Goal: Information Seeking & Learning: Find specific fact

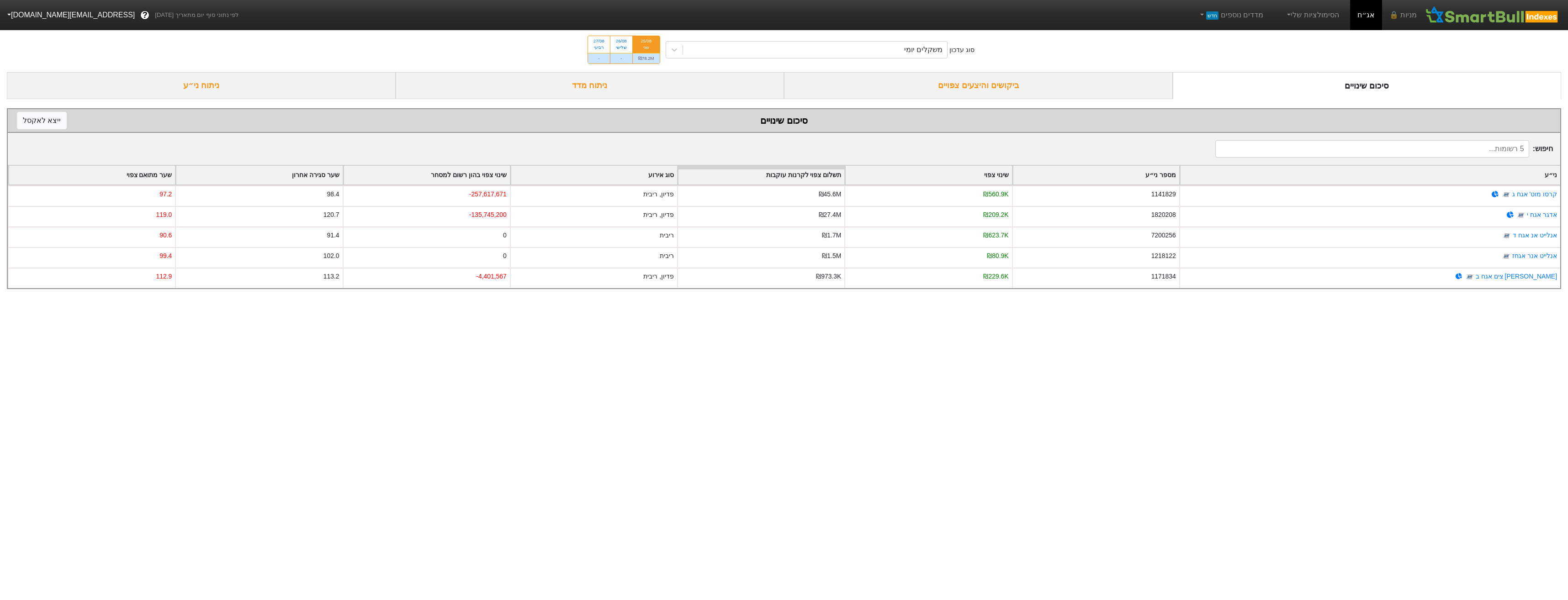
click at [1087, 96] on div "ביקושים והיצעים צפויים" at bounding box center [978, 86] width 389 height 27
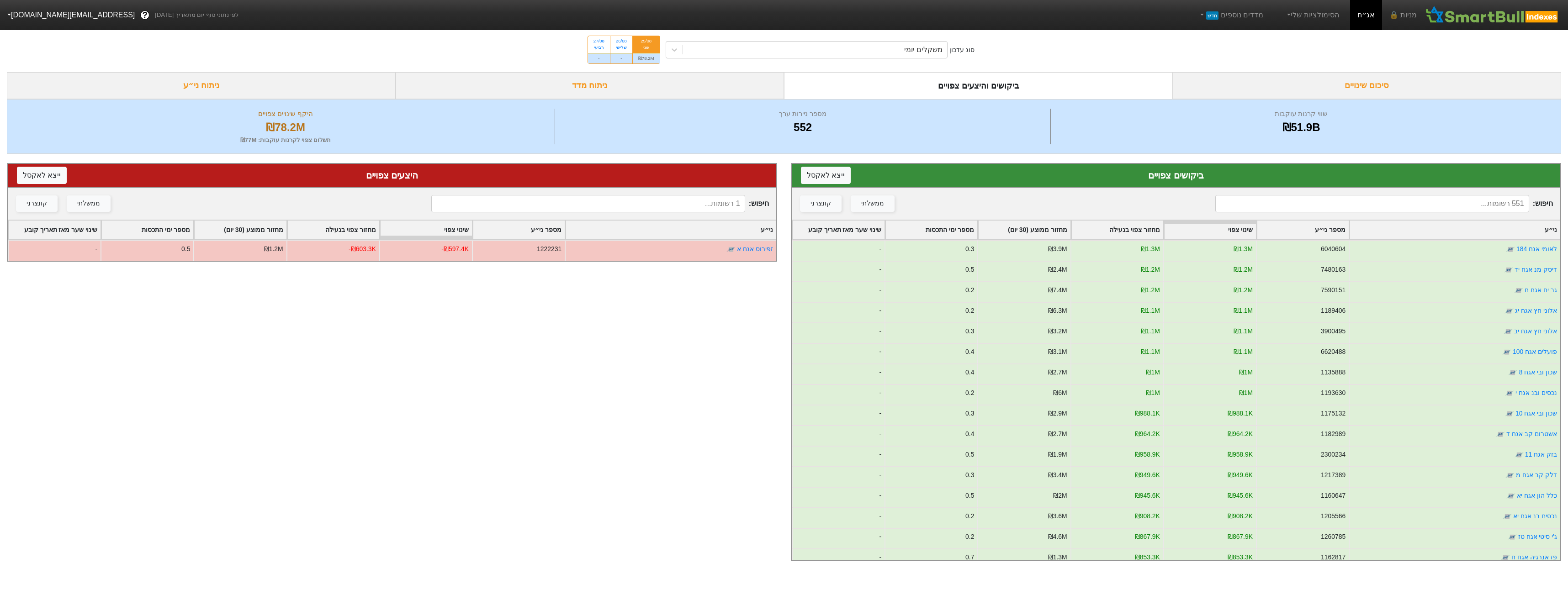
click at [1304, 200] on input at bounding box center [1372, 203] width 313 height 18
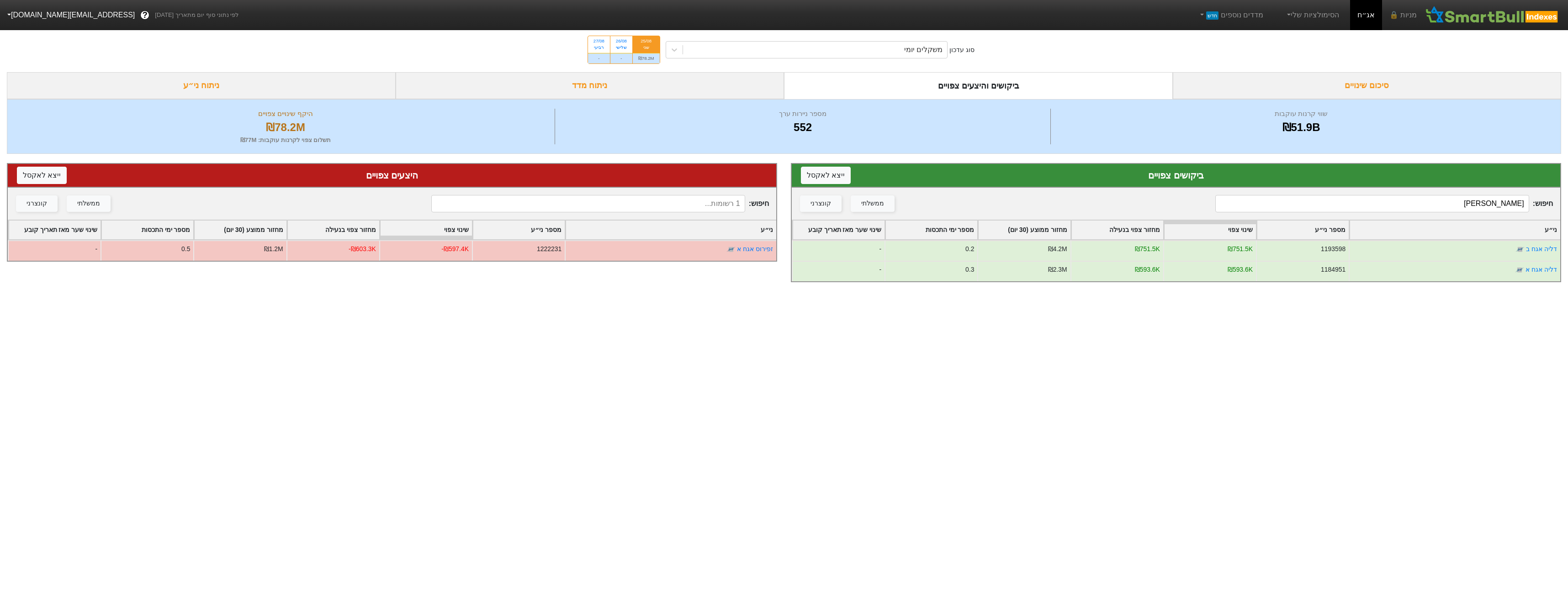
click at [1443, 211] on input "[PERSON_NAME]" at bounding box center [1372, 203] width 313 height 18
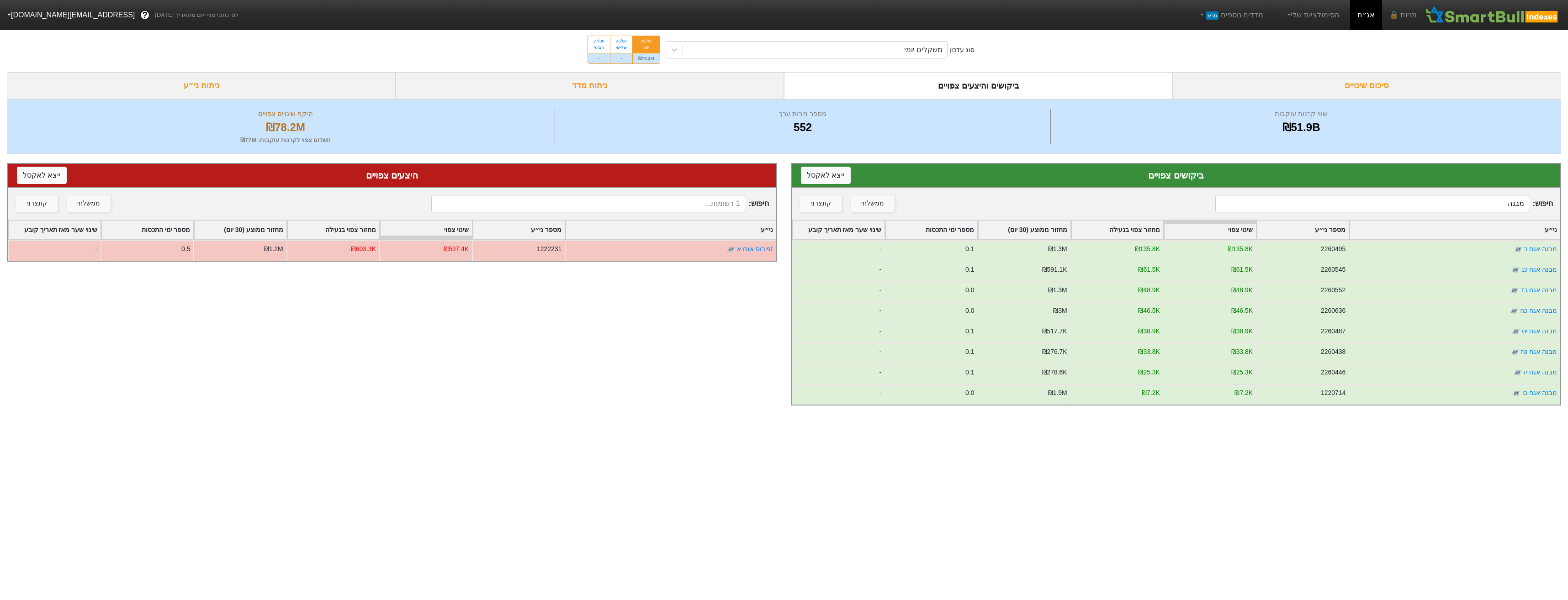
type input "מבנה"
click at [914, 52] on div "משקלים יומי" at bounding box center [923, 50] width 38 height 11
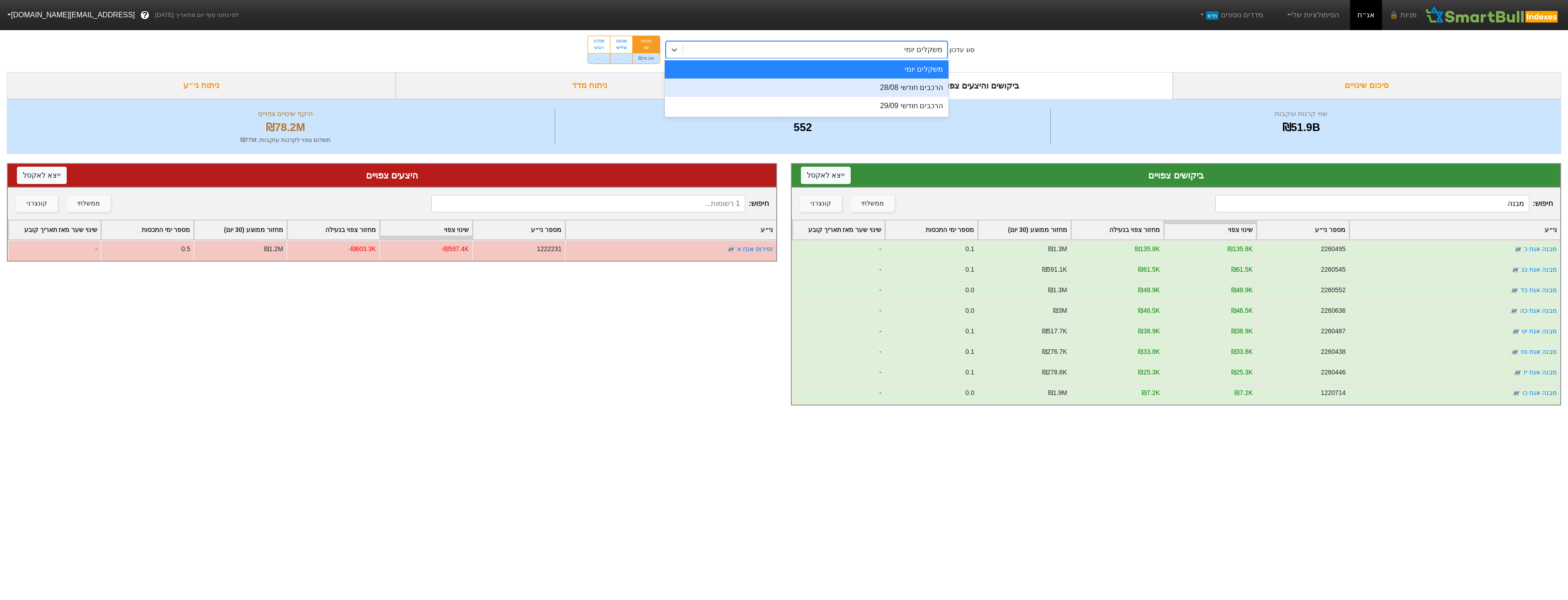
drag, startPoint x: 769, startPoint y: 82, endPoint x: 802, endPoint y: 82, distance: 33.0
click at [771, 83] on div "הרכבים חודשי 28/08" at bounding box center [807, 88] width 284 height 18
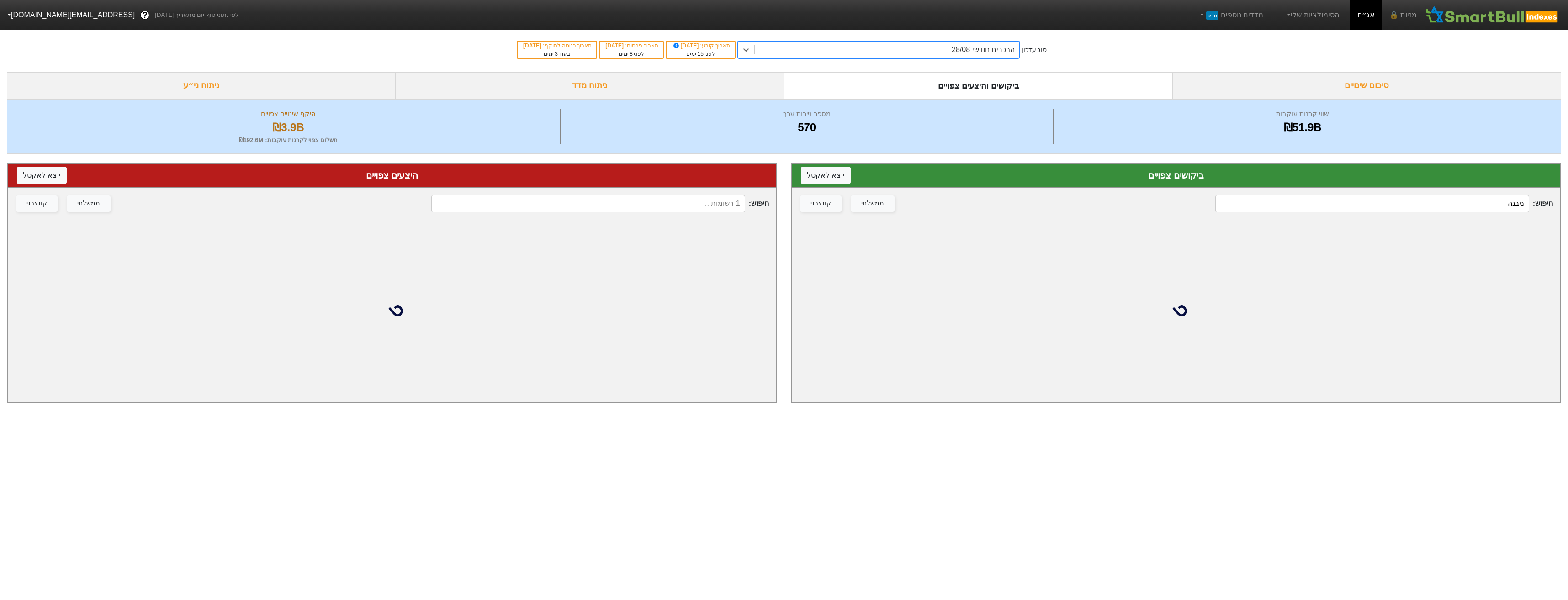
click at [728, 206] on input at bounding box center [588, 203] width 313 height 18
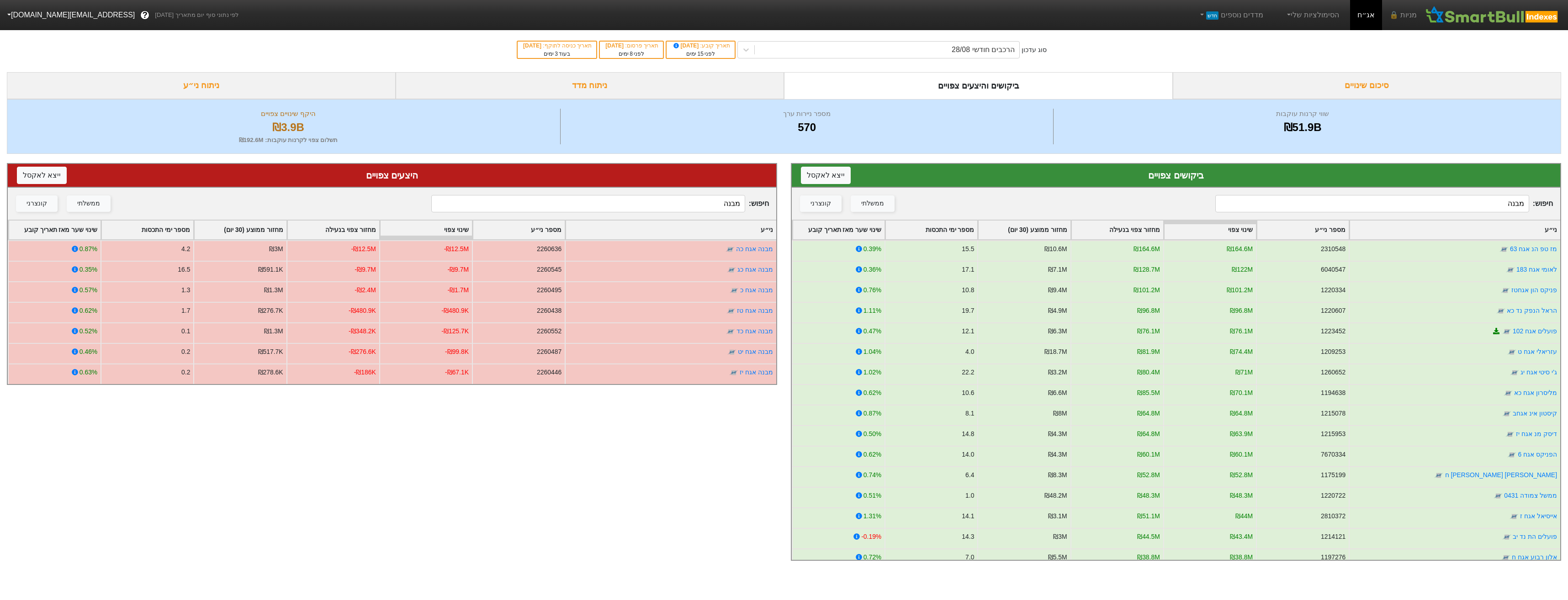
type input "מבנה"
drag, startPoint x: 967, startPoint y: 66, endPoint x: 971, endPoint y: 57, distance: 9.8
click at [968, 65] on div "סוג עדכון הרכבים חודשי 28/08 תאריך קובע : [DATE] לפני 15 ימים תאריך פרסום : [DA…" at bounding box center [784, 50] width 1568 height 45
click at [972, 57] on div "הרכבים חודשי 28/08" at bounding box center [887, 49] width 265 height 16
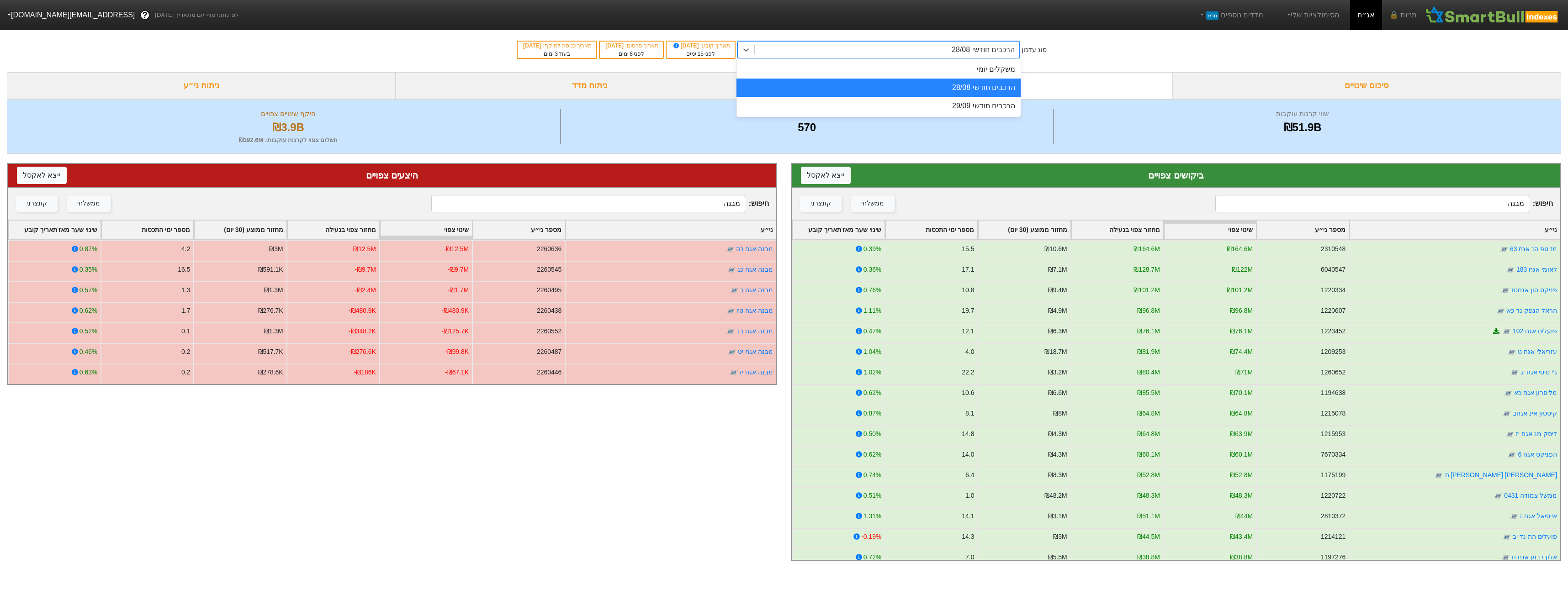
click at [998, 71] on div "משקלים יומי" at bounding box center [878, 69] width 284 height 18
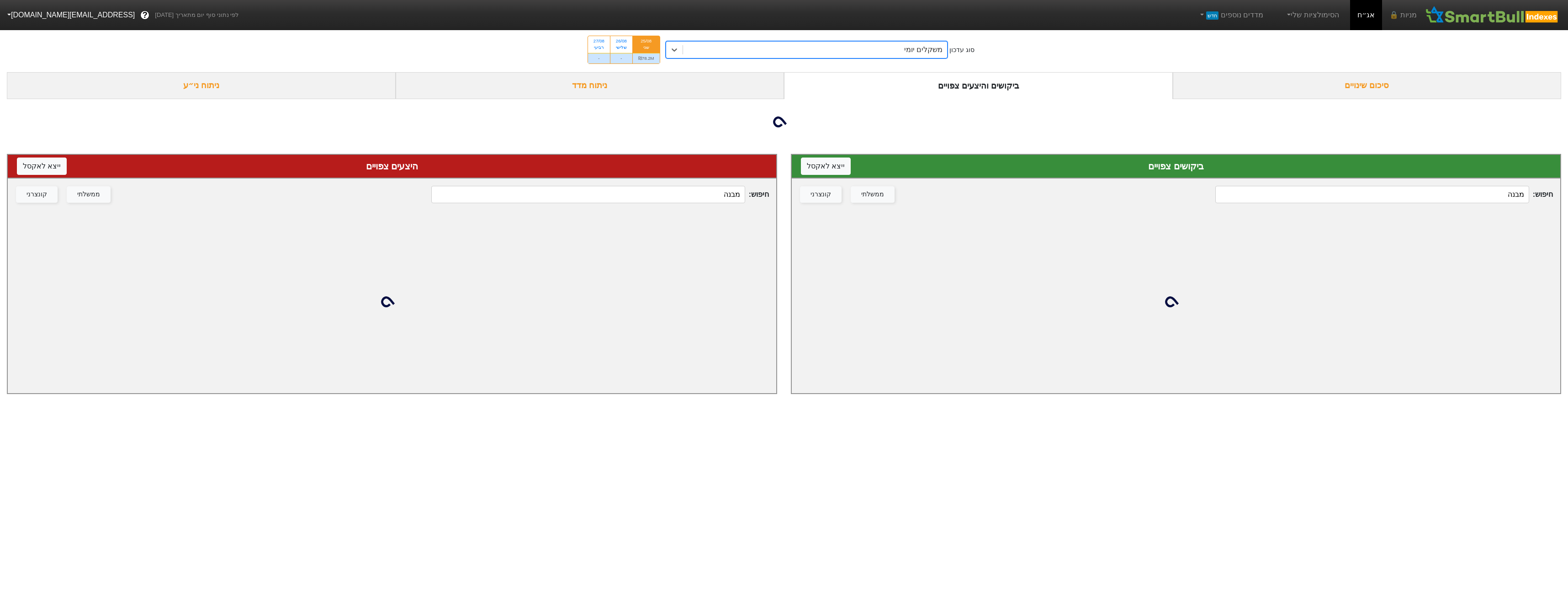
click at [1429, 194] on input "מבנה" at bounding box center [1372, 194] width 313 height 18
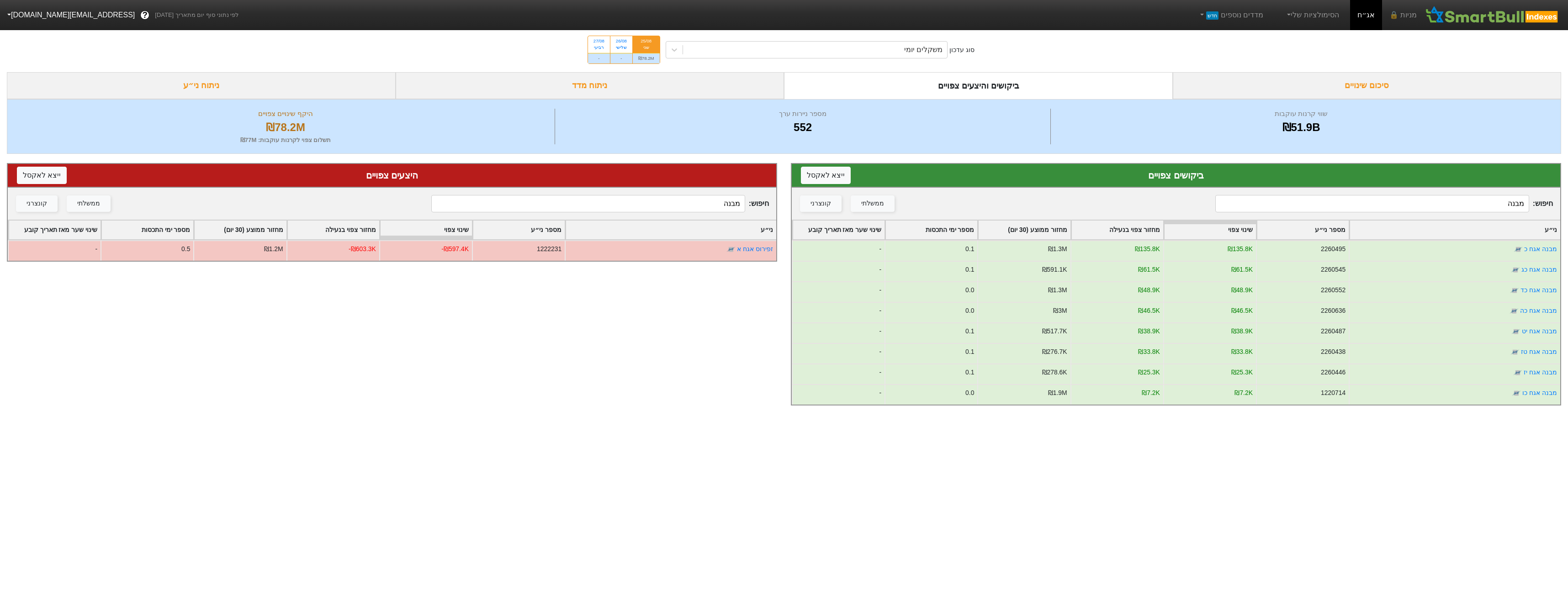
click at [1404, 200] on input "מבנה" at bounding box center [1372, 203] width 313 height 18
click at [1405, 200] on input "מבנה" at bounding box center [1372, 203] width 313 height 18
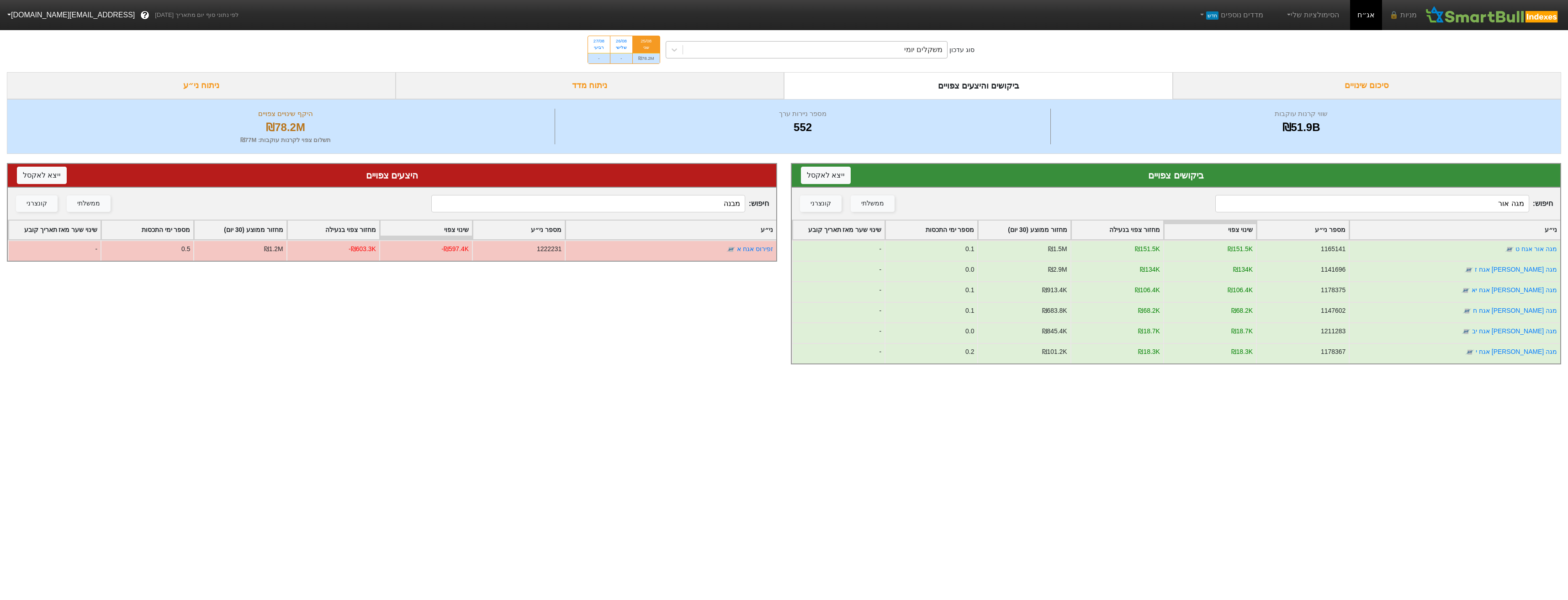
type input "מגה אור"
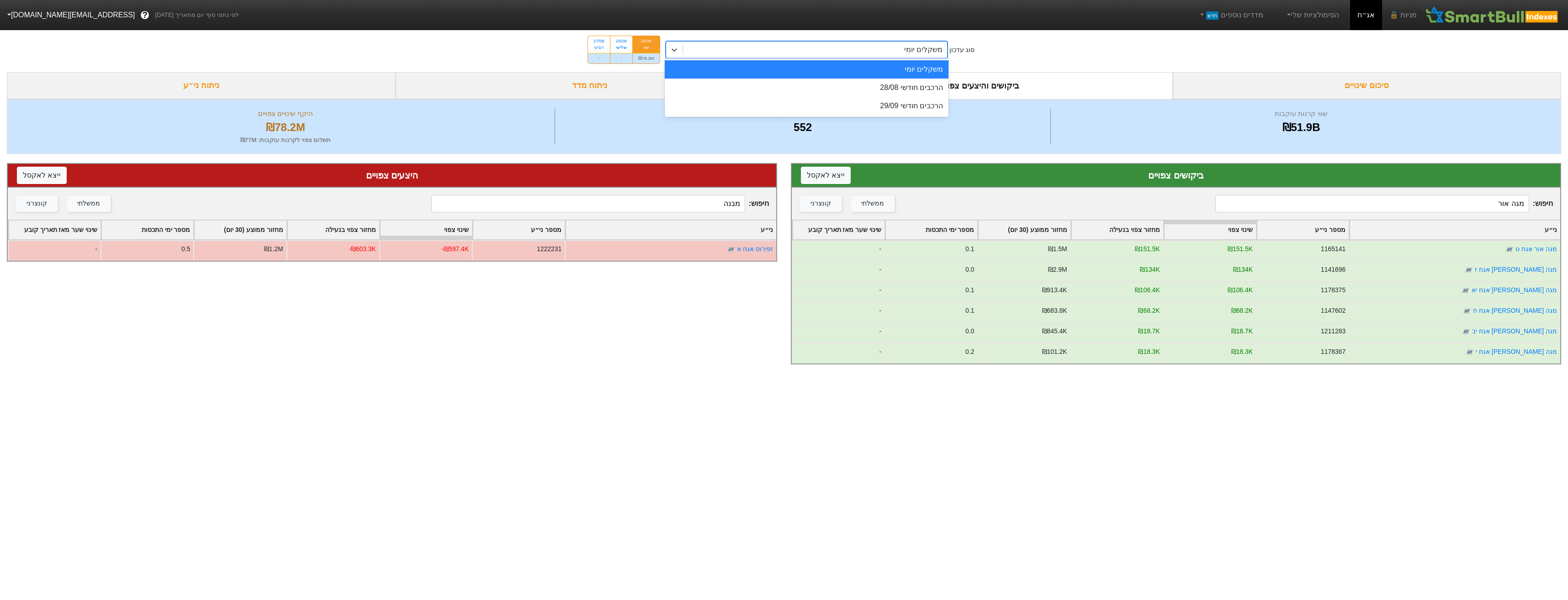
click at [906, 58] on div "משקלים יומי" at bounding box center [807, 50] width 282 height 18
click at [911, 90] on div "הרכבים חודשי 28/08" at bounding box center [807, 88] width 284 height 18
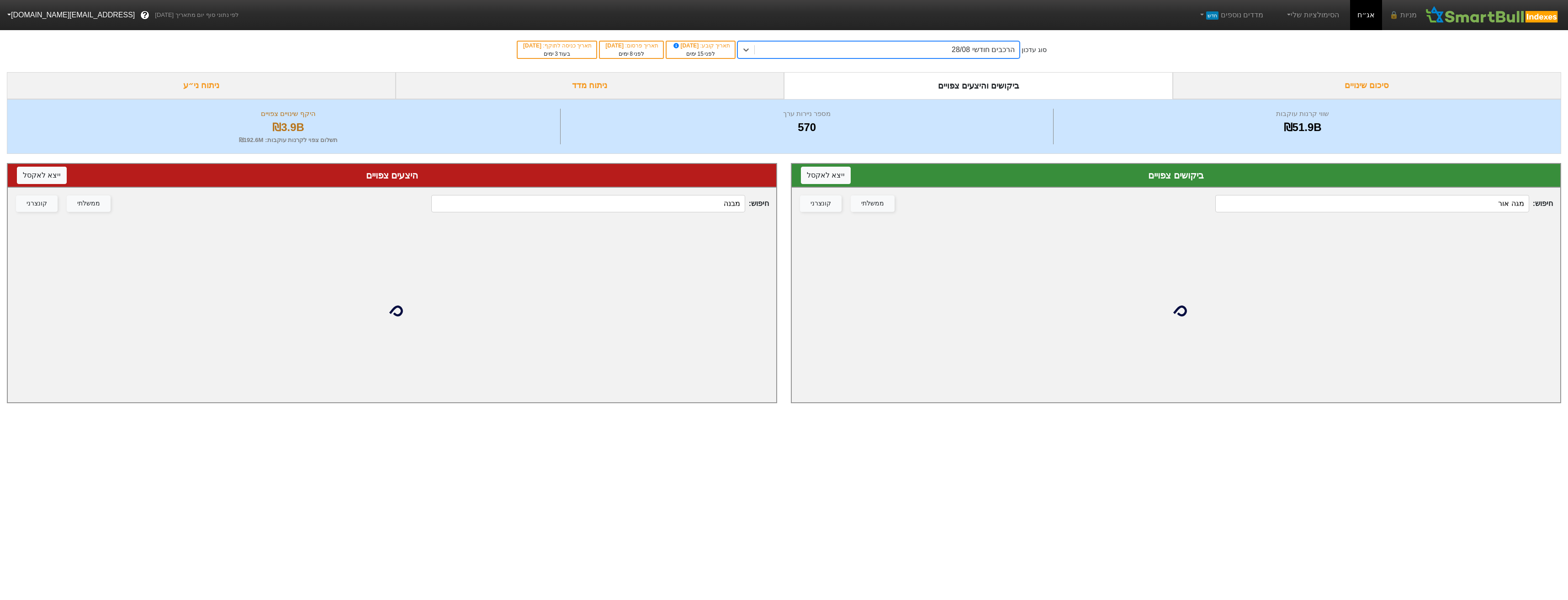
click at [715, 206] on input "מבנה" at bounding box center [588, 203] width 313 height 18
click at [715, 206] on input "מבנה" at bounding box center [588, 203] width 313 height 18
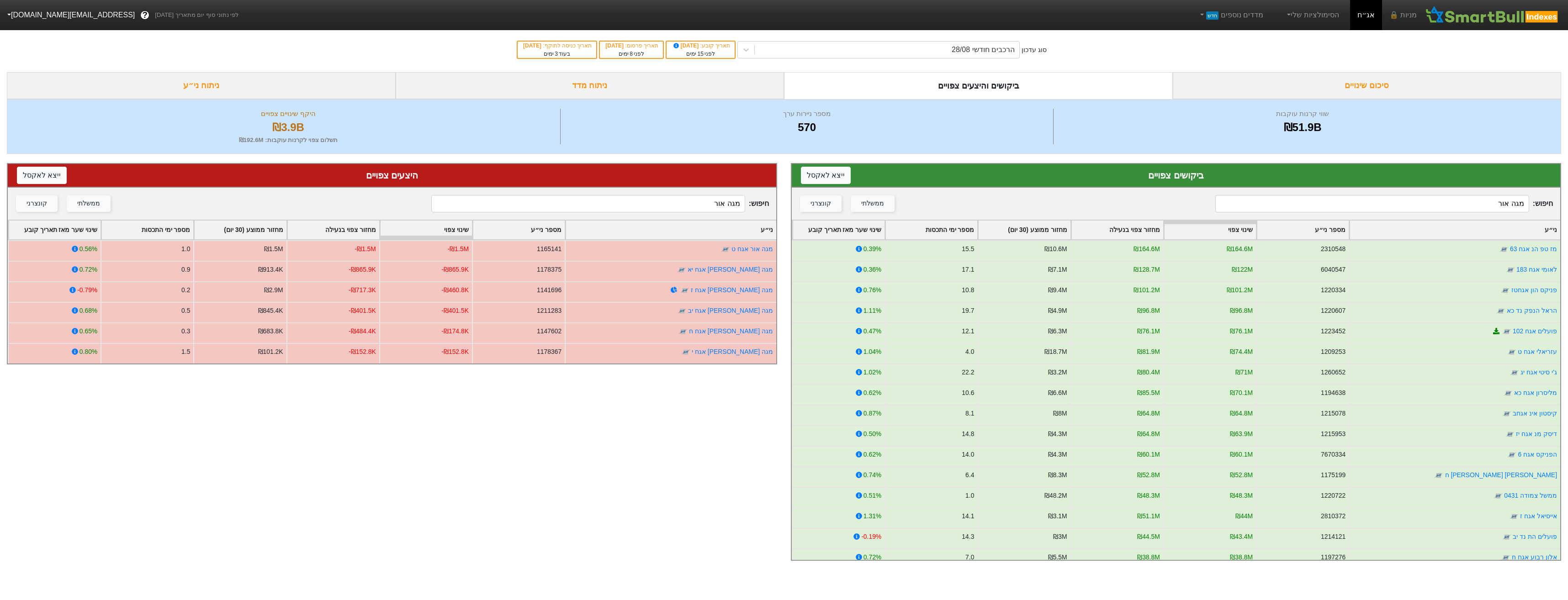
type input "מגה אור"
click at [1431, 210] on input "מגה אור" at bounding box center [1372, 203] width 313 height 18
type input "מ"
type input "מגה אור"
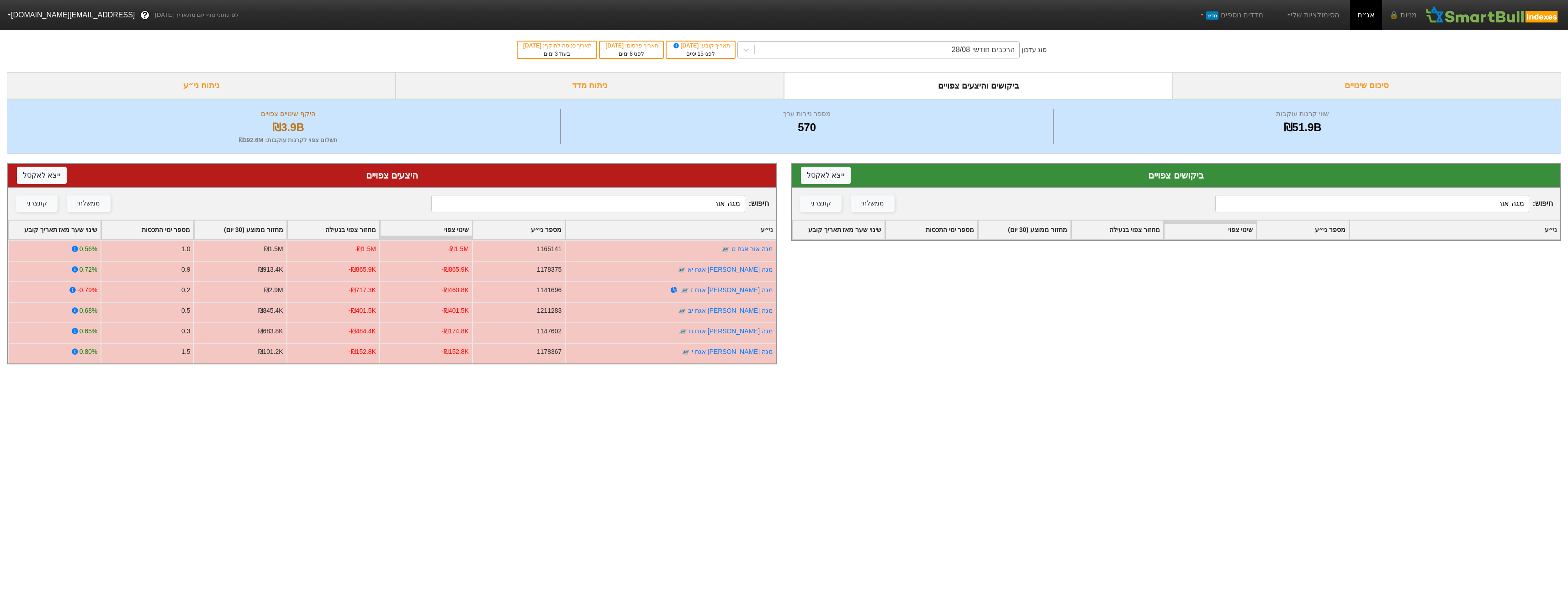
click at [919, 57] on div "הרכבים חודשי 28/08" at bounding box center [887, 49] width 265 height 16
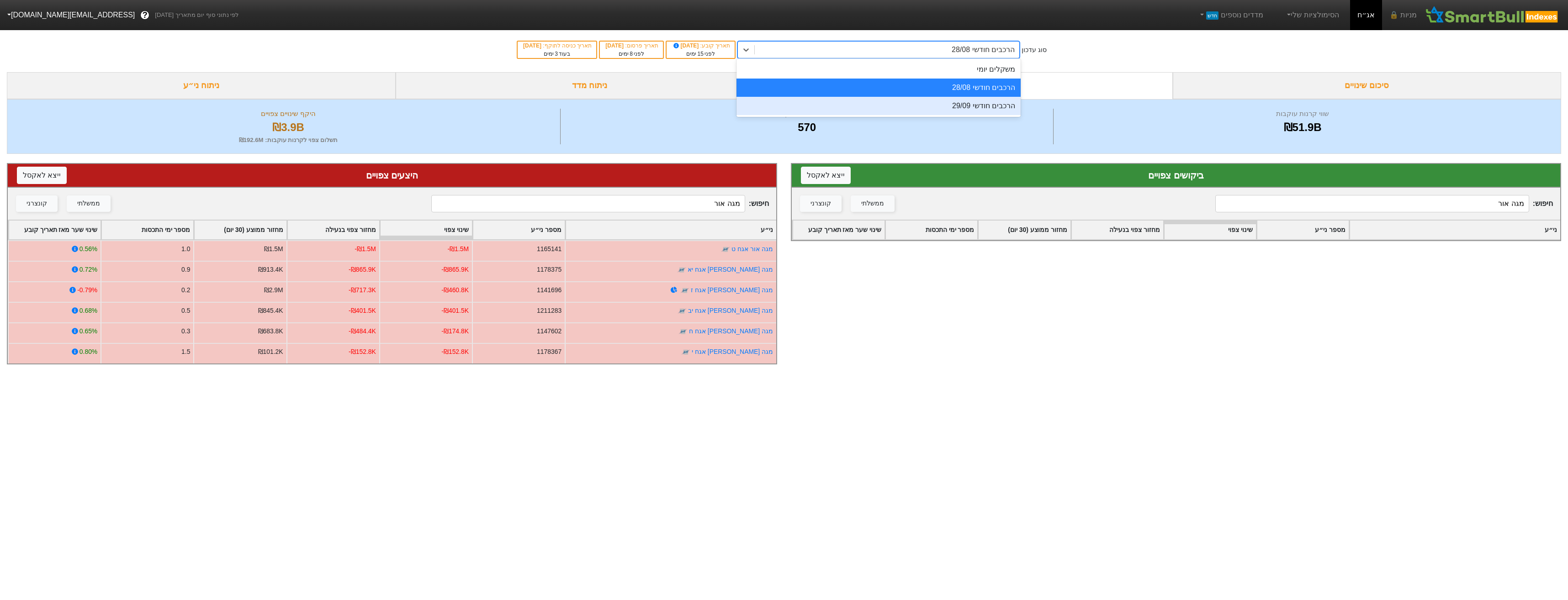
click at [977, 105] on div "הרכבים חודשי 29/09" at bounding box center [878, 106] width 284 height 18
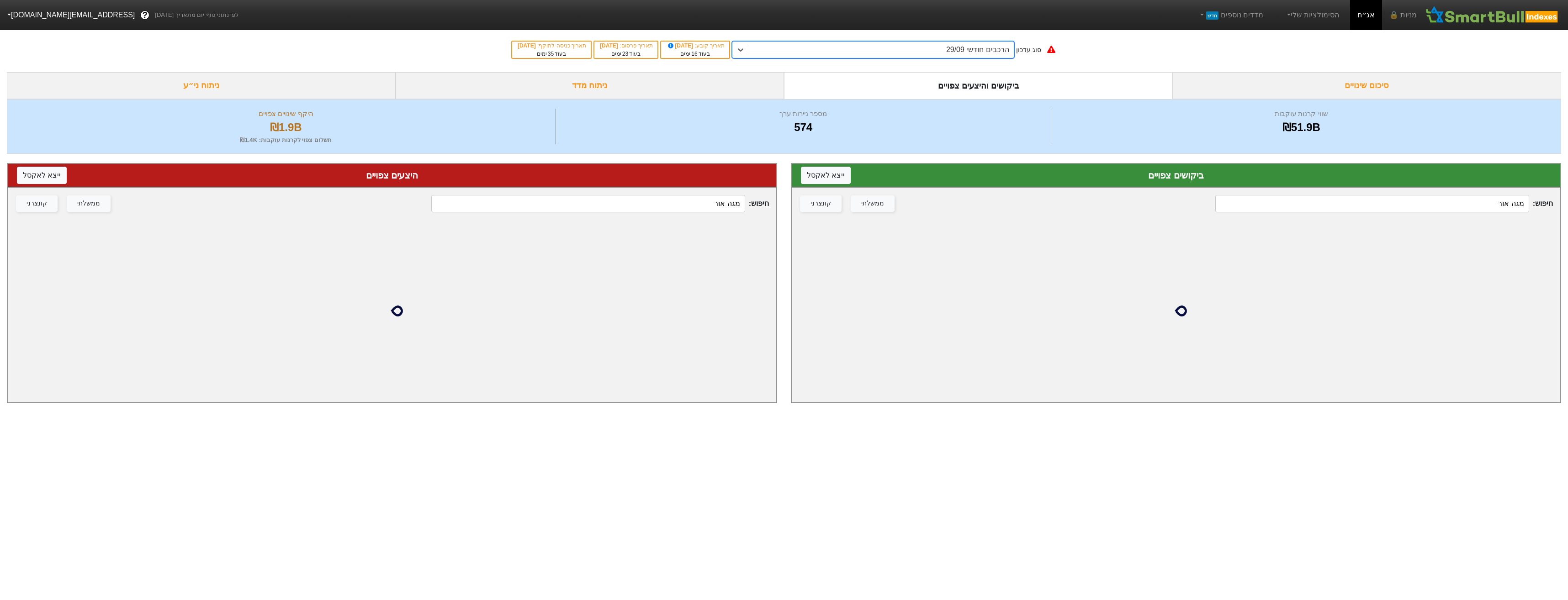
click at [690, 199] on input "מגה אור" at bounding box center [588, 203] width 313 height 18
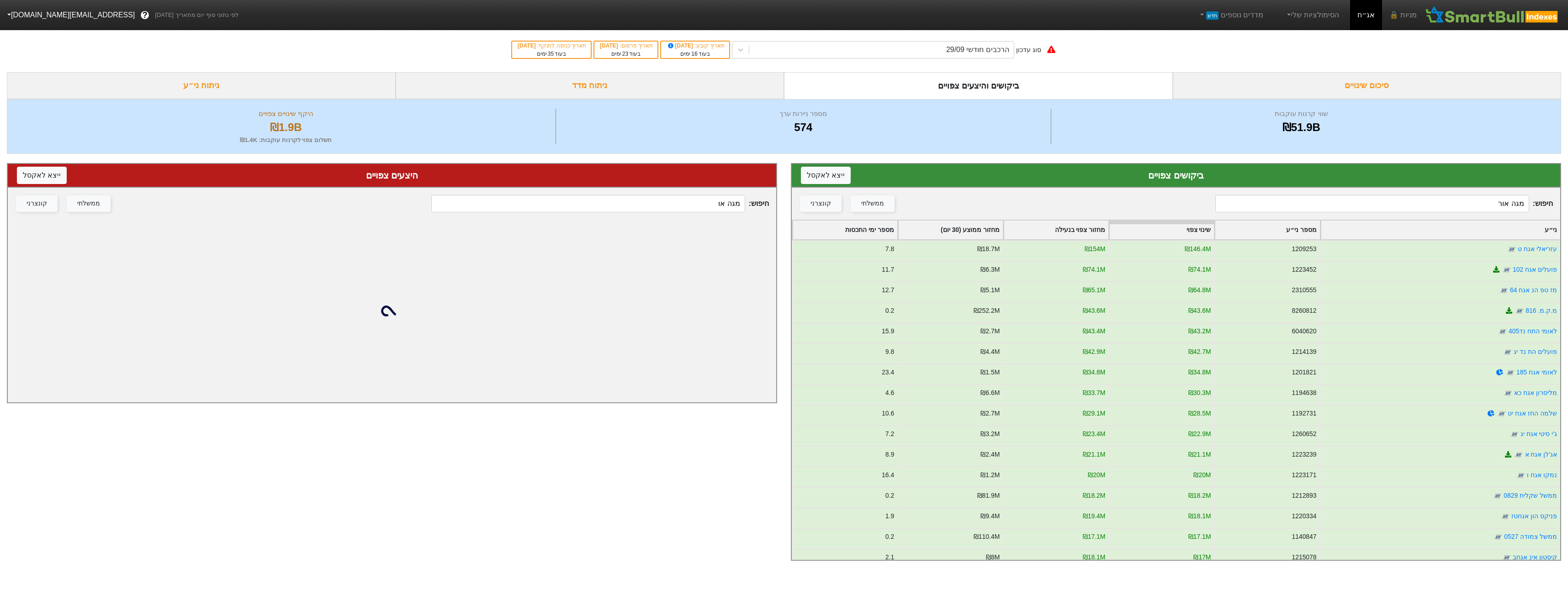
type input "מגה אור"
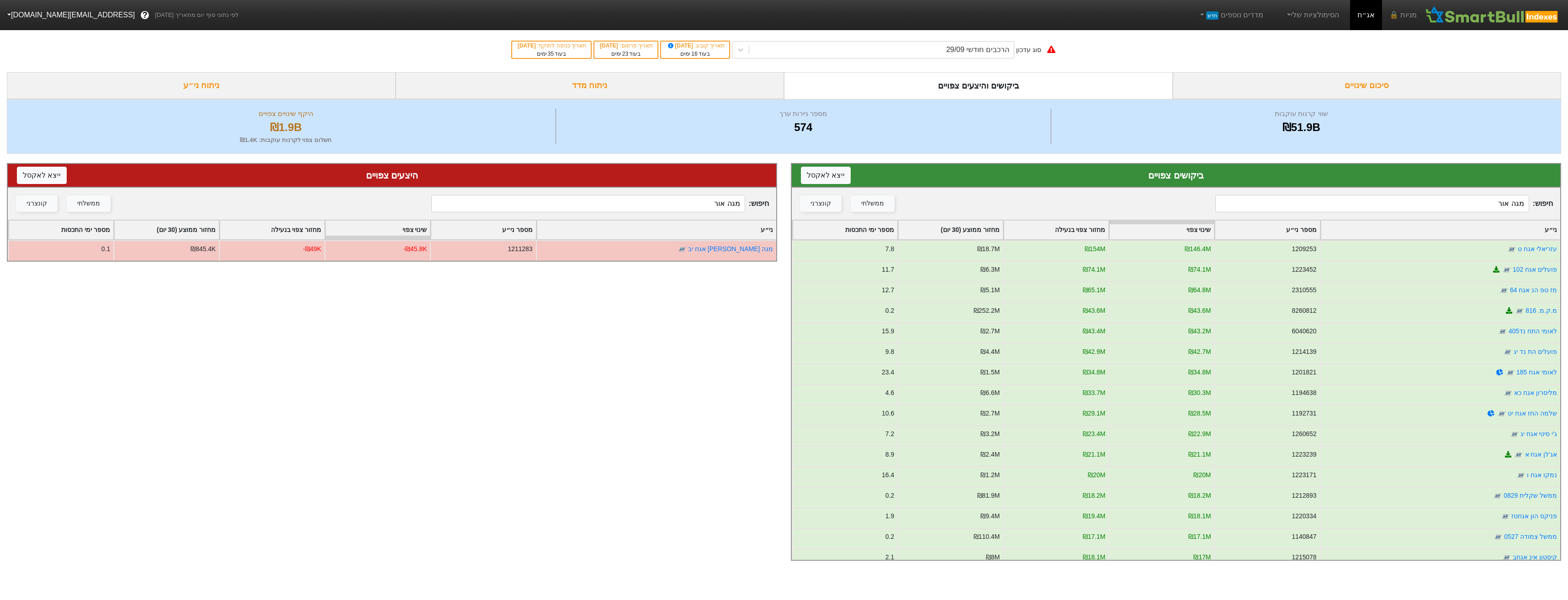
click at [1274, 208] on input "מגה אור" at bounding box center [1372, 203] width 313 height 18
type input "מגה אור"
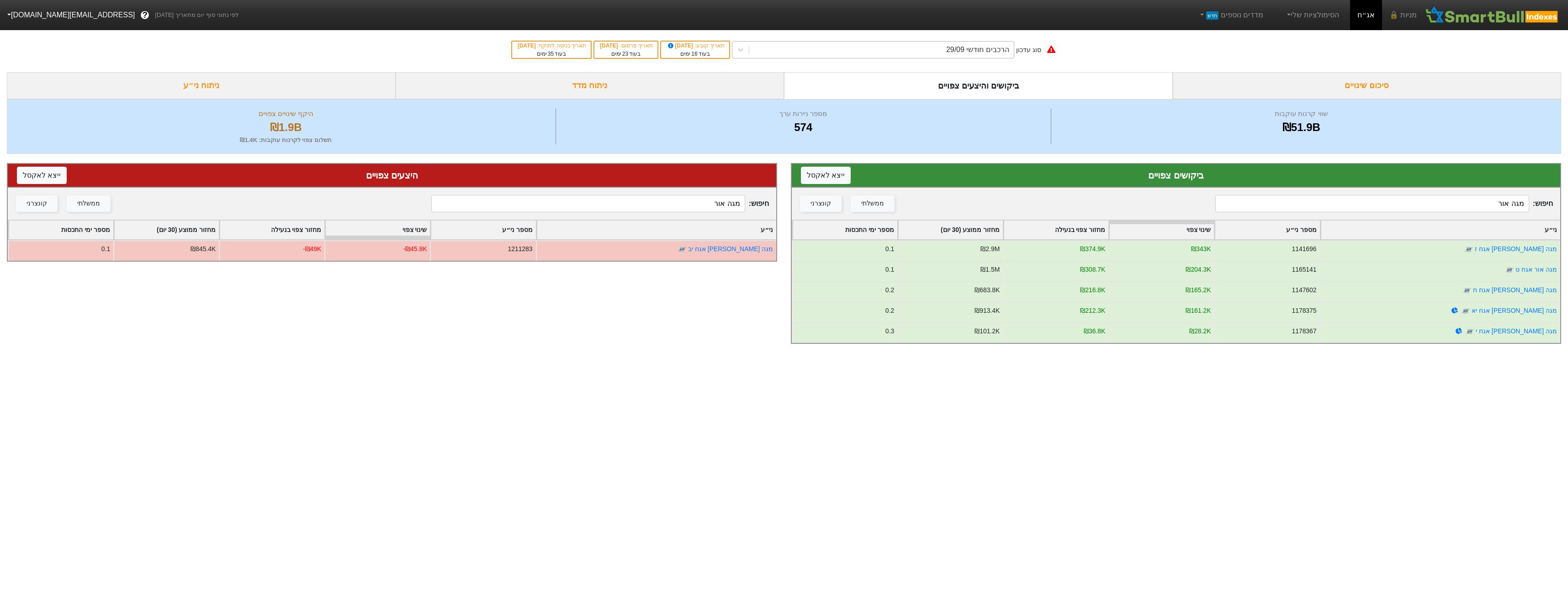
click at [917, 50] on div "הרכבים חודשי 29/09" at bounding box center [881, 49] width 265 height 16
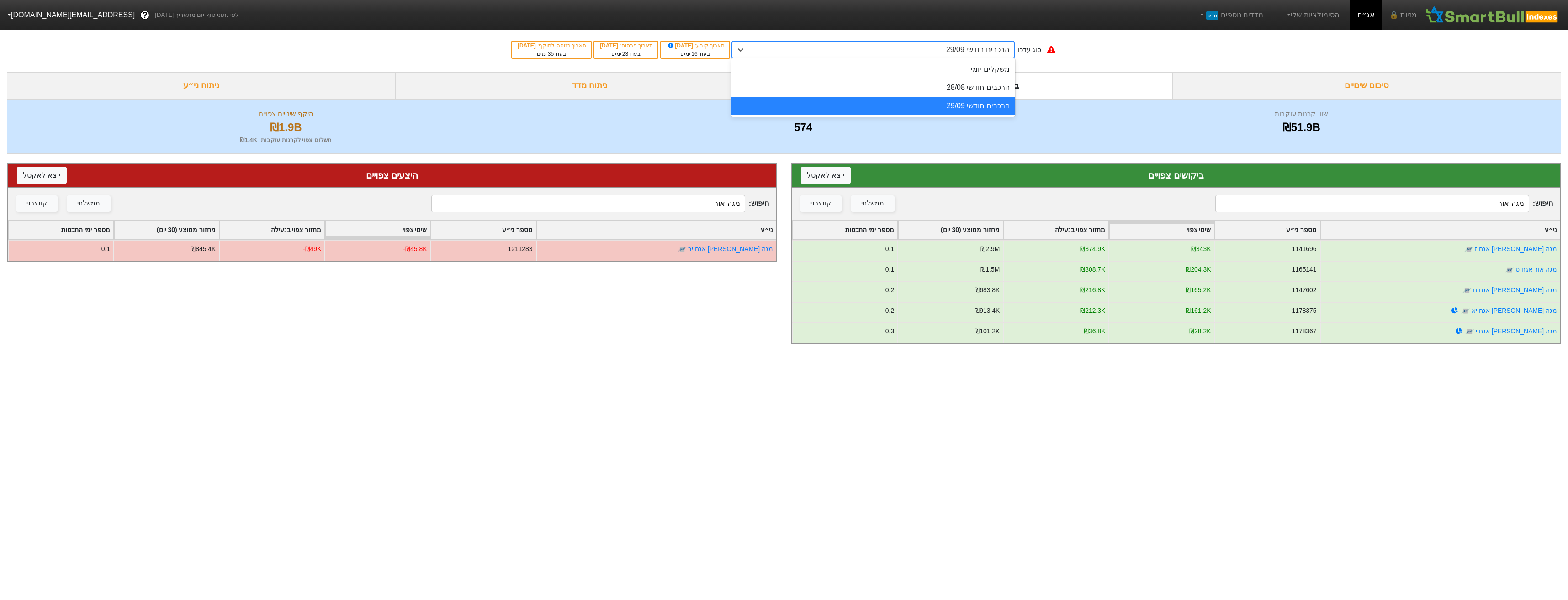
click at [935, 102] on div "הרכבים חודשי 29/09" at bounding box center [873, 106] width 284 height 18
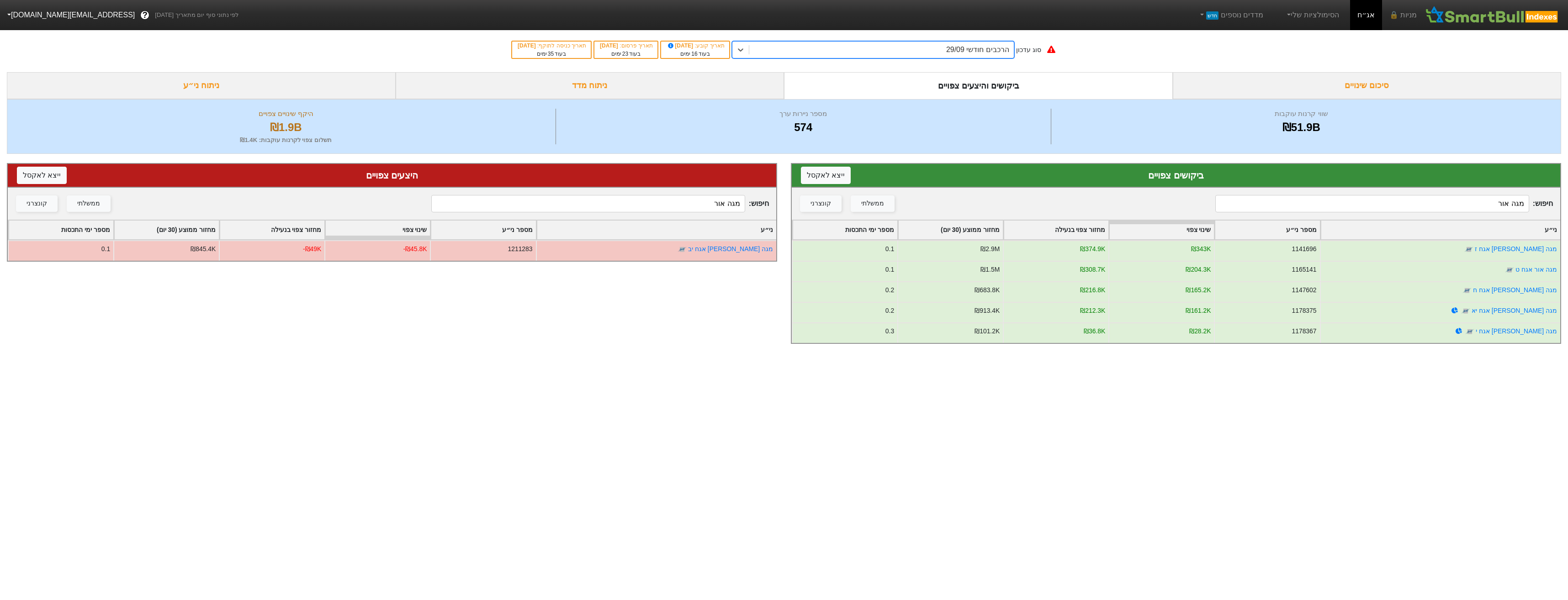
click at [935, 89] on div "ביקושים והיצעים צפויים" at bounding box center [978, 86] width 389 height 27
drag, startPoint x: 938, startPoint y: 50, endPoint x: 938, endPoint y: 56, distance: 6.0
click at [938, 51] on div "הרכבים חודשי 29/09" at bounding box center [881, 49] width 265 height 16
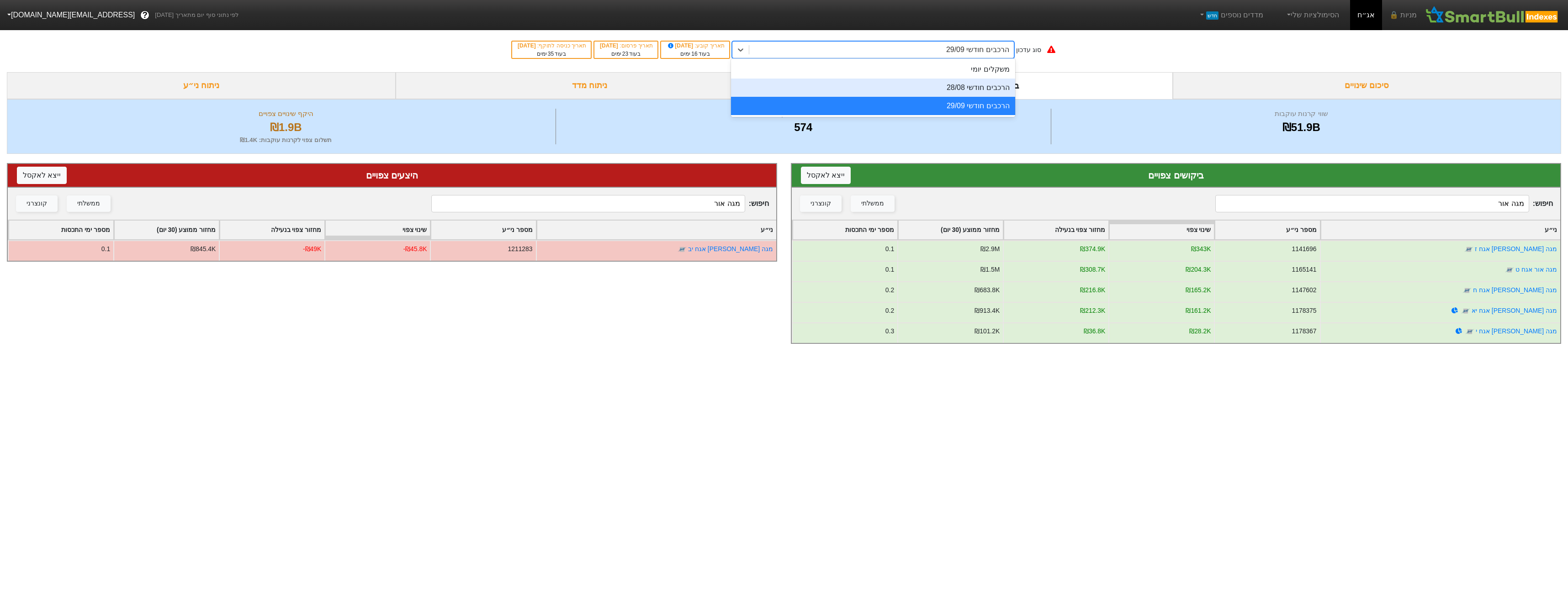
click at [945, 85] on div "הרכבים חודשי 28/08" at bounding box center [873, 88] width 284 height 18
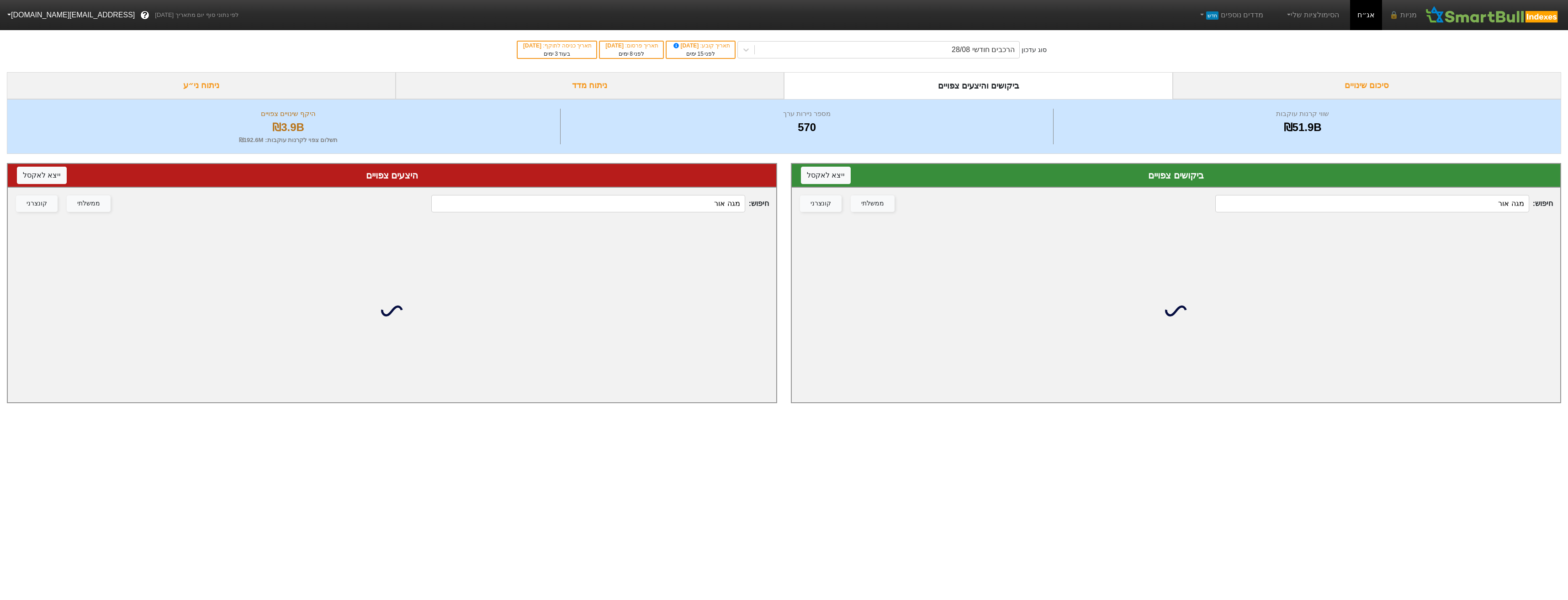
click at [720, 197] on input "מגה אור" at bounding box center [588, 203] width 313 height 18
click at [721, 197] on input "מגה אור" at bounding box center [588, 203] width 313 height 18
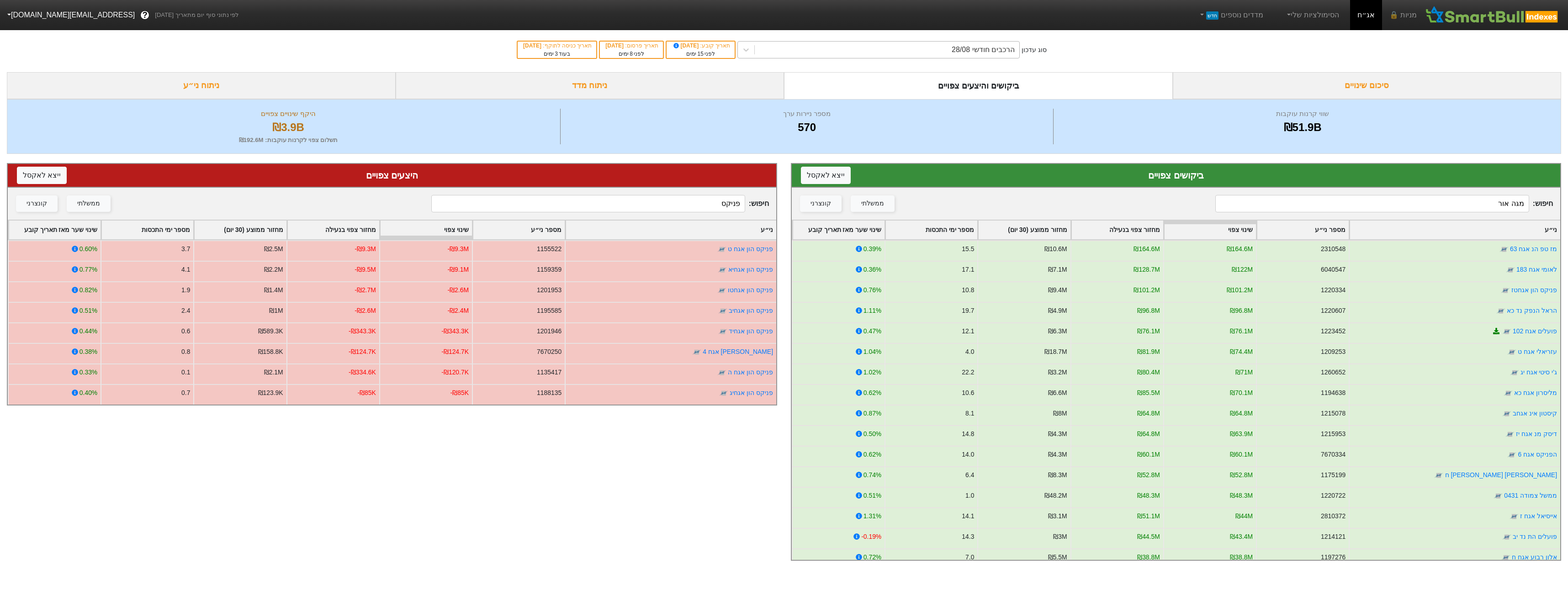
type input "פניקס"
click at [954, 52] on div "הרכבים חודשי 28/08" at bounding box center [887, 49] width 265 height 16
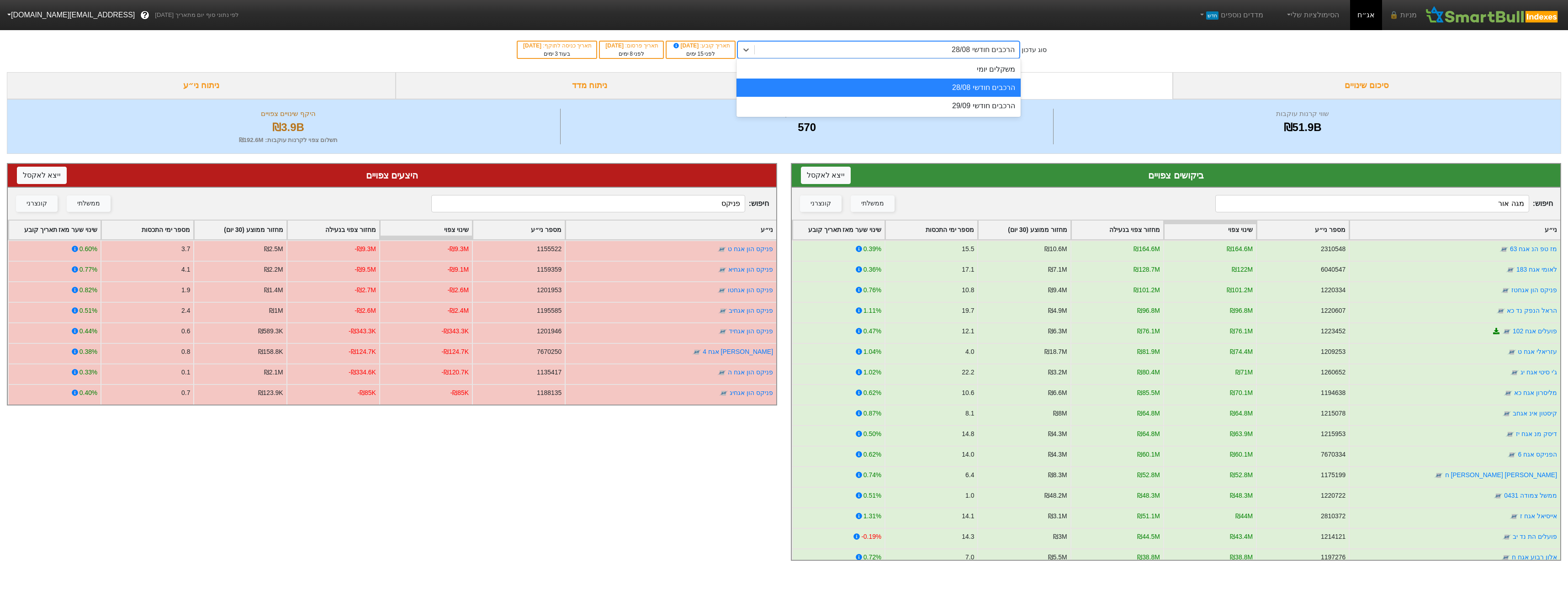
click at [955, 78] on div "משקלים יומי" at bounding box center [878, 69] width 284 height 18
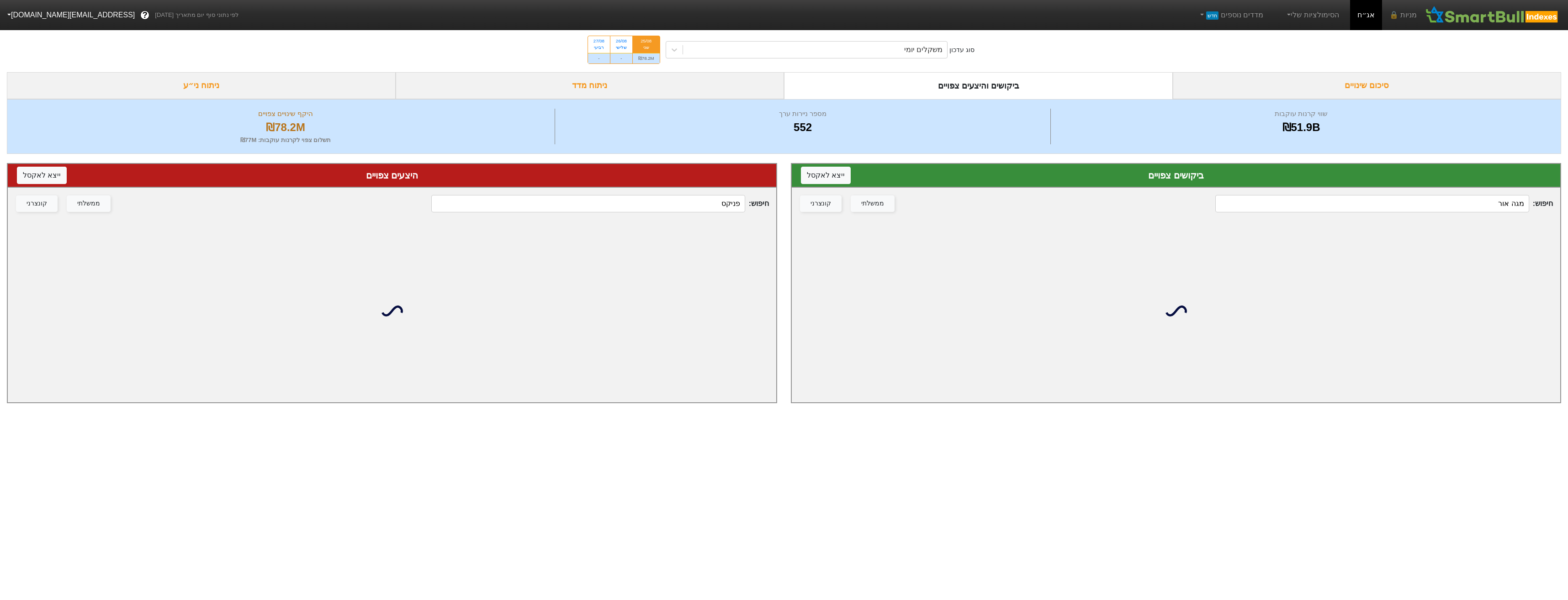
click at [1501, 206] on input "מגה אור" at bounding box center [1372, 203] width 313 height 18
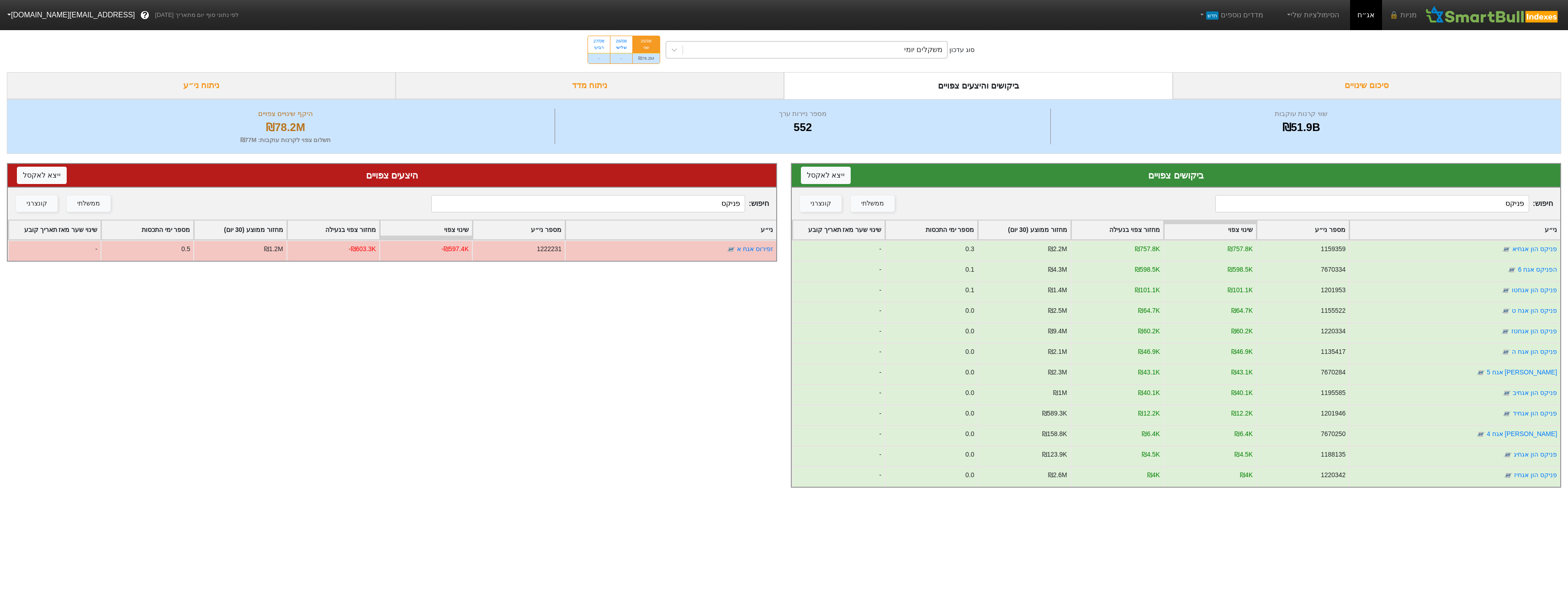
click at [869, 52] on div "משקלים יומי" at bounding box center [815, 49] width 265 height 16
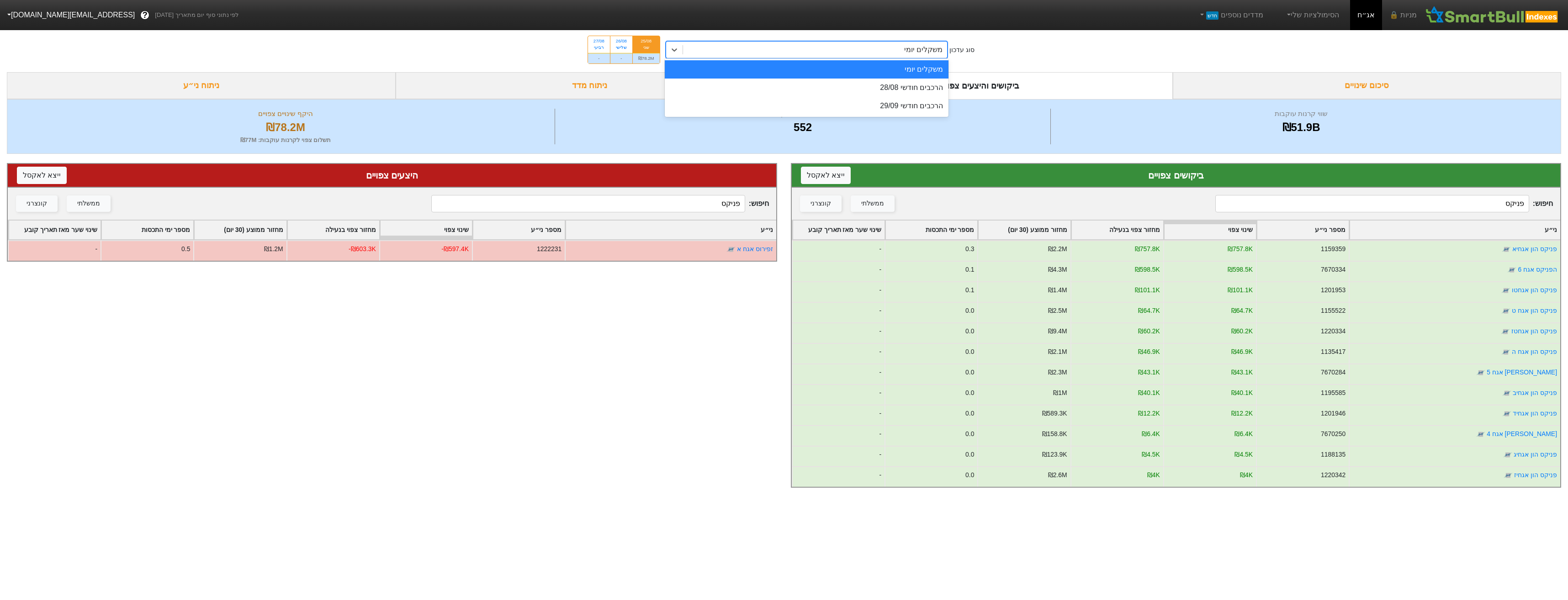
click at [869, 52] on div "משקלים יומי" at bounding box center [815, 49] width 265 height 16
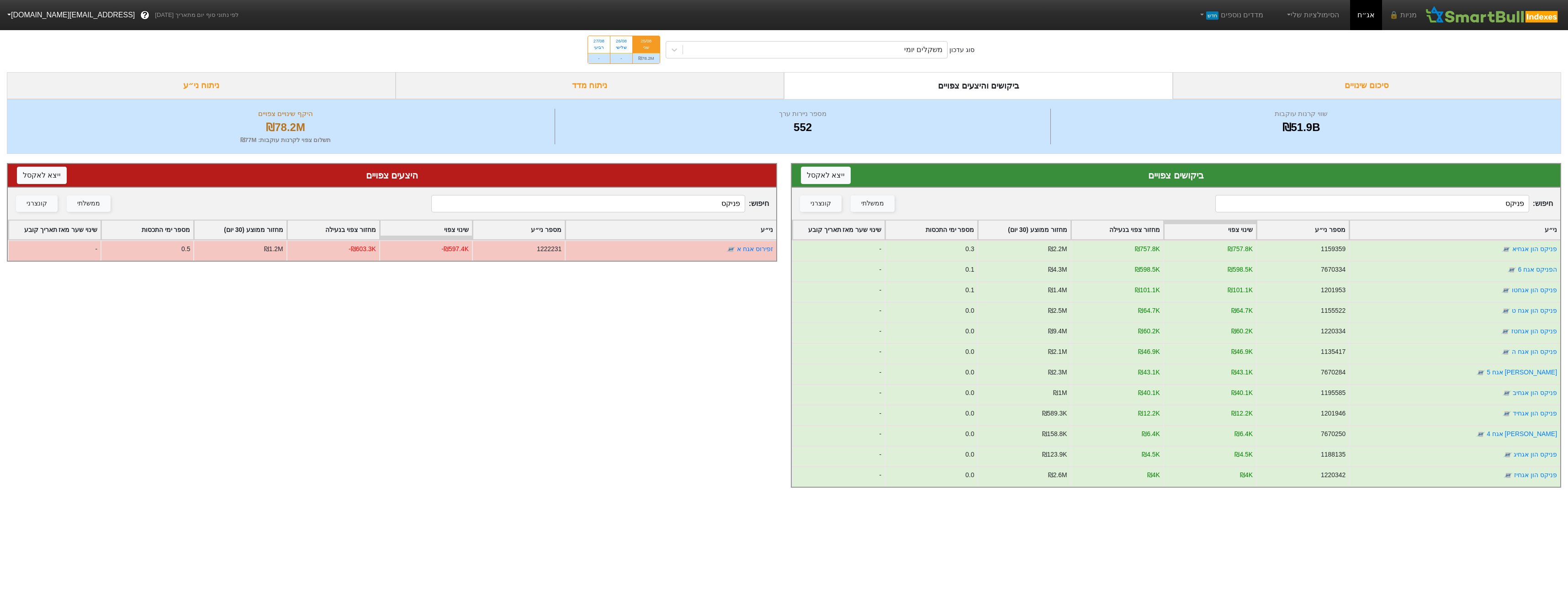
click at [1482, 199] on input "פניקס" at bounding box center [1372, 203] width 313 height 18
click at [1484, 199] on input "פניקס" at bounding box center [1372, 203] width 313 height 18
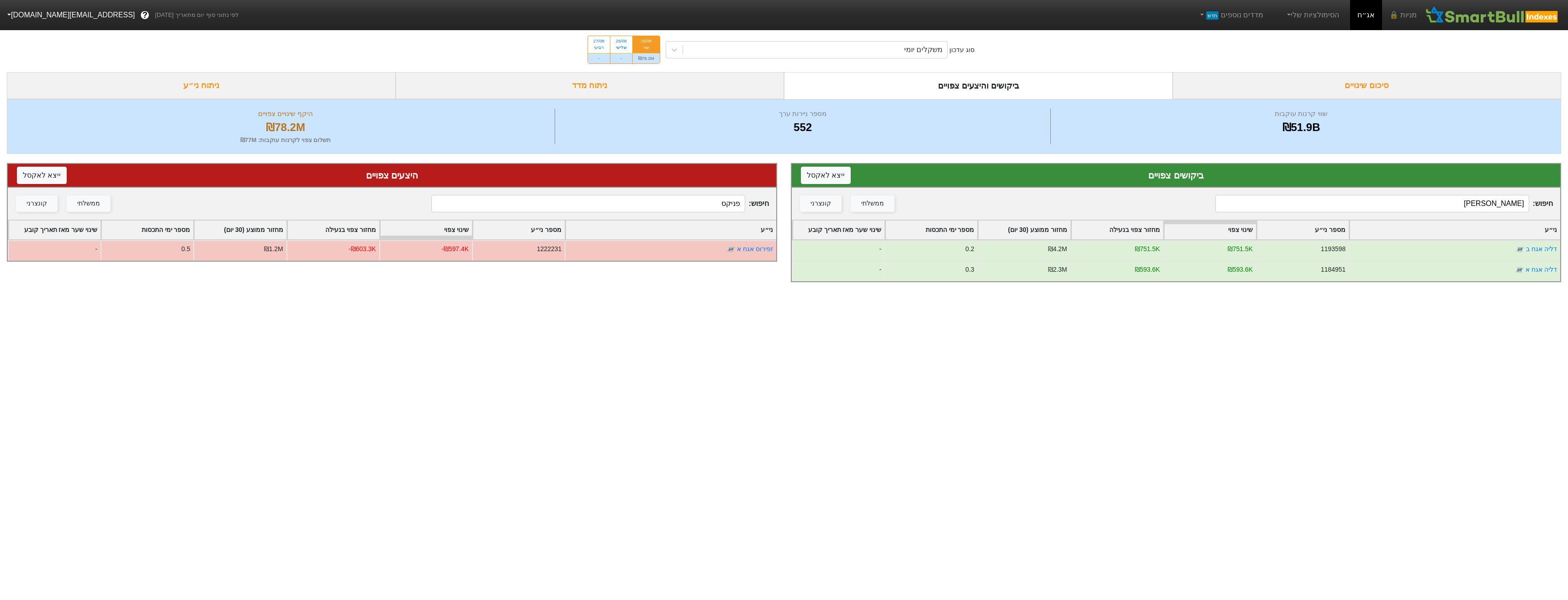
click at [894, 59] on div "סוג עדכון משקלים יומי 25/08 שני ₪78.2M 26/08 שלישי - 27/08 רביעי -" at bounding box center [784, 50] width 1568 height 45
click at [897, 52] on div "משקלים יומי" at bounding box center [815, 49] width 265 height 16
click at [713, 206] on input "פניקס" at bounding box center [588, 203] width 313 height 18
click at [1445, 203] on input "[PERSON_NAME]" at bounding box center [1372, 203] width 313 height 18
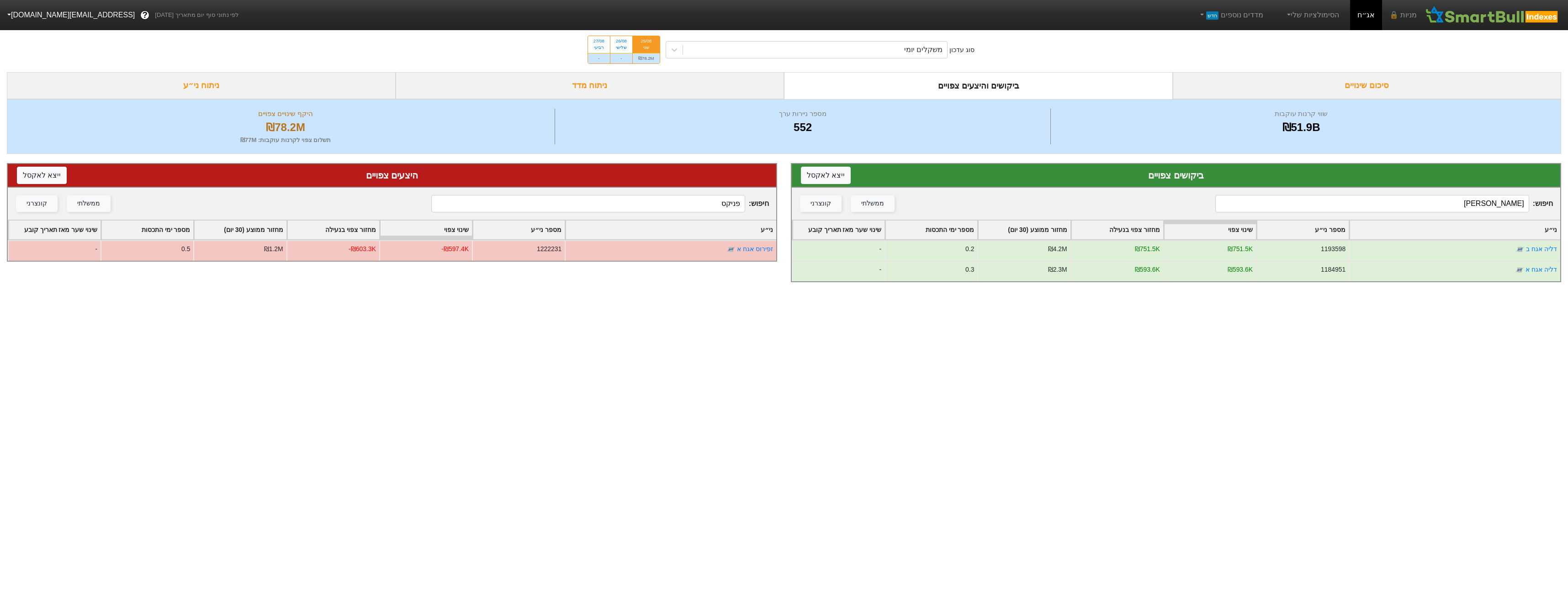
click at [1445, 203] on input "[PERSON_NAME]" at bounding box center [1372, 203] width 313 height 18
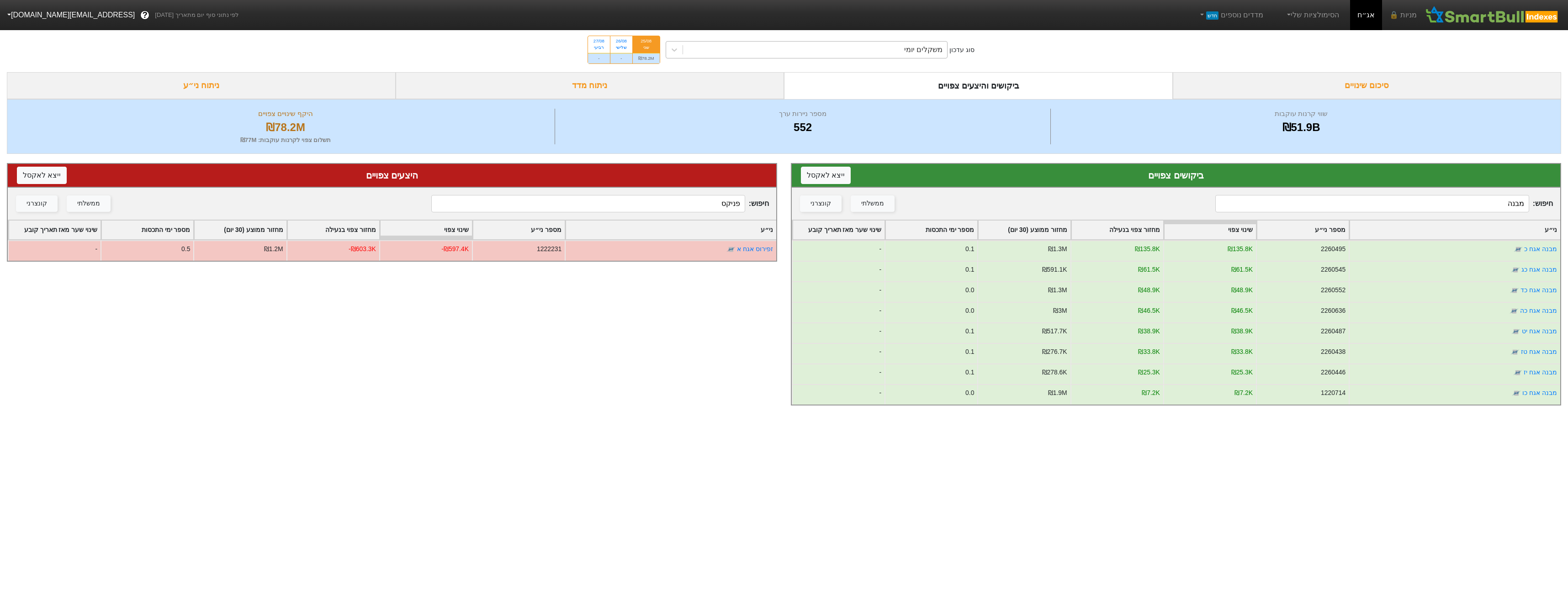
type input "מבנה"
click at [919, 51] on div "משקלים יומי" at bounding box center [923, 50] width 38 height 11
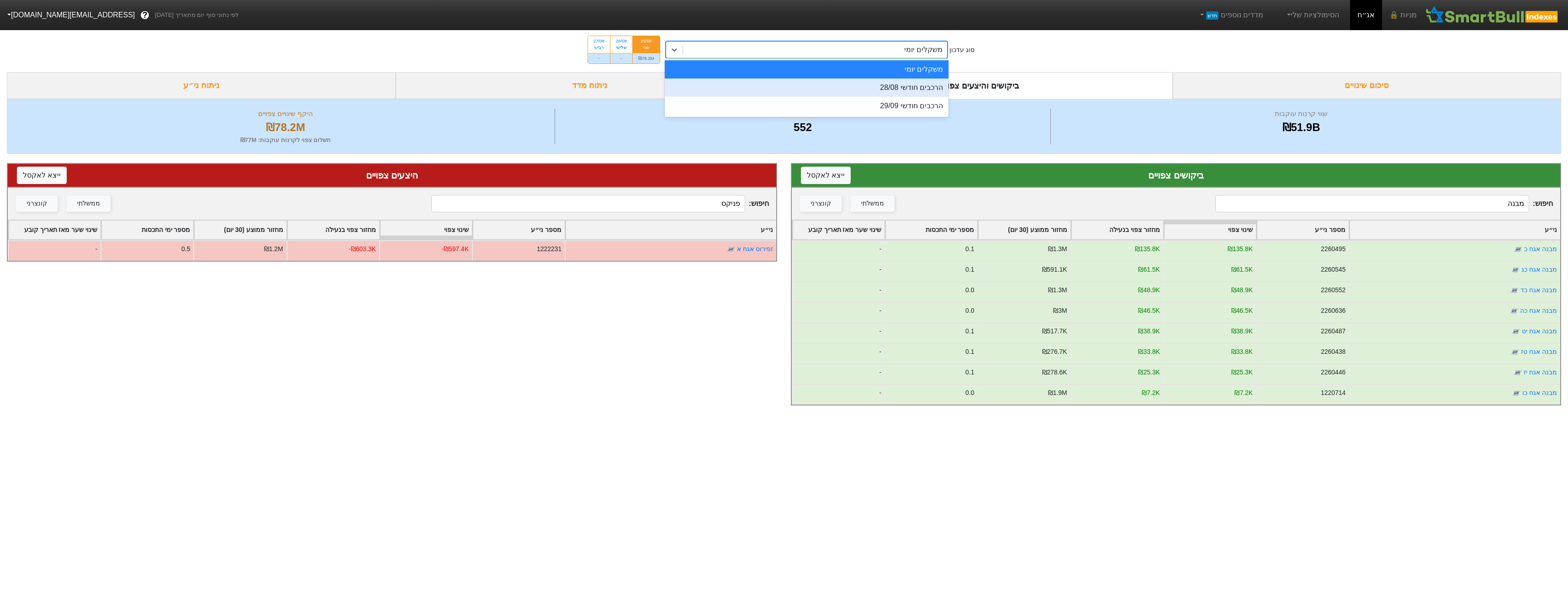
click at [882, 88] on div "הרכבים חודשי 28/08" at bounding box center [807, 88] width 284 height 18
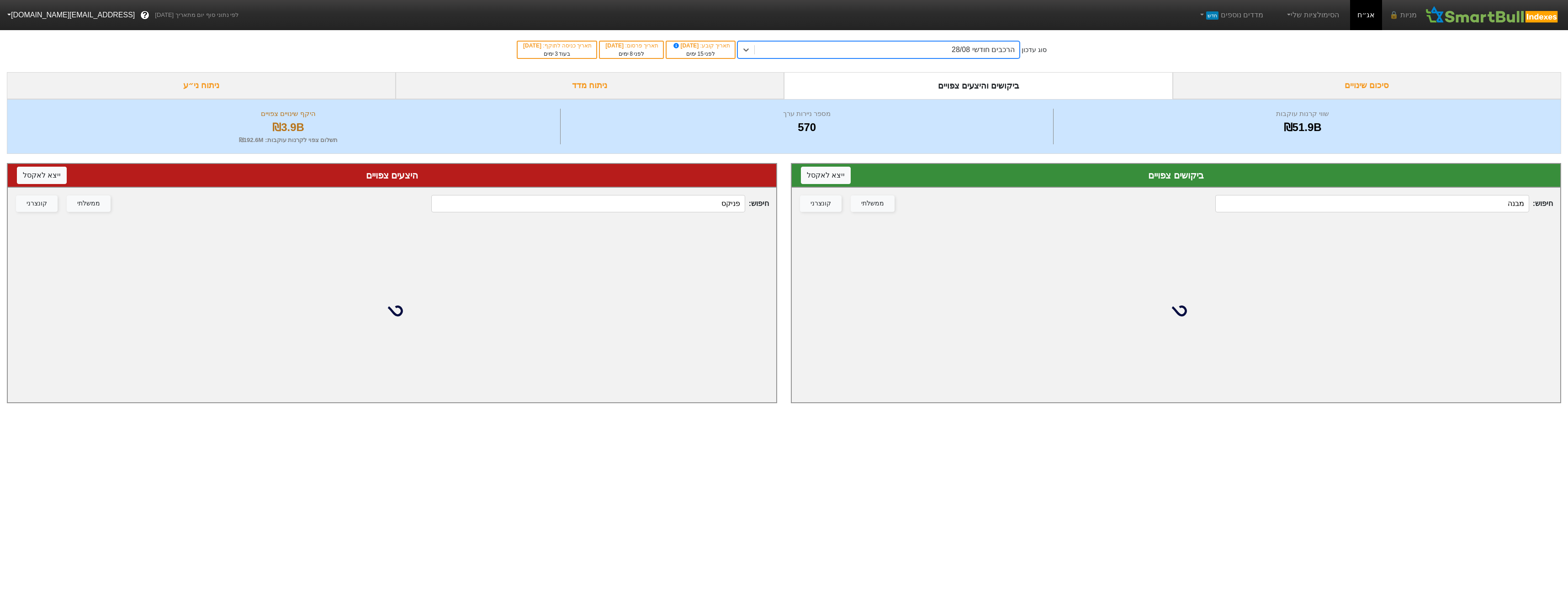
click at [721, 203] on input "פניקס" at bounding box center [588, 203] width 313 height 18
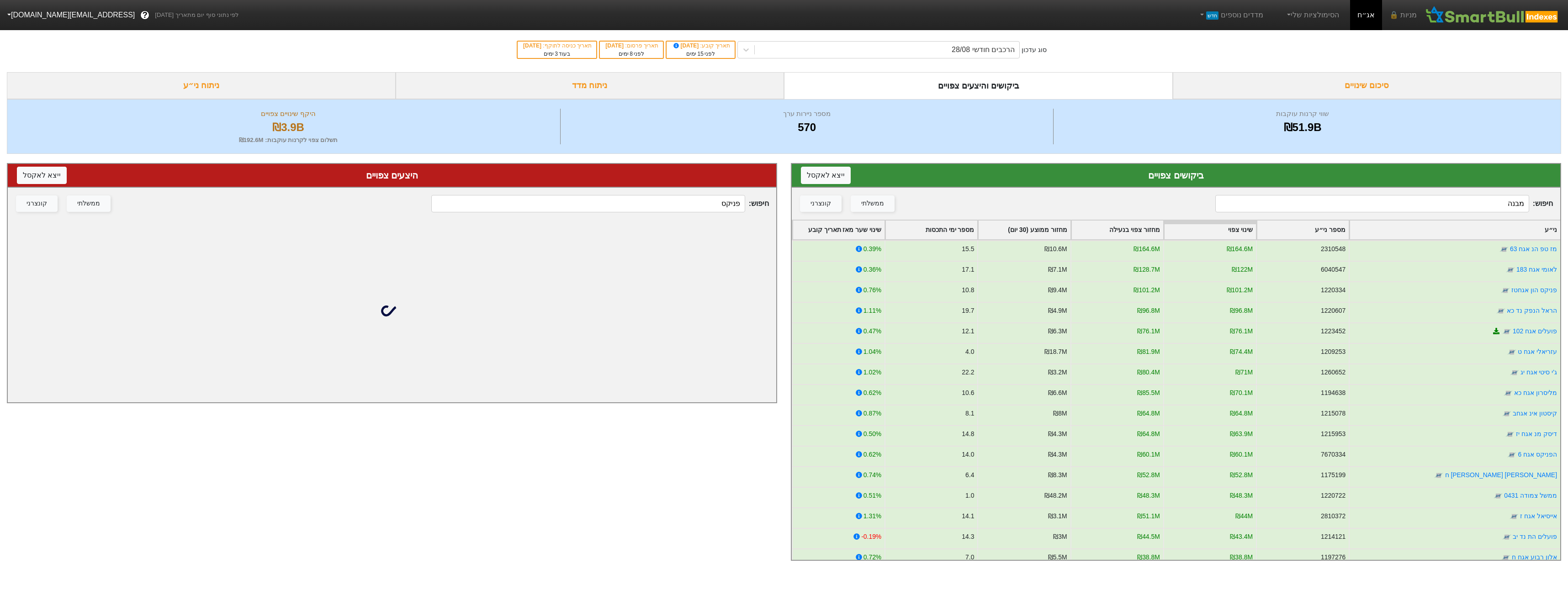
click at [720, 203] on input "פניקס" at bounding box center [588, 203] width 313 height 18
click at [716, 202] on input "פניקס" at bounding box center [588, 203] width 313 height 18
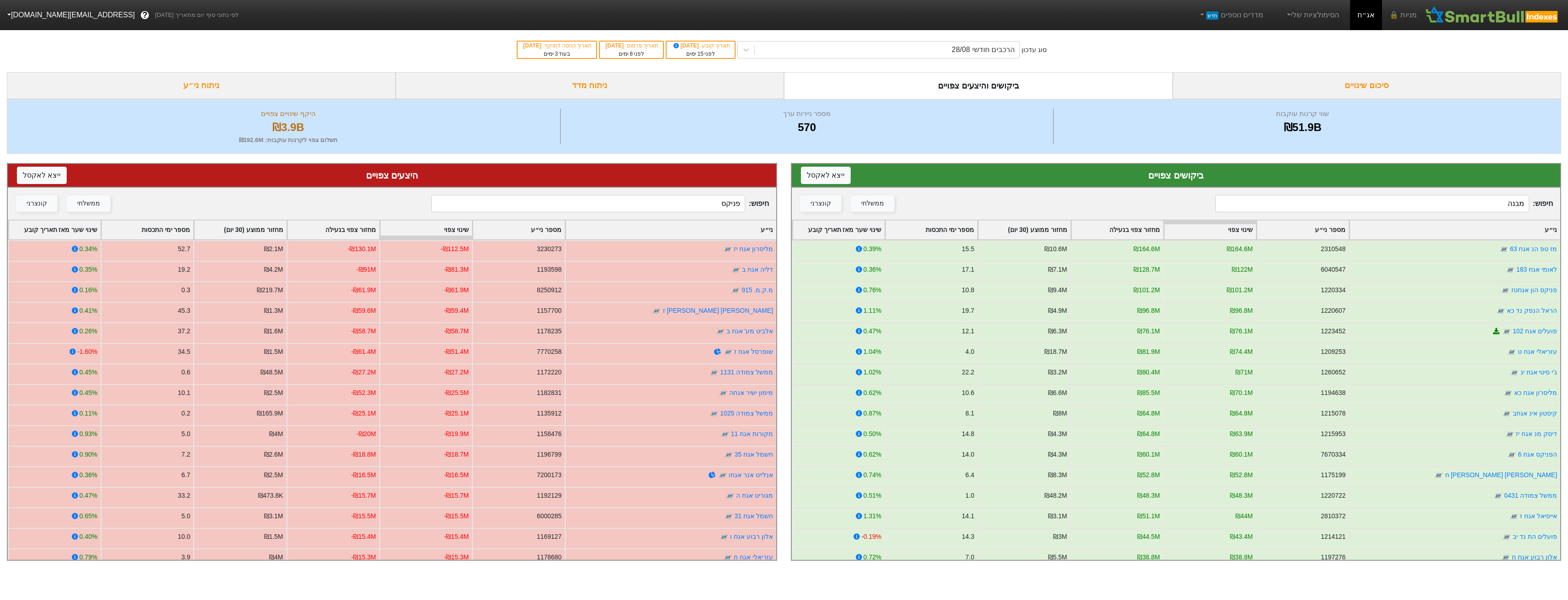
click at [715, 203] on input "פניקס" at bounding box center [588, 203] width 313 height 18
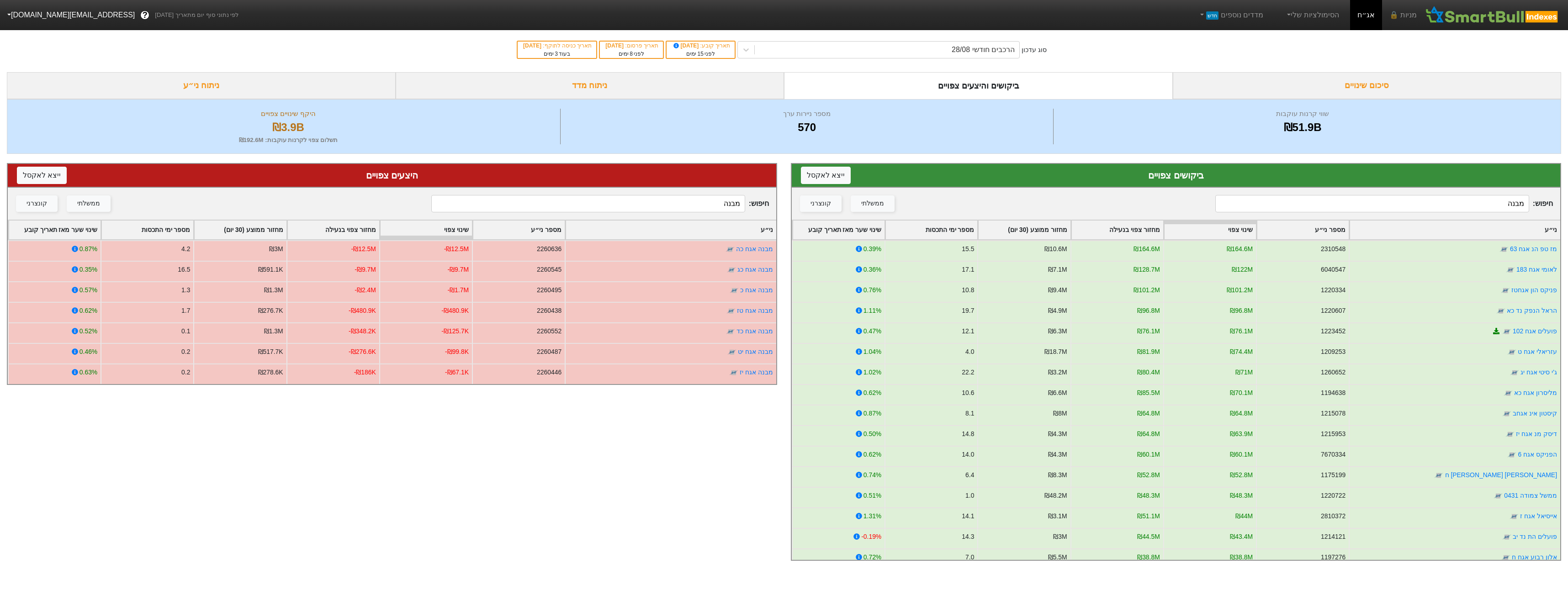
type input "מבנה"
click at [1469, 203] on input "מבנה" at bounding box center [1372, 203] width 313 height 18
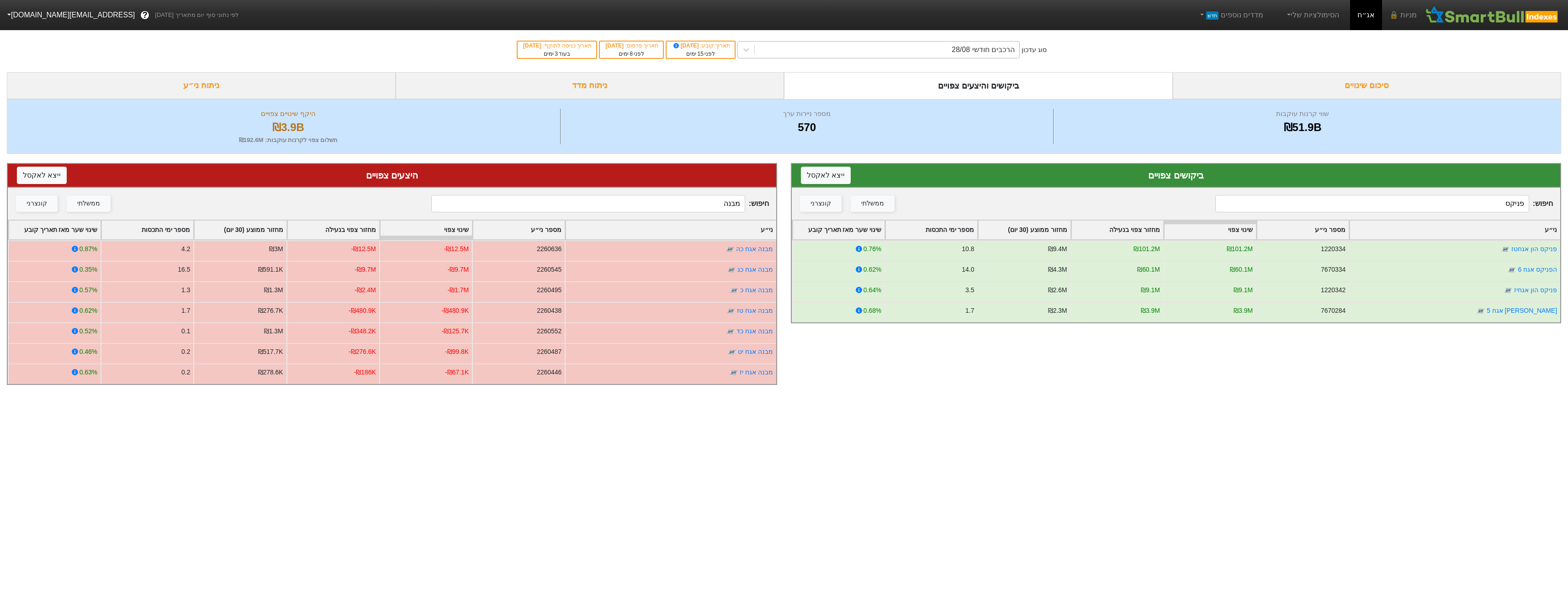
type input "פניקס"
click at [1002, 54] on div "הרכבים חודשי 28/08" at bounding box center [983, 50] width 63 height 11
click at [717, 204] on input "מבנה" at bounding box center [588, 203] width 313 height 18
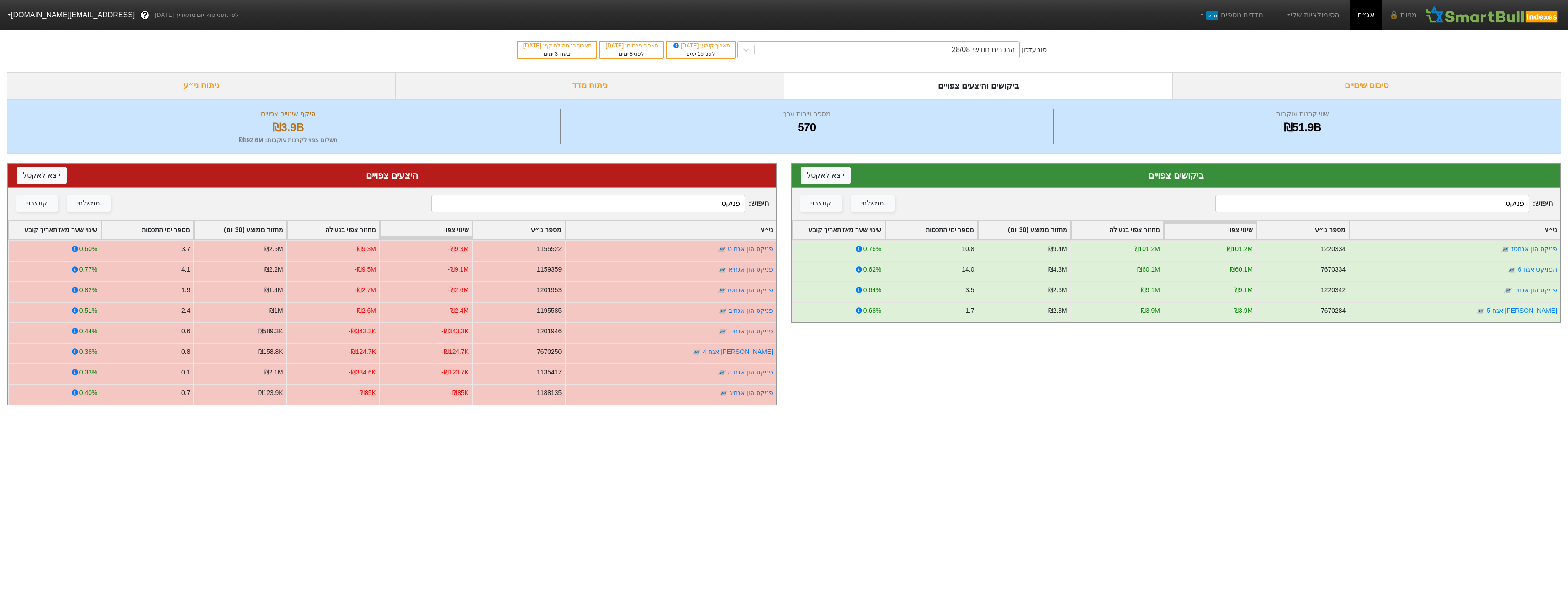
type input "פניקס"
click at [919, 57] on div "הרכבים חודשי 28/08" at bounding box center [887, 49] width 265 height 16
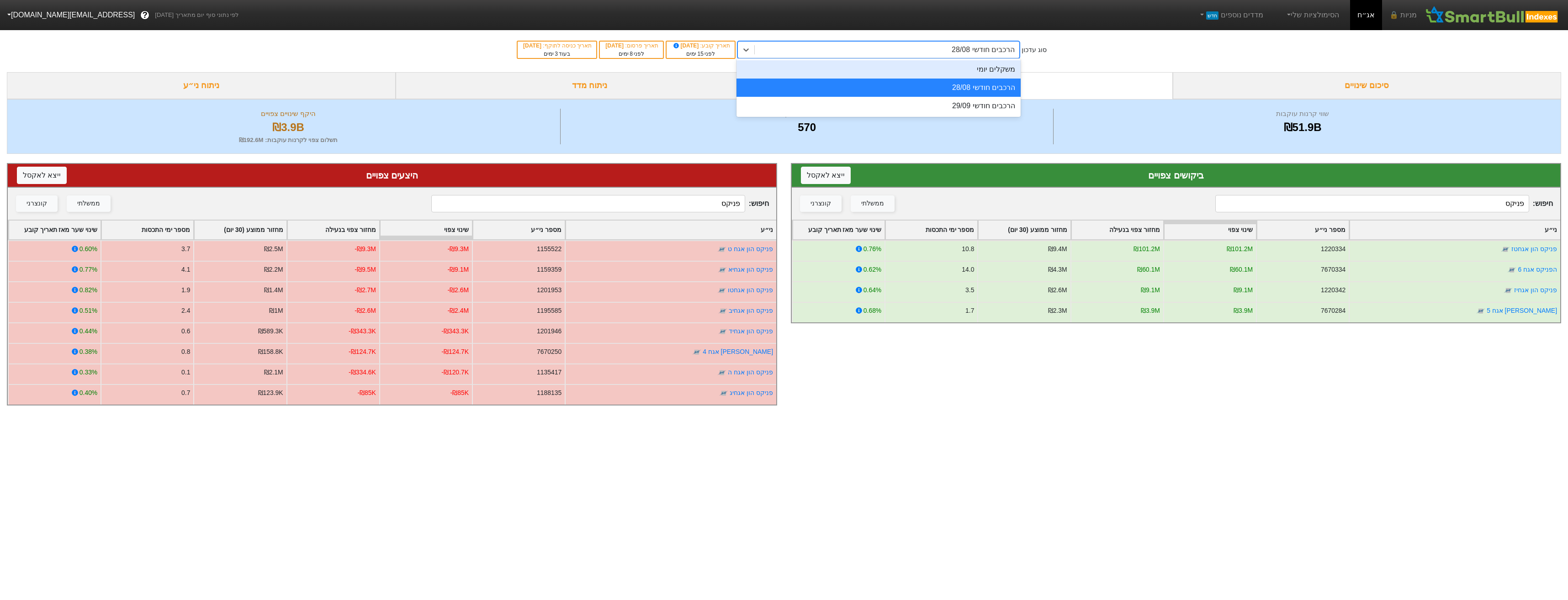
click at [936, 66] on div "משקלים יומי" at bounding box center [878, 69] width 284 height 18
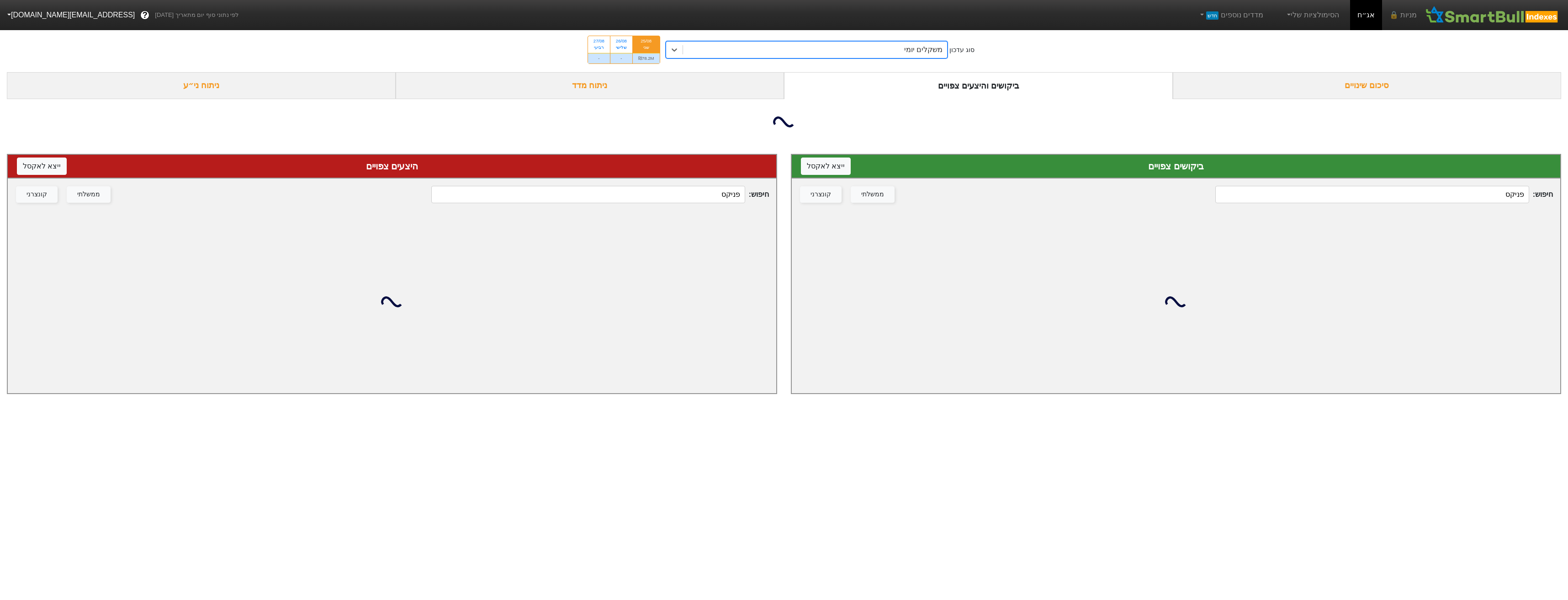
click at [1396, 190] on input "פניקס" at bounding box center [1372, 194] width 313 height 18
click at [1396, 192] on input "פניקס" at bounding box center [1372, 194] width 313 height 18
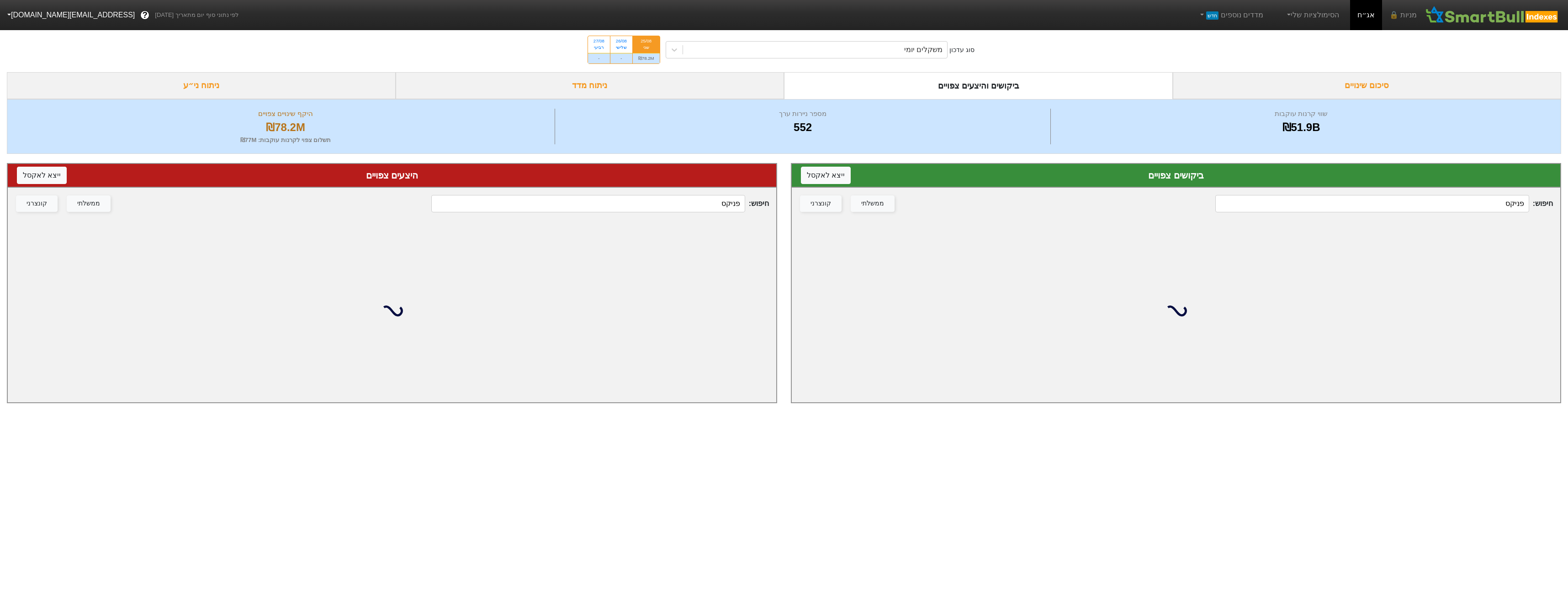
click at [1396, 193] on div "חיפוש : פניקס ממשלתי קונצרני" at bounding box center [1176, 203] width 768 height 32
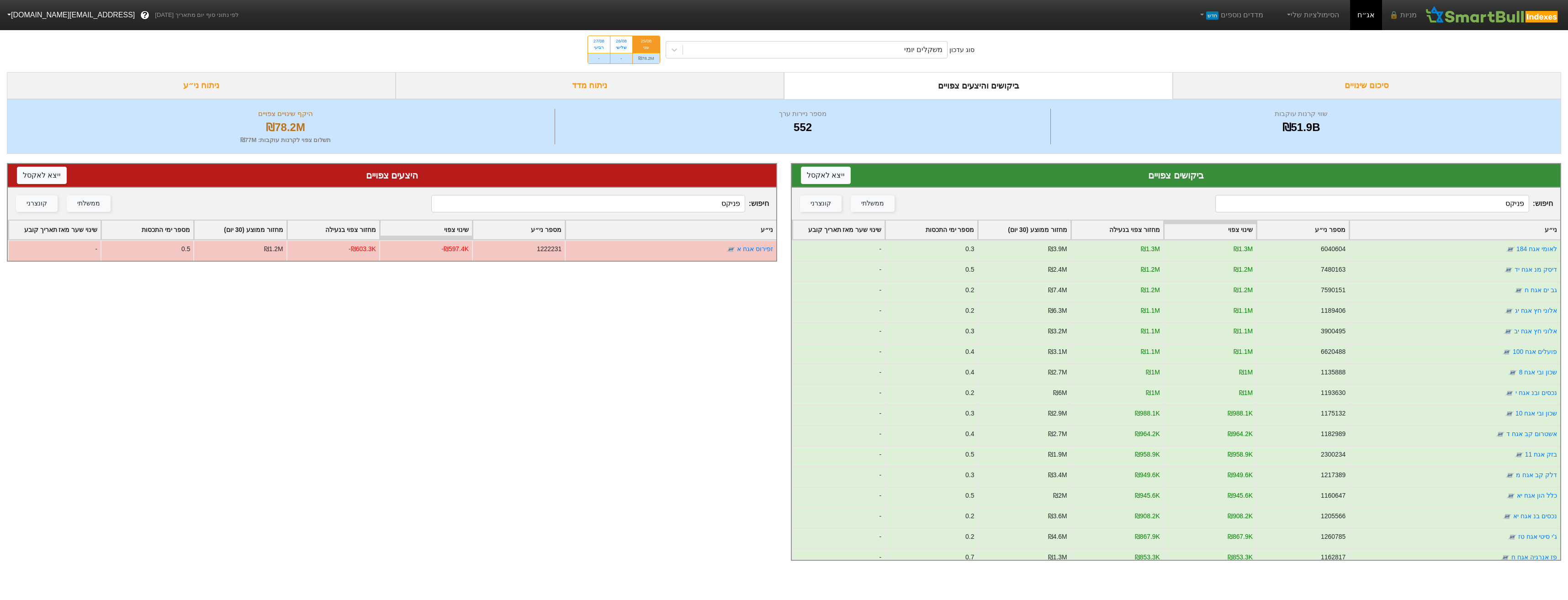
click at [1489, 210] on input "פניקס" at bounding box center [1372, 203] width 313 height 18
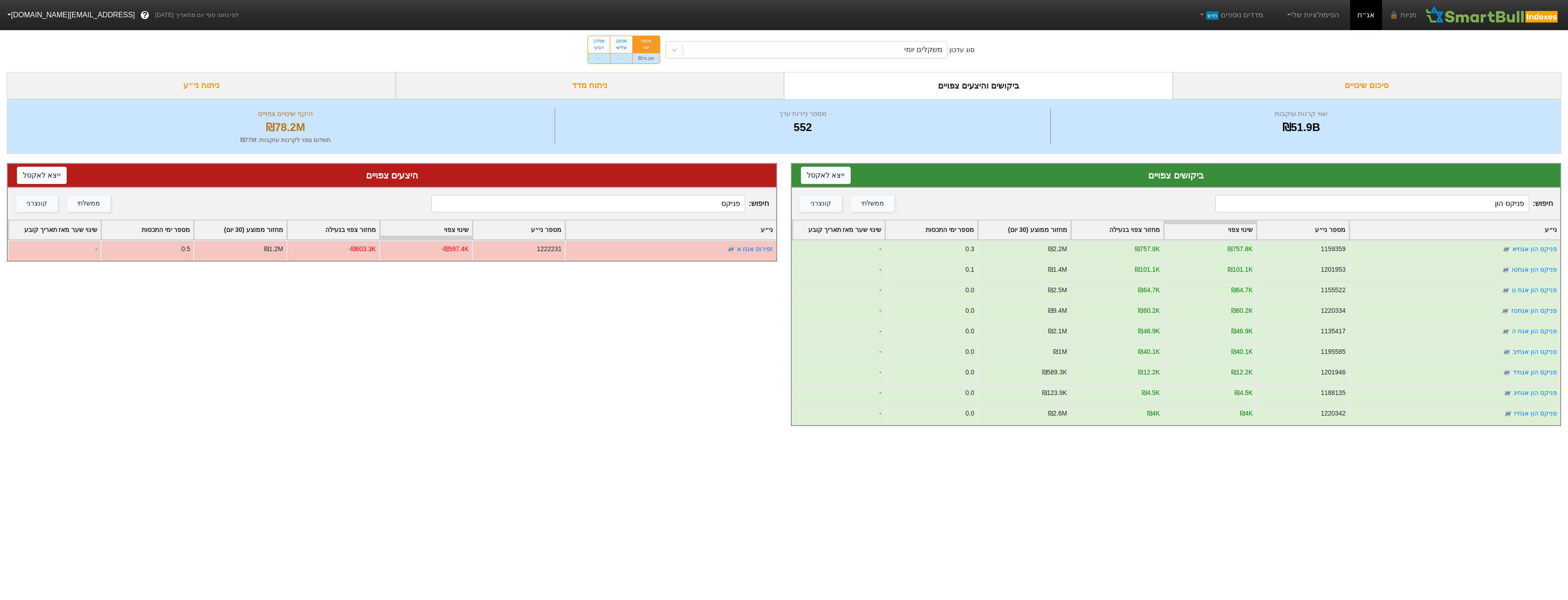
click at [1399, 210] on input "פניקס הון" at bounding box center [1372, 203] width 313 height 18
click at [1398, 210] on input "פניקס הון" at bounding box center [1372, 203] width 313 height 18
click at [1398, 210] on input "פניקס הון" at bounding box center [1372, 203] width 313 height 18
type input "[PERSON_NAME]"
click at [904, 49] on div "משקלים יומי" at bounding box center [815, 49] width 265 height 16
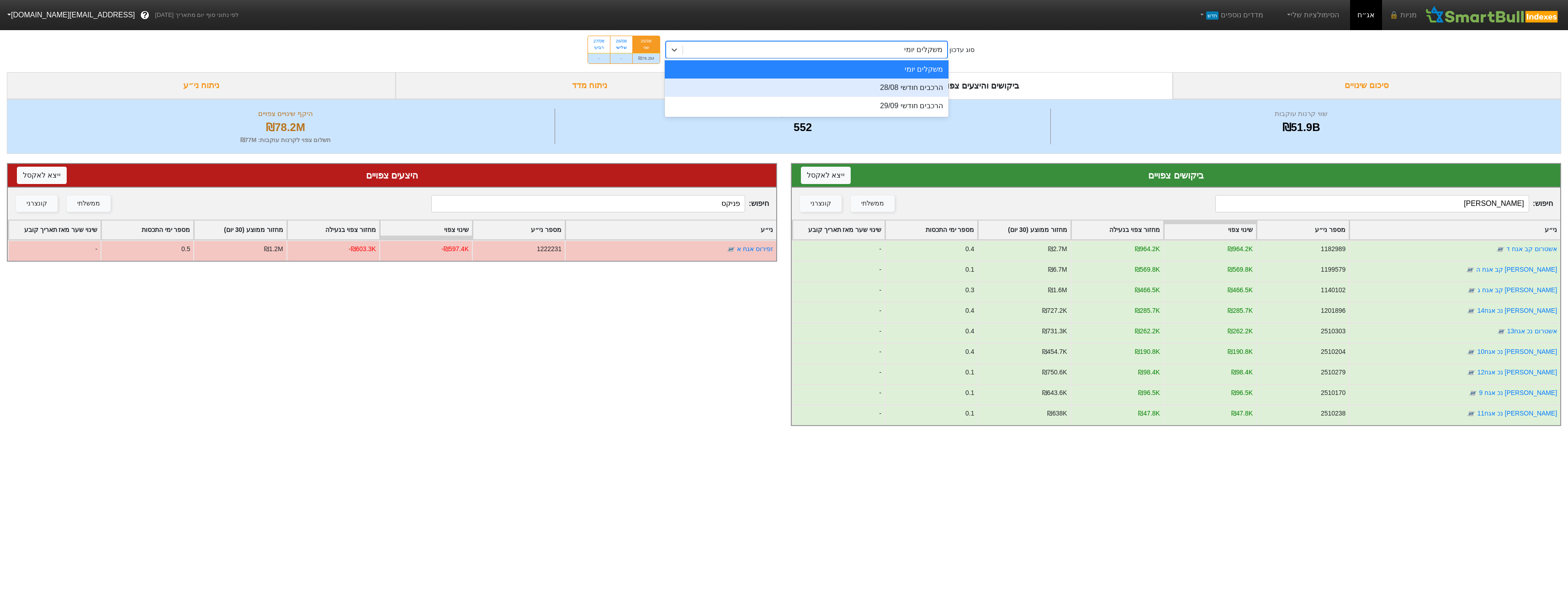
click at [915, 83] on div "הרכבים חודשי 28/08" at bounding box center [807, 88] width 284 height 18
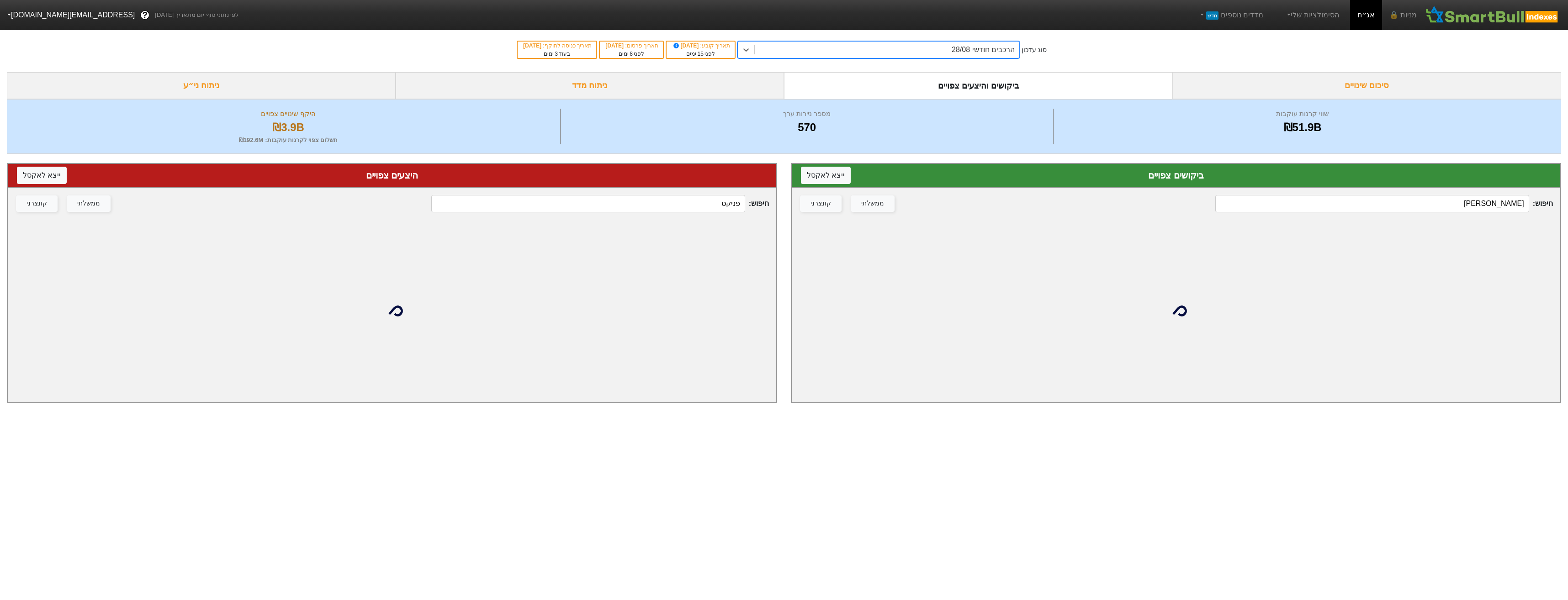
click at [724, 201] on input "פניקס" at bounding box center [588, 203] width 313 height 18
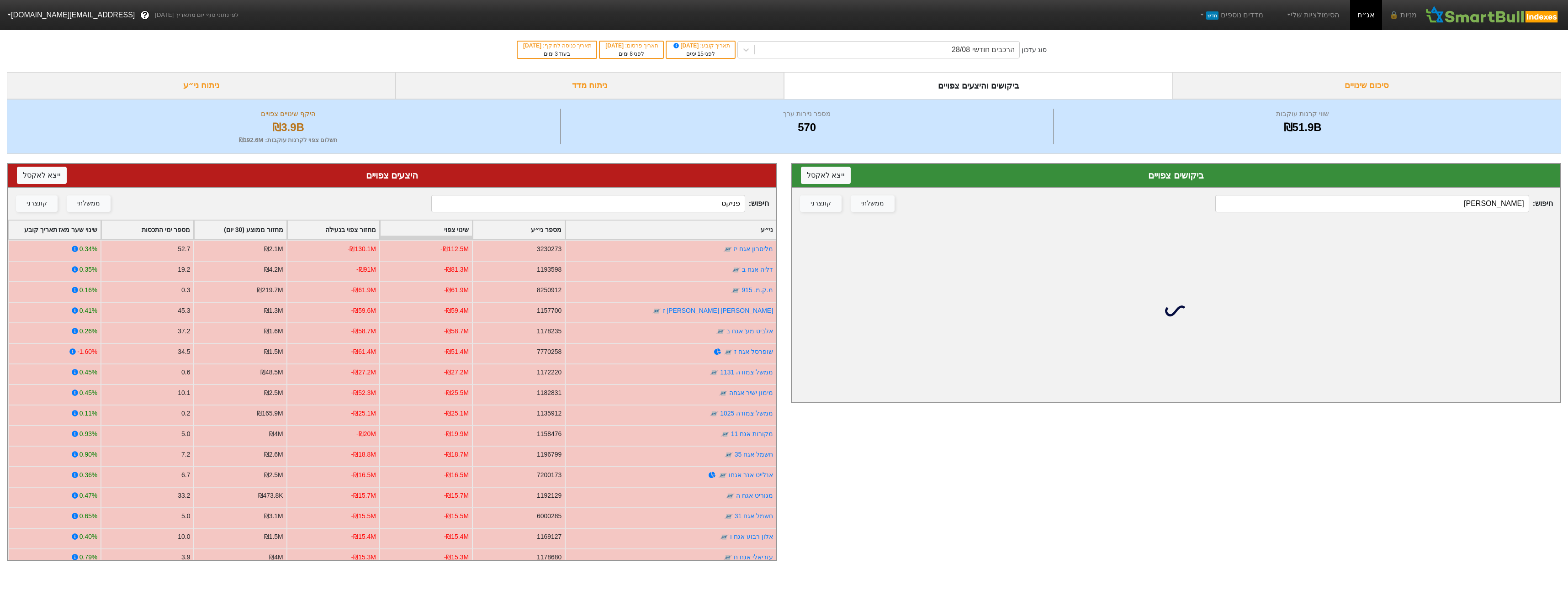
click at [724, 201] on input "פניקס" at bounding box center [588, 203] width 313 height 18
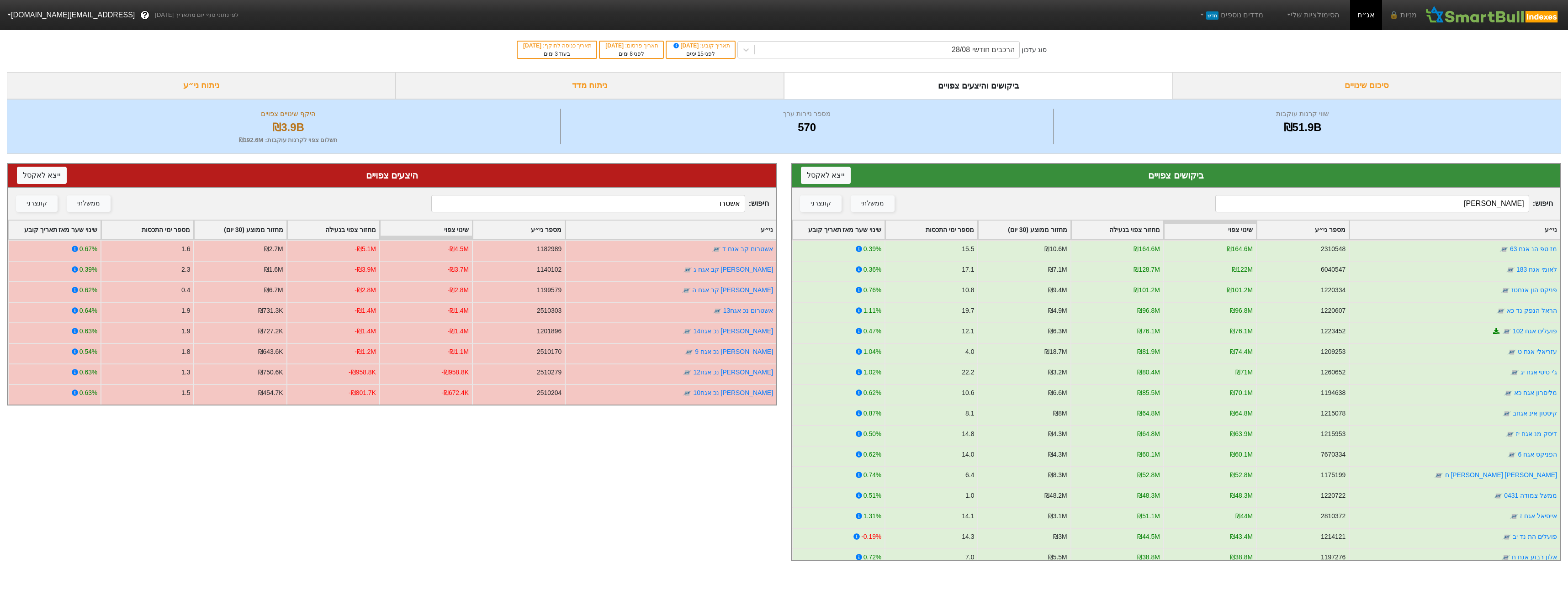
type input "אשטרו"
click at [988, 54] on div "הרכבים חודשי 28/08" at bounding box center [983, 50] width 63 height 11
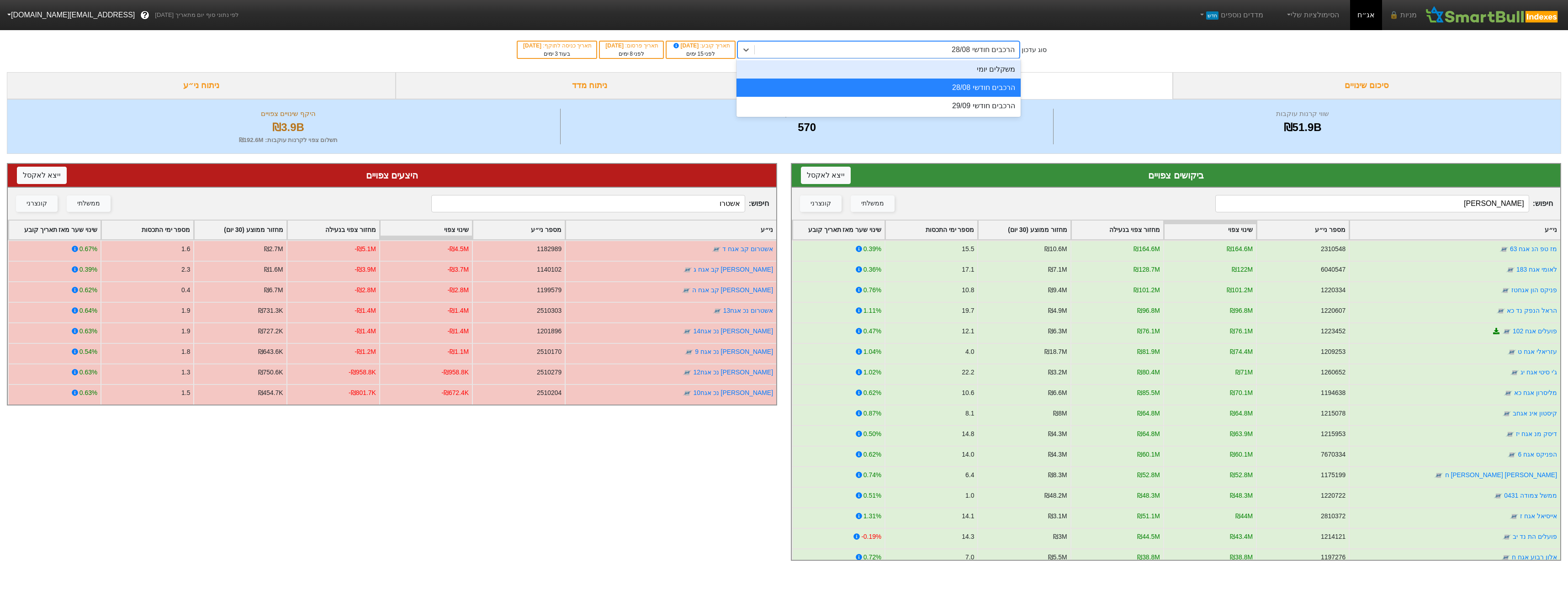
click at [1002, 77] on div "משקלים יומי" at bounding box center [878, 69] width 284 height 18
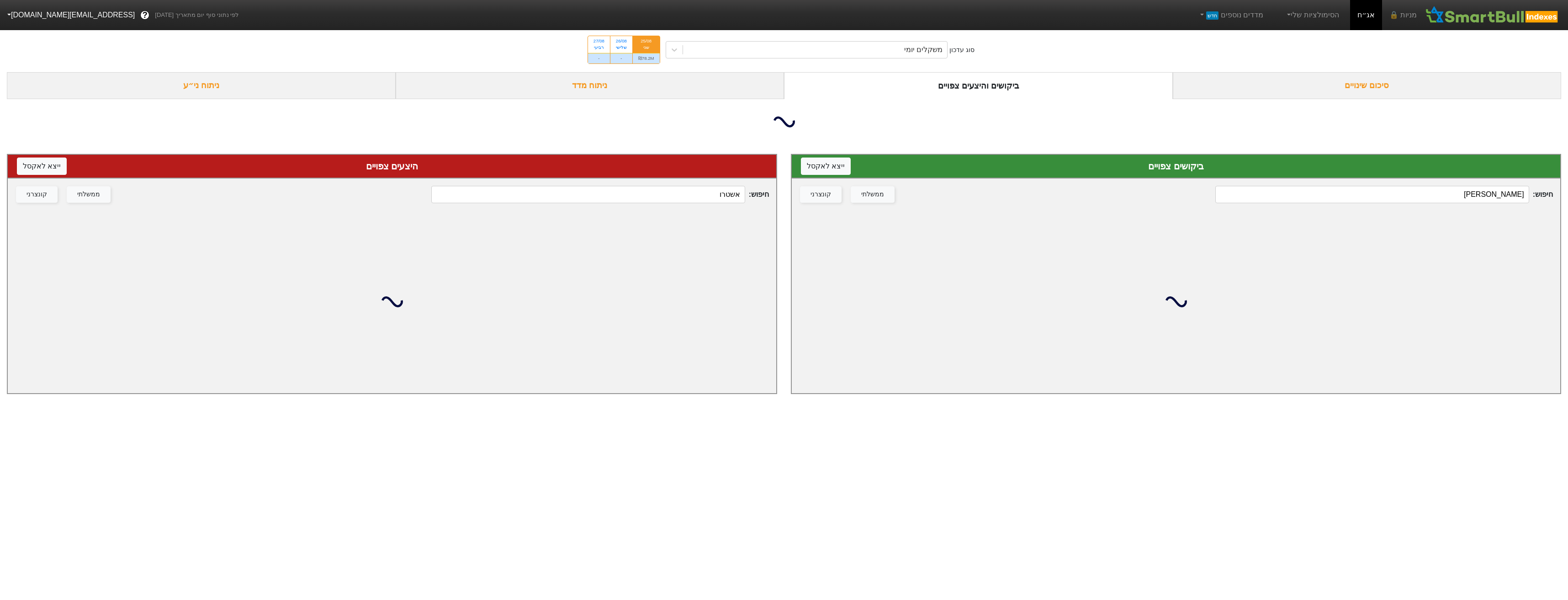
click at [1333, 197] on input "[PERSON_NAME]" at bounding box center [1372, 194] width 313 height 18
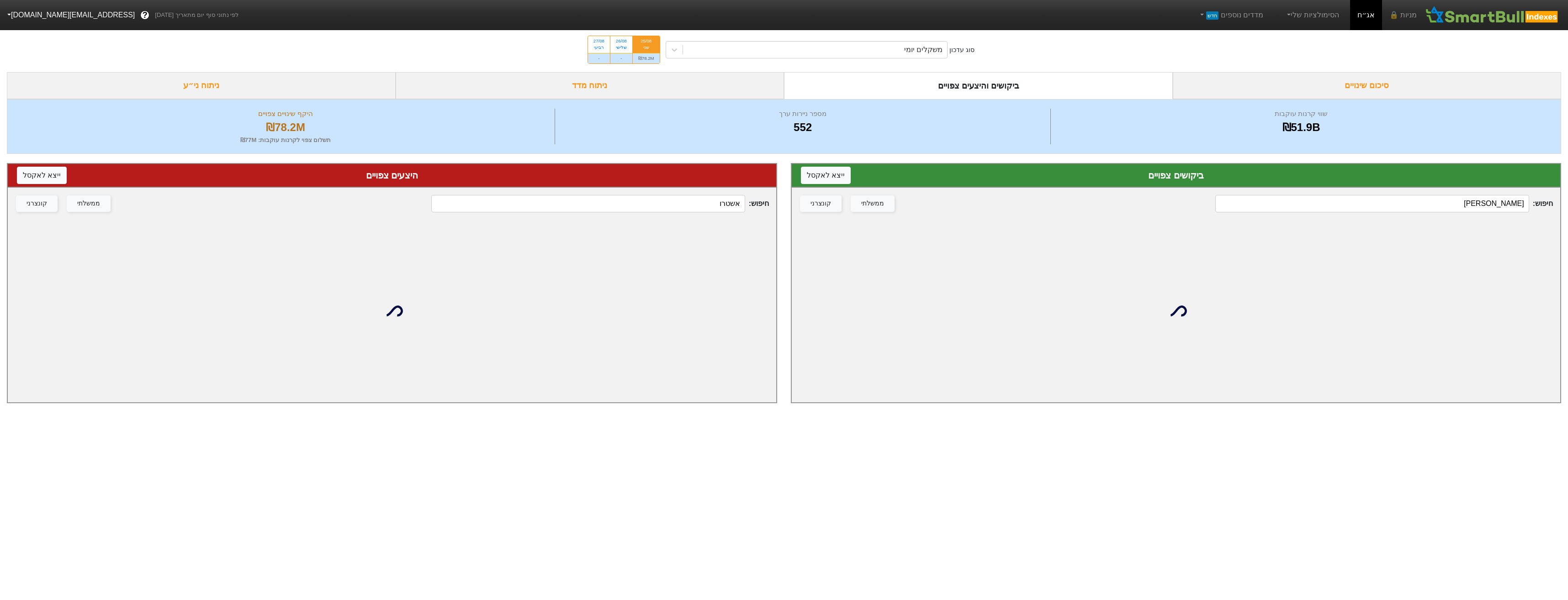
click at [1333, 197] on input "[PERSON_NAME]" at bounding box center [1372, 203] width 313 height 18
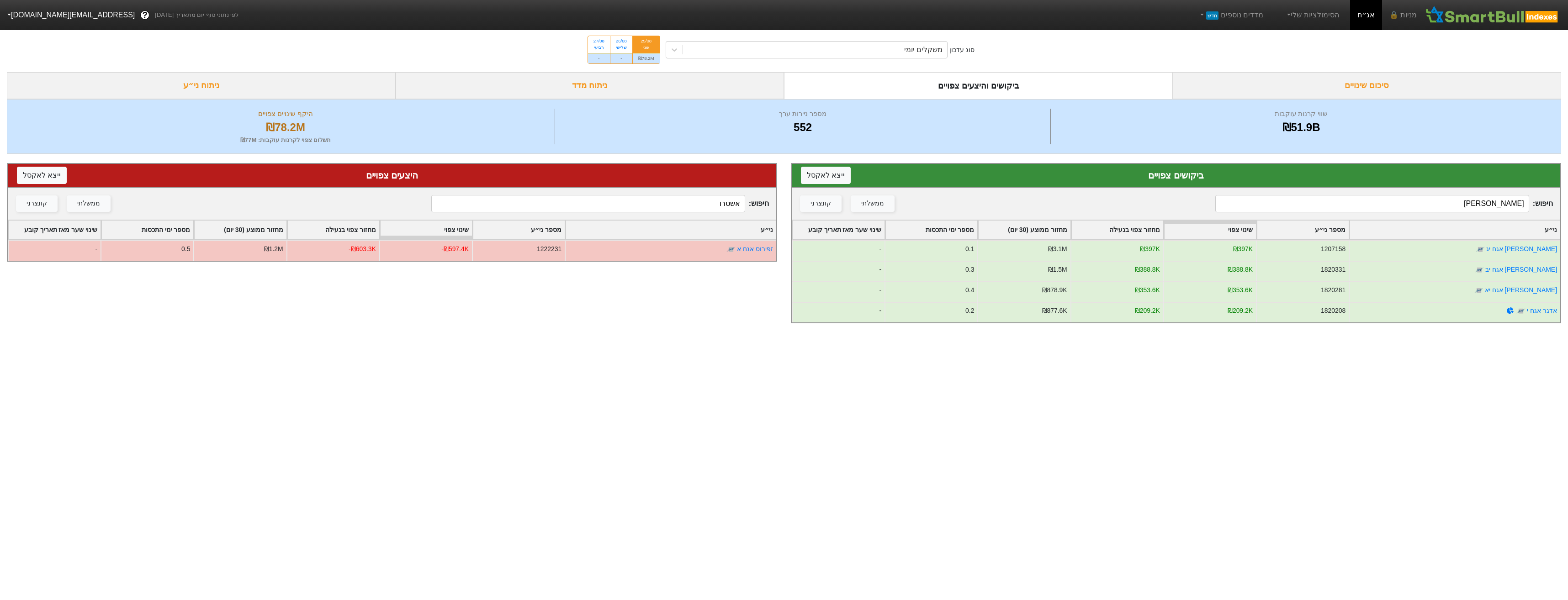
click at [1397, 200] on input "[PERSON_NAME]" at bounding box center [1372, 203] width 313 height 18
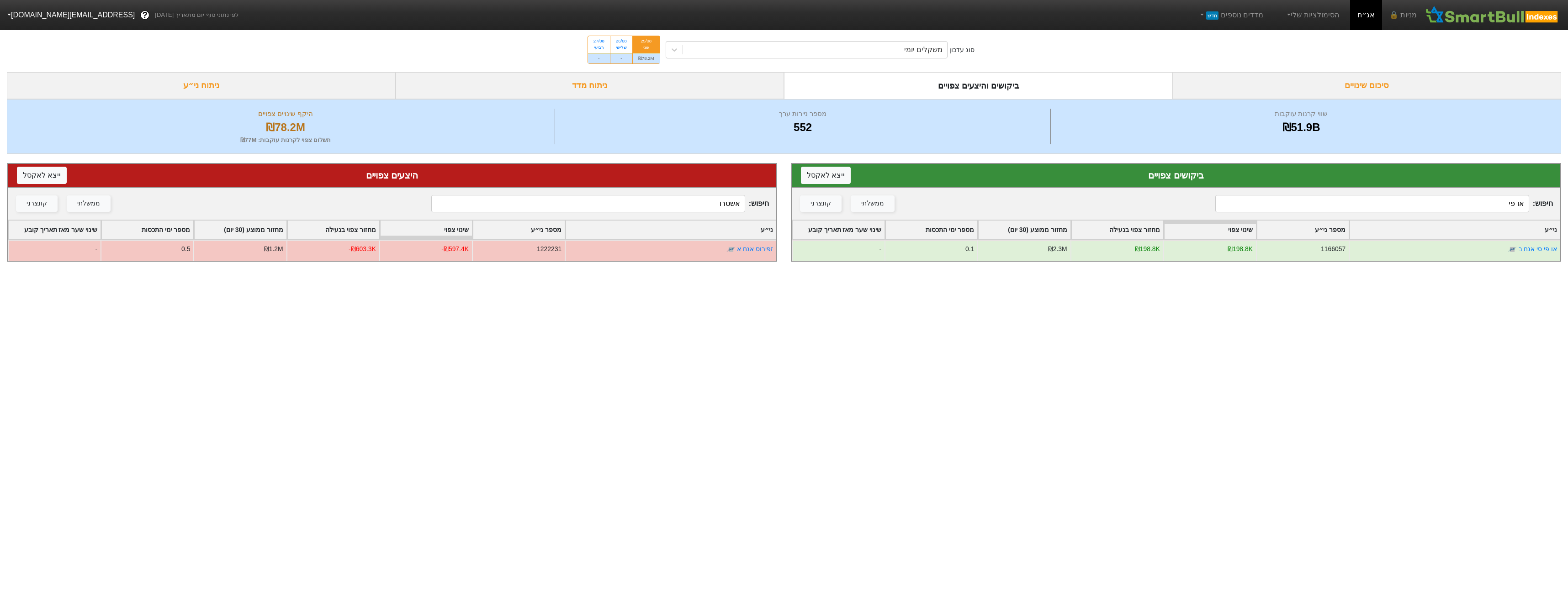
click at [873, 59] on div "סוג עדכון משקלים יומי 25/08 שני ₪78.2M 26/08 שלישי - 27/08 רביעי -" at bounding box center [784, 50] width 1568 height 45
click at [877, 54] on div "משקלים יומי" at bounding box center [815, 49] width 265 height 16
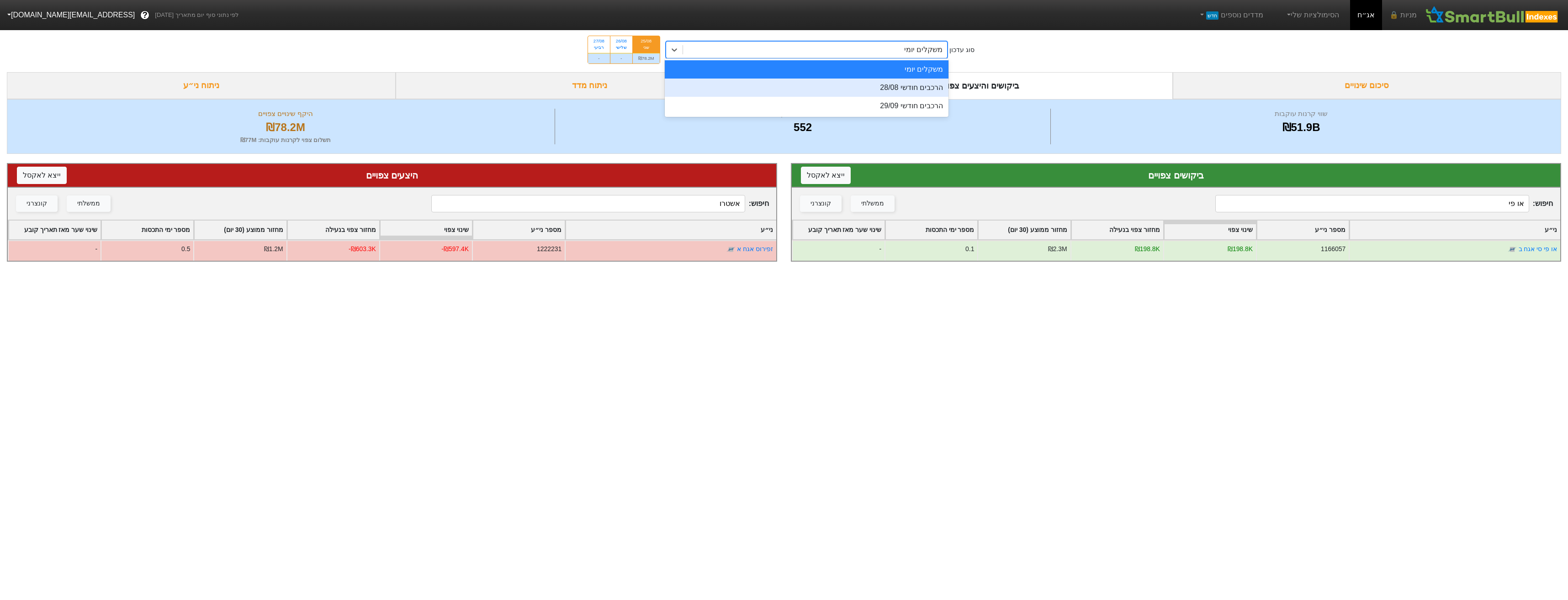
click at [903, 94] on div "הרכבים חודשי 28/08" at bounding box center [807, 88] width 284 height 18
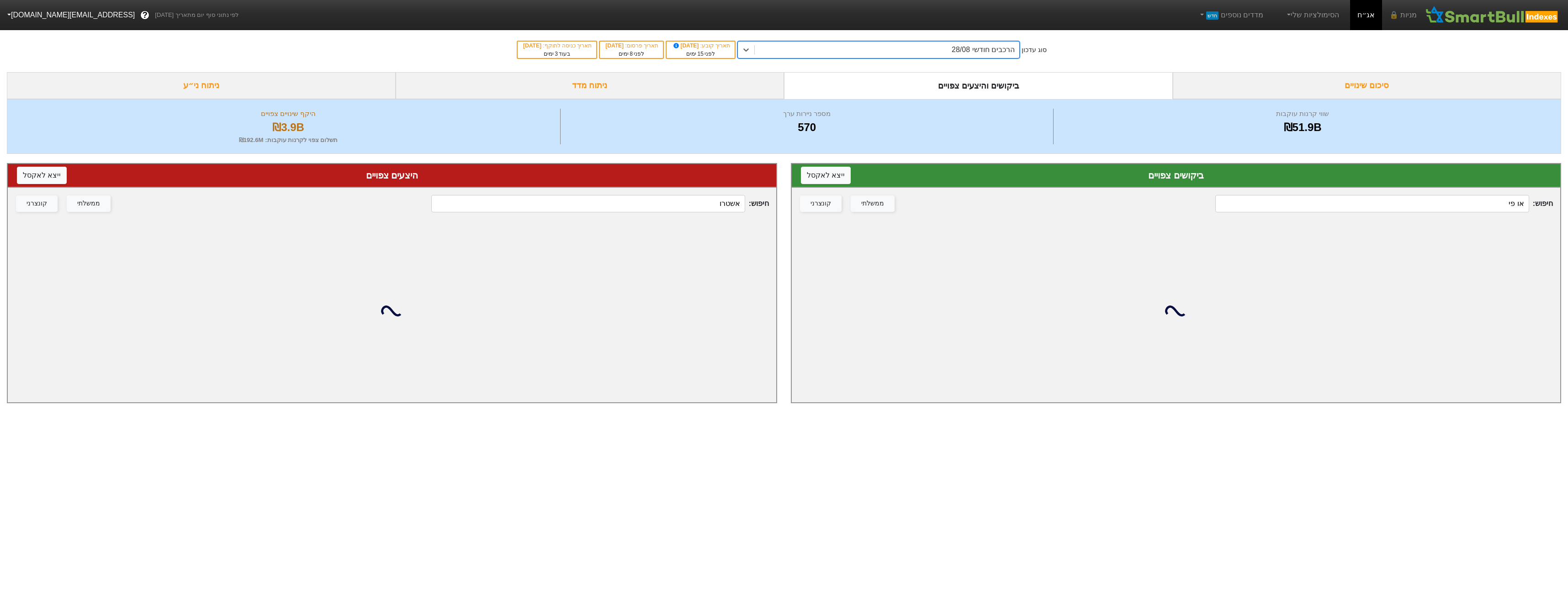
click at [1493, 206] on input "או פי" at bounding box center [1372, 203] width 313 height 18
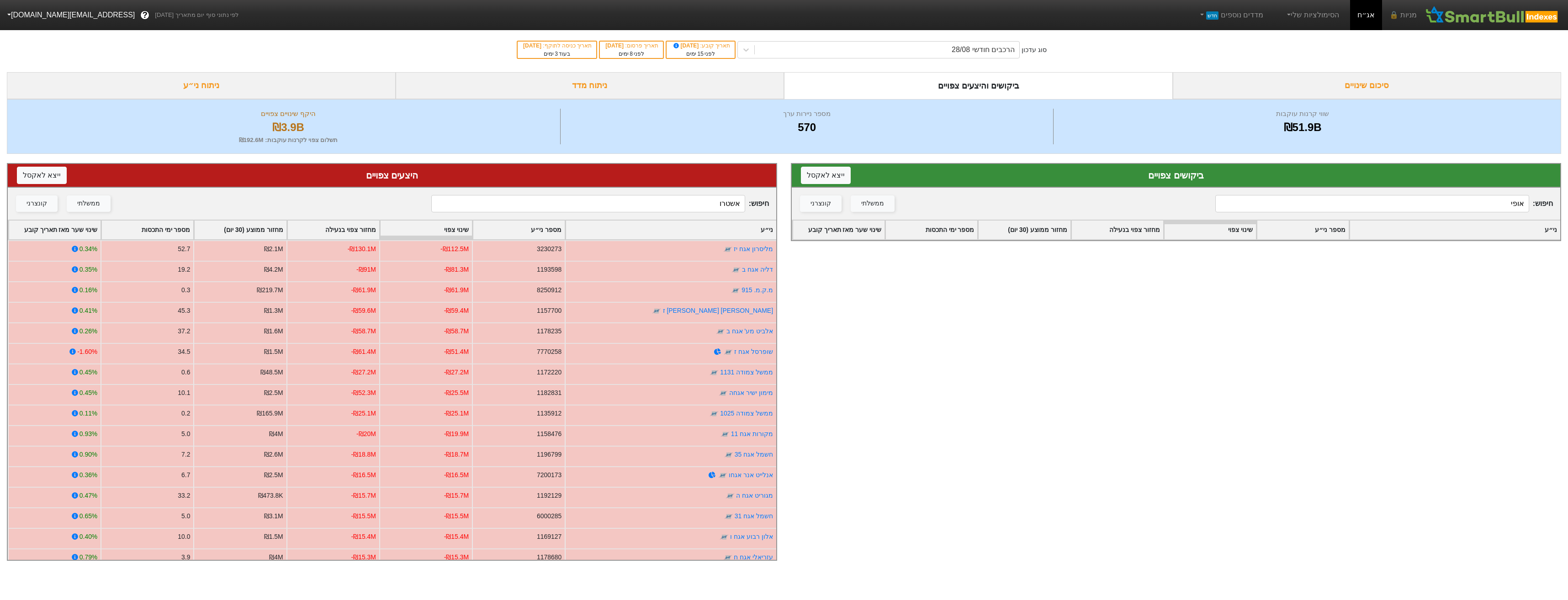
type input "אופי"
click at [719, 203] on input "אשטרו" at bounding box center [588, 203] width 313 height 18
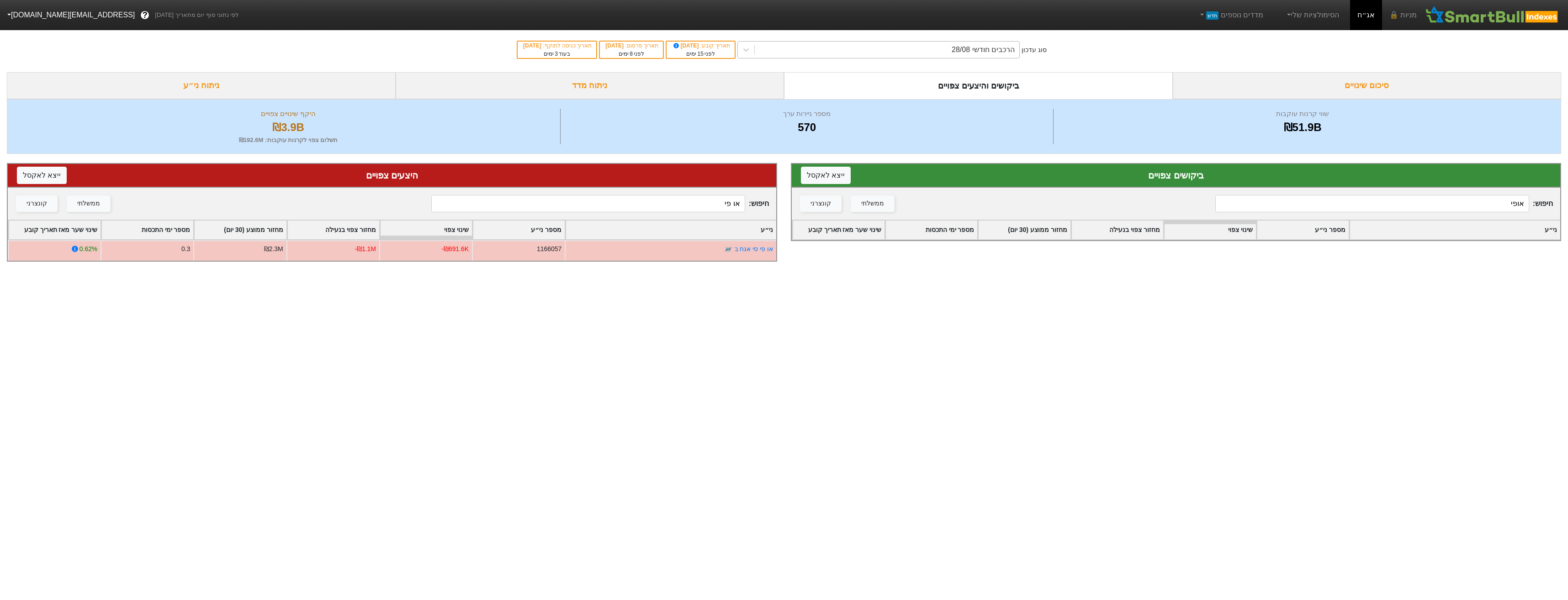
click at [914, 54] on div "הרכבים חודשי 28/08" at bounding box center [887, 49] width 265 height 16
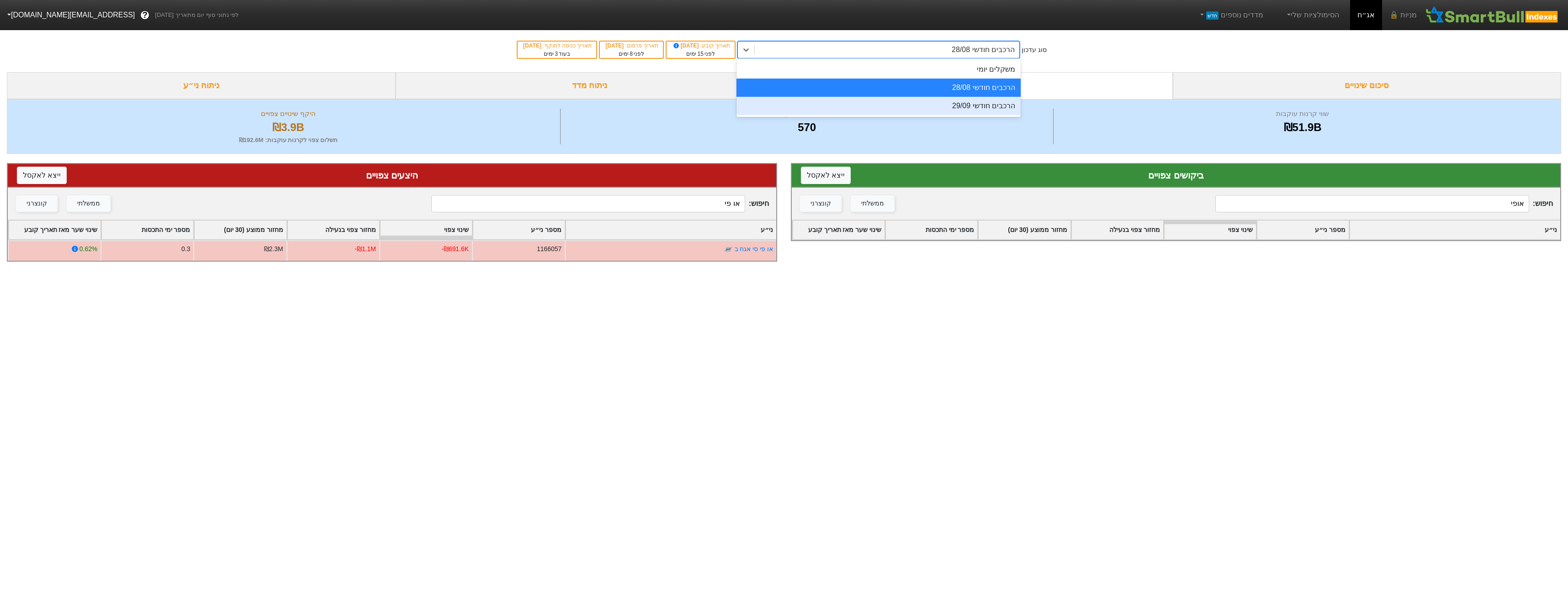
click at [653, 210] on input "או פי" at bounding box center [588, 203] width 313 height 18
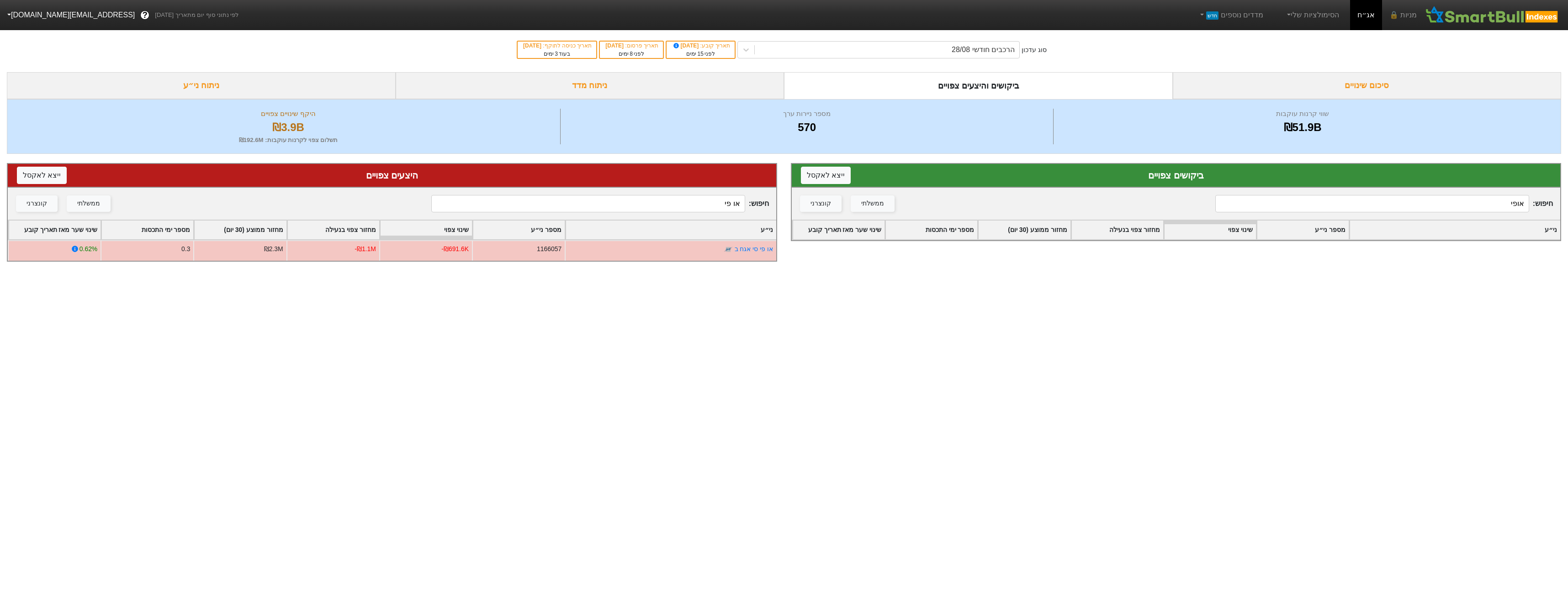
click at [653, 210] on input "או פי" at bounding box center [588, 203] width 313 height 18
type input "א"
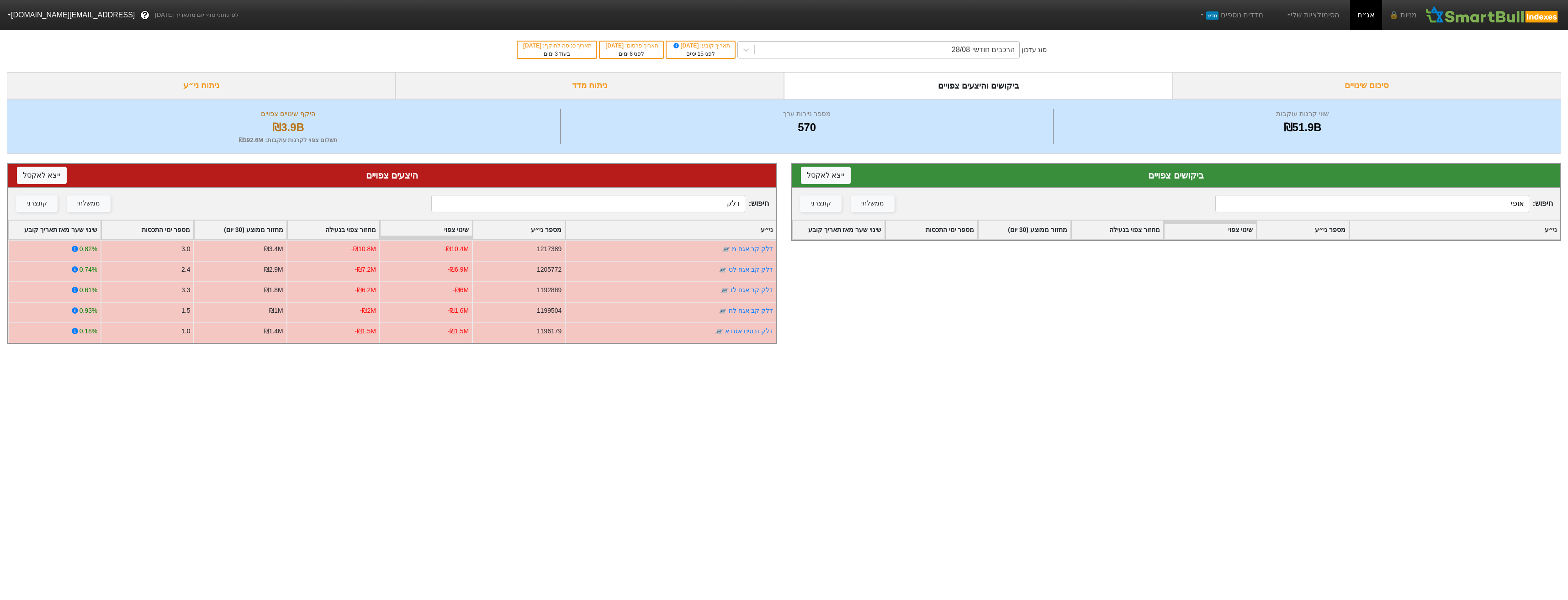
type input "דלק"
click at [1011, 56] on div "הרכבים חודשי 28/08" at bounding box center [887, 49] width 265 height 16
click at [1010, 56] on div "הרכבים חודשי 28/08" at bounding box center [887, 49] width 265 height 16
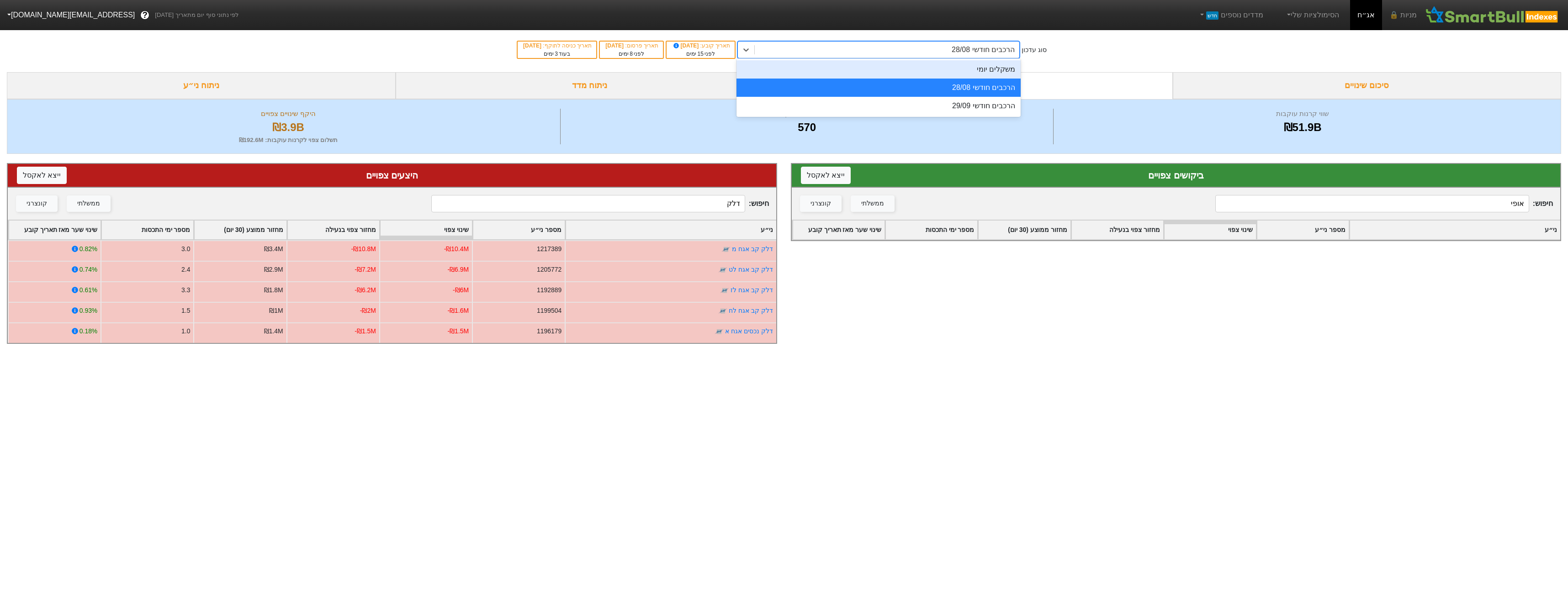
click at [1010, 72] on div "משקלים יומי" at bounding box center [878, 69] width 284 height 18
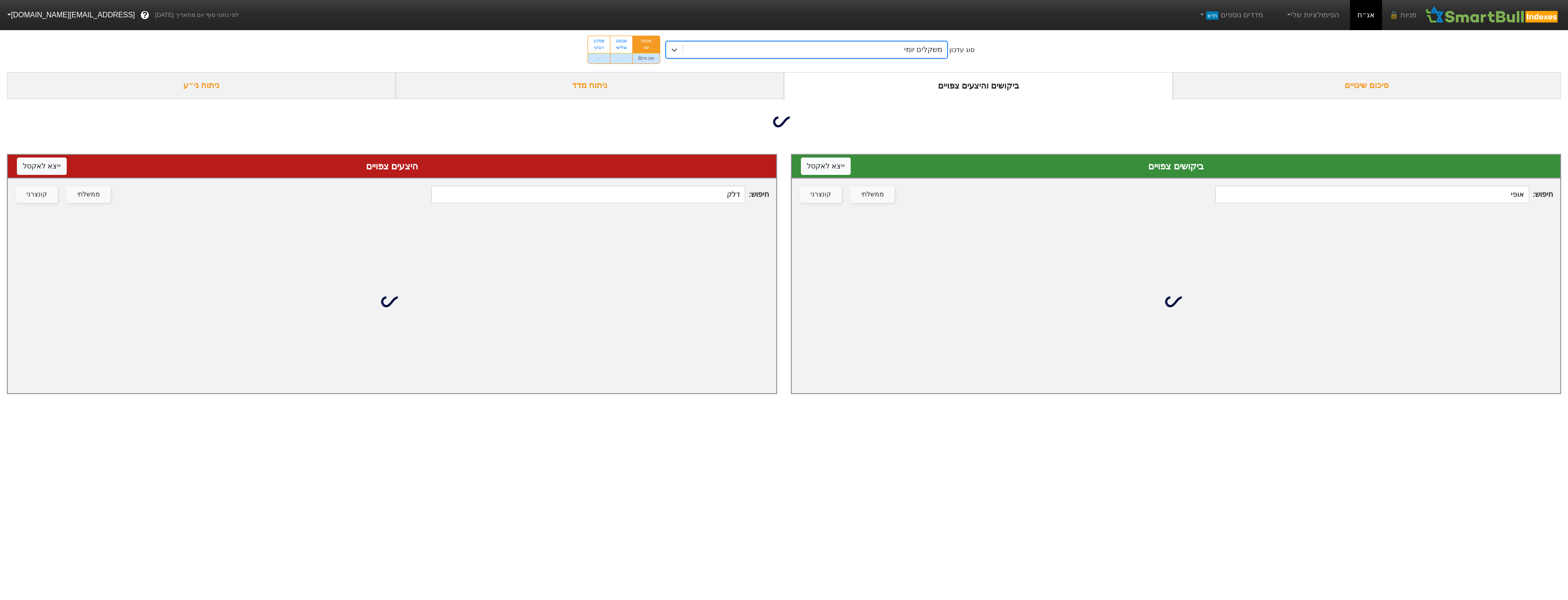
click at [1371, 190] on input "אופי" at bounding box center [1372, 194] width 313 height 18
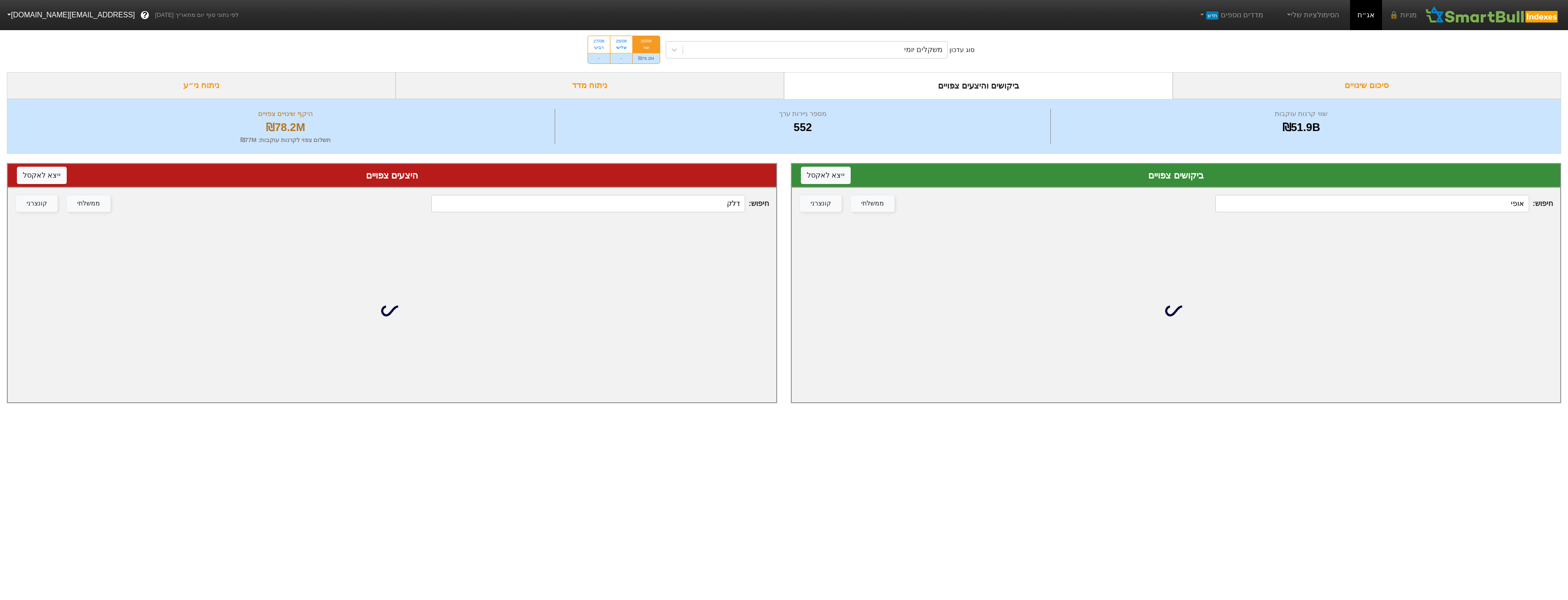
click at [1365, 197] on input "אופי" at bounding box center [1372, 203] width 313 height 18
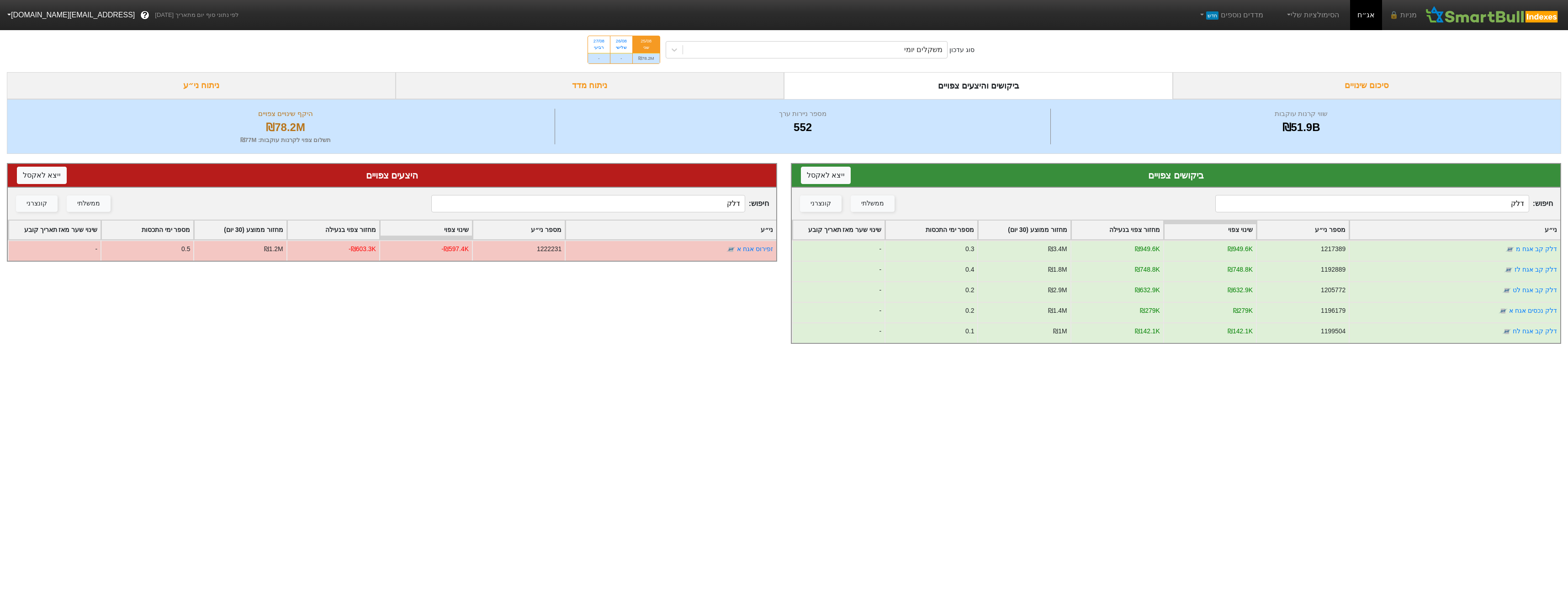
click at [1367, 205] on input "דלק" at bounding box center [1372, 203] width 313 height 18
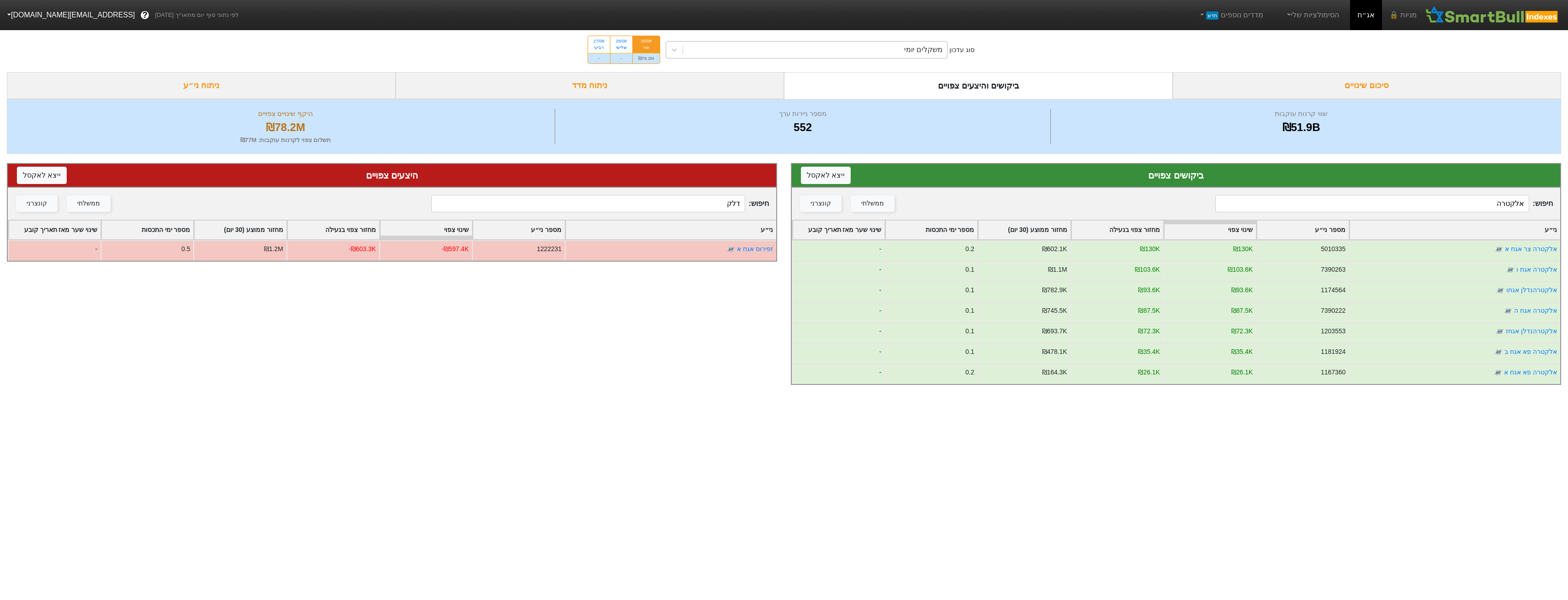
type input "אלקטרה"
click at [818, 54] on div "משקלים יומי" at bounding box center [815, 49] width 265 height 16
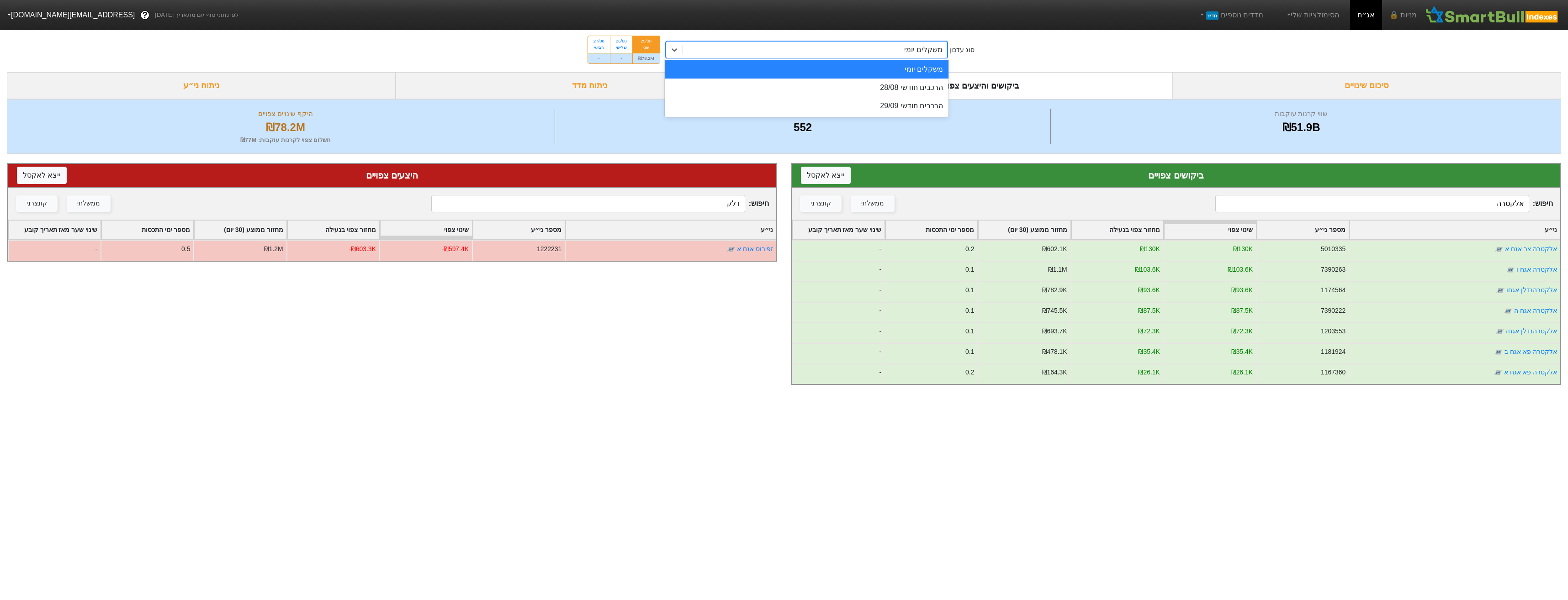
click at [818, 54] on div "משקלים יומי" at bounding box center [815, 49] width 265 height 16
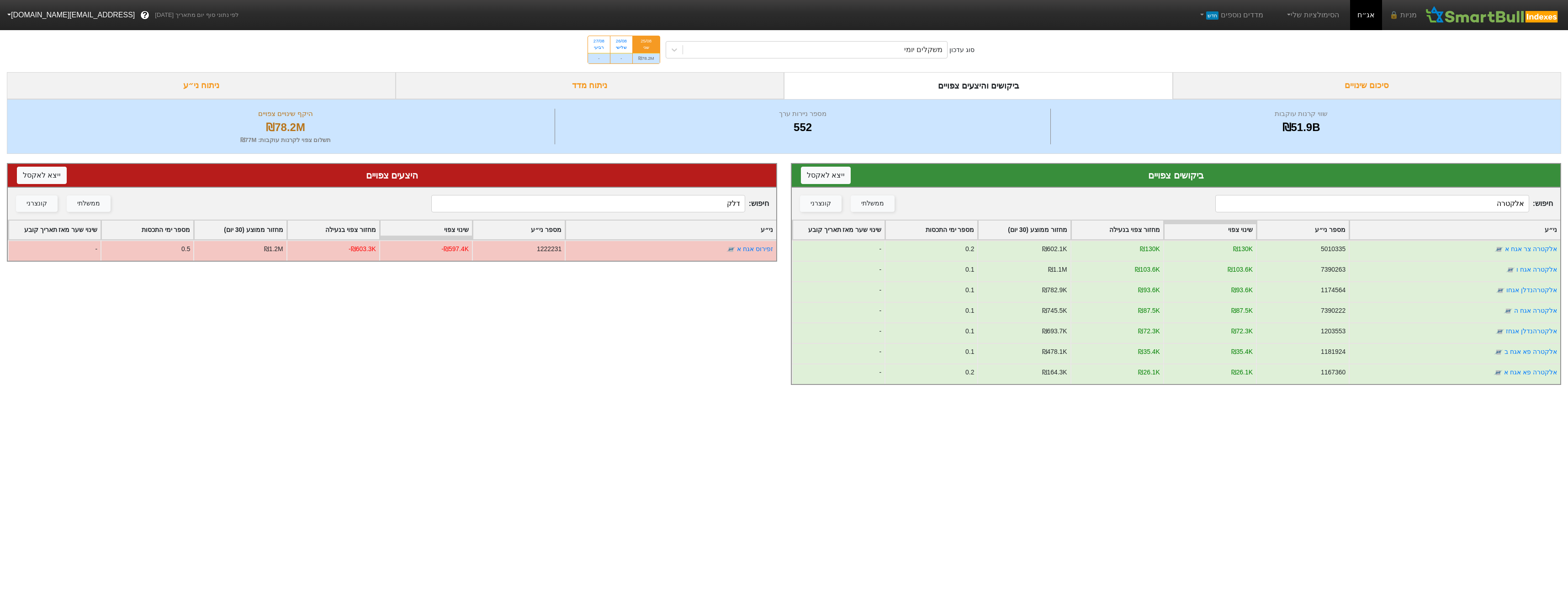
click at [849, 67] on div "סוג עדכון משקלים יומי 25/08 שני ₪78.2M 26/08 שלישי - 27/08 רביעי -" at bounding box center [784, 50] width 1568 height 45
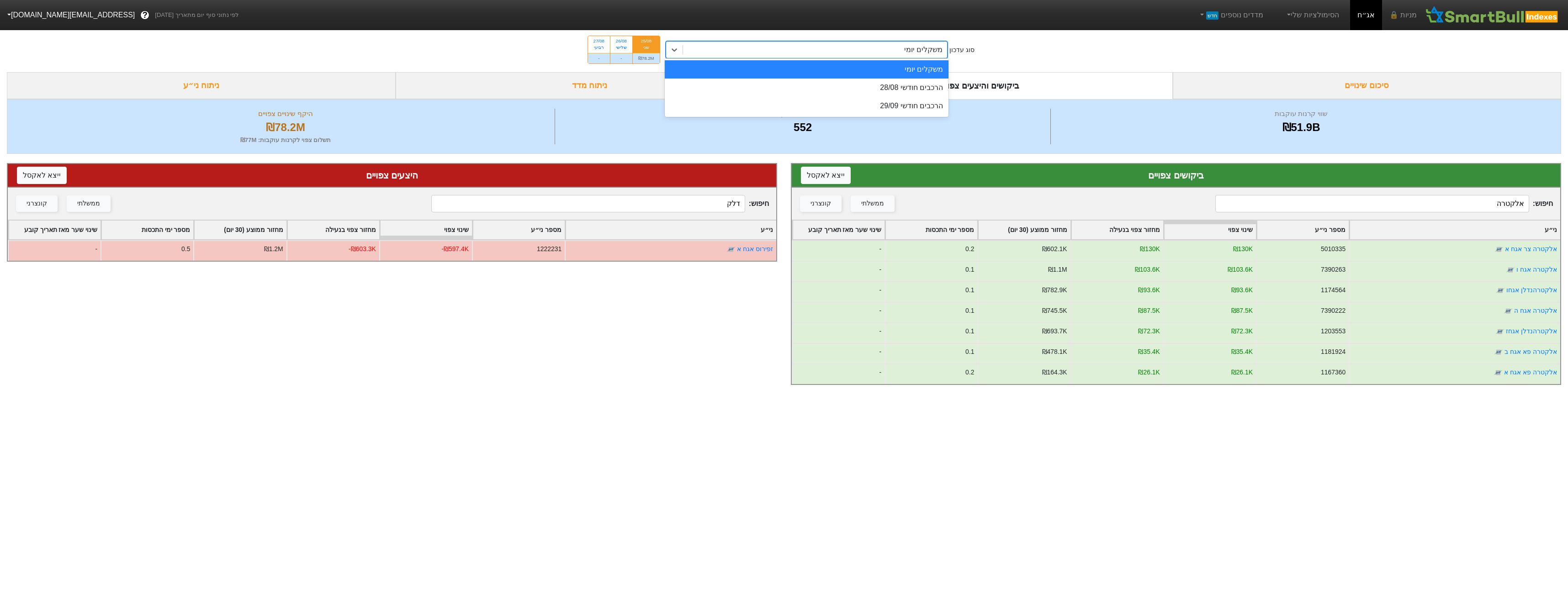
click at [850, 53] on div "משקלים יומי" at bounding box center [815, 49] width 265 height 16
click at [854, 82] on div "הרכבים חודשי 28/08" at bounding box center [807, 88] width 284 height 18
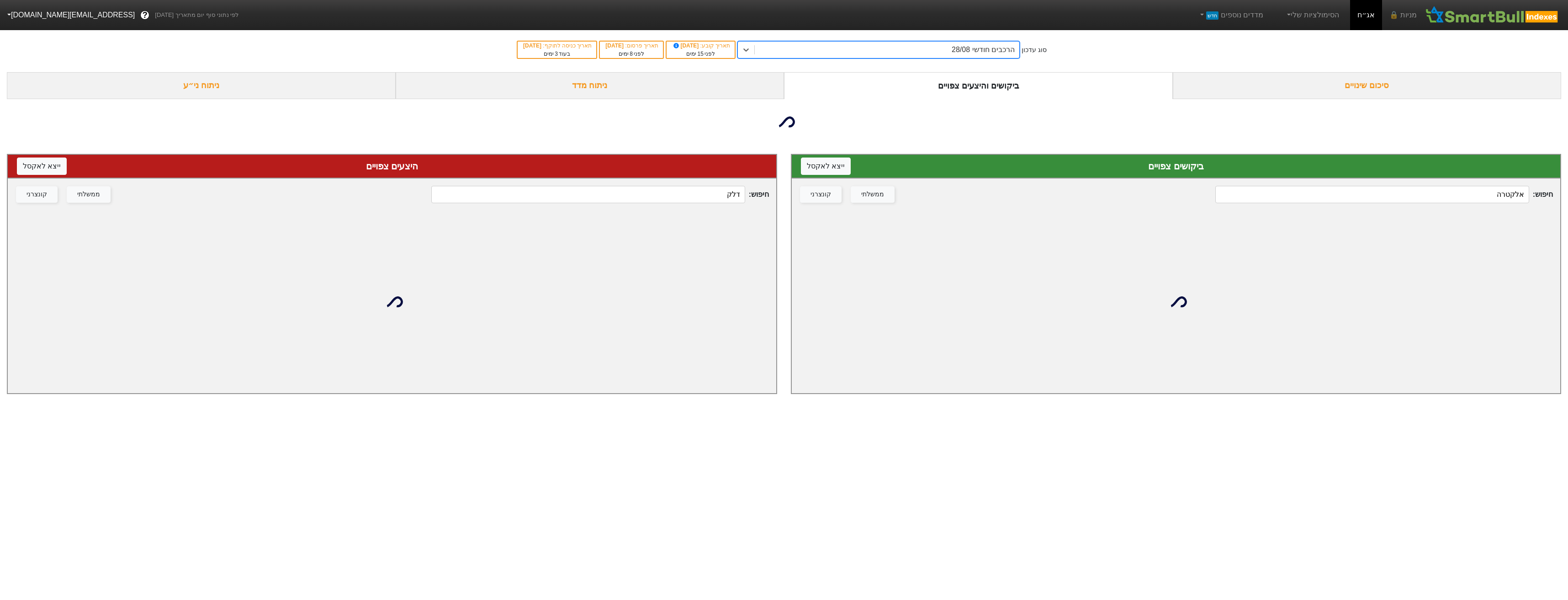
click at [635, 202] on input "דלק" at bounding box center [588, 194] width 313 height 18
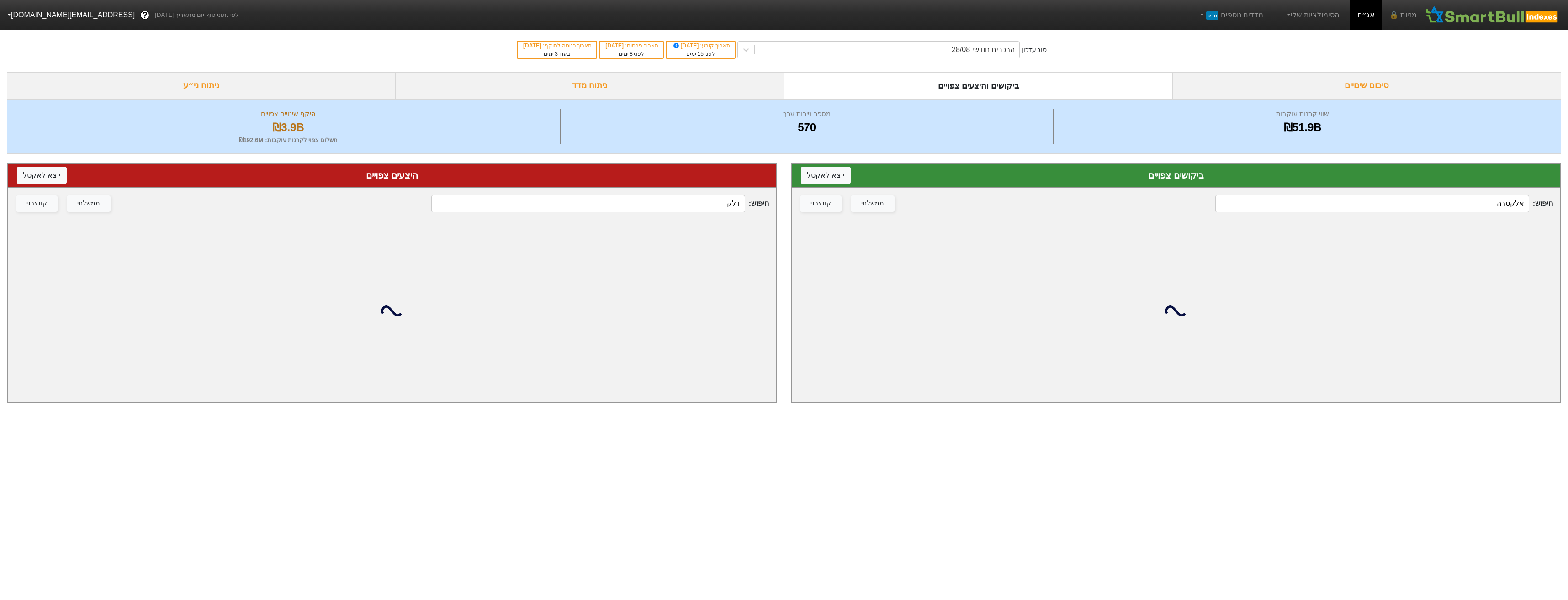
click at [635, 202] on input "דלק" at bounding box center [588, 203] width 313 height 18
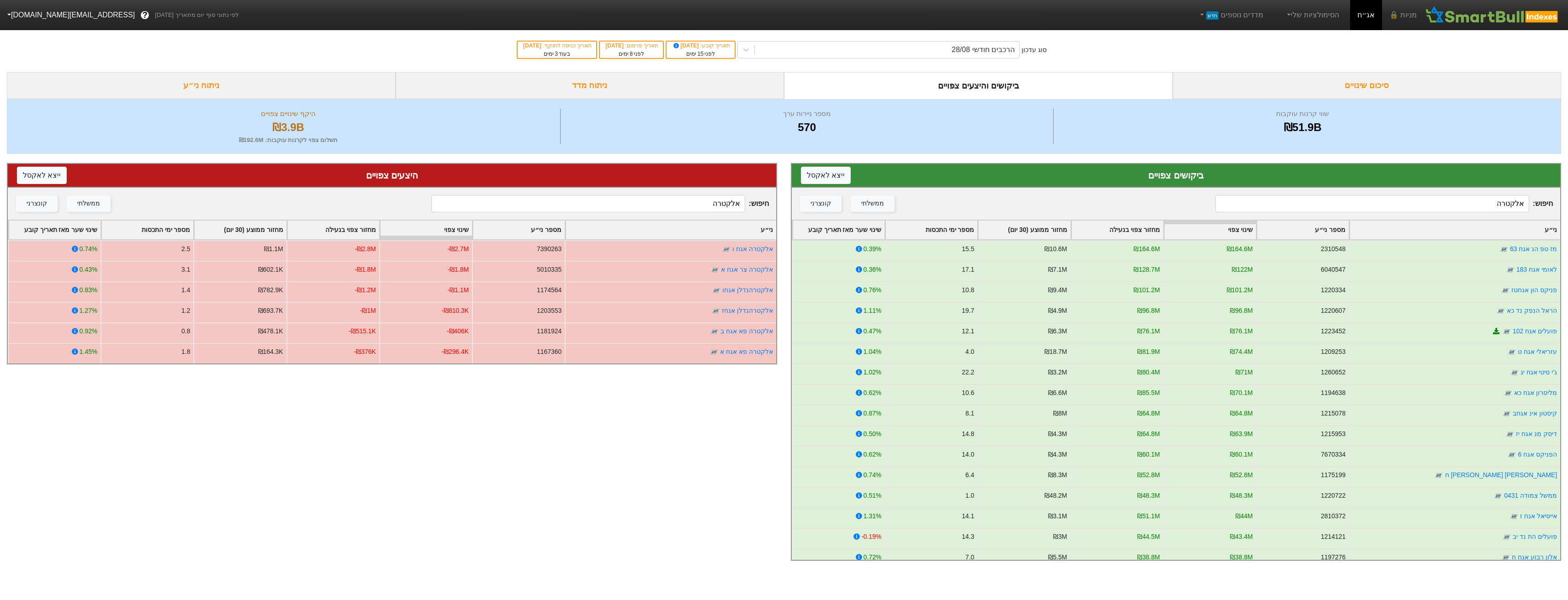
click at [644, 206] on input "אלקטרה" at bounding box center [588, 203] width 313 height 18
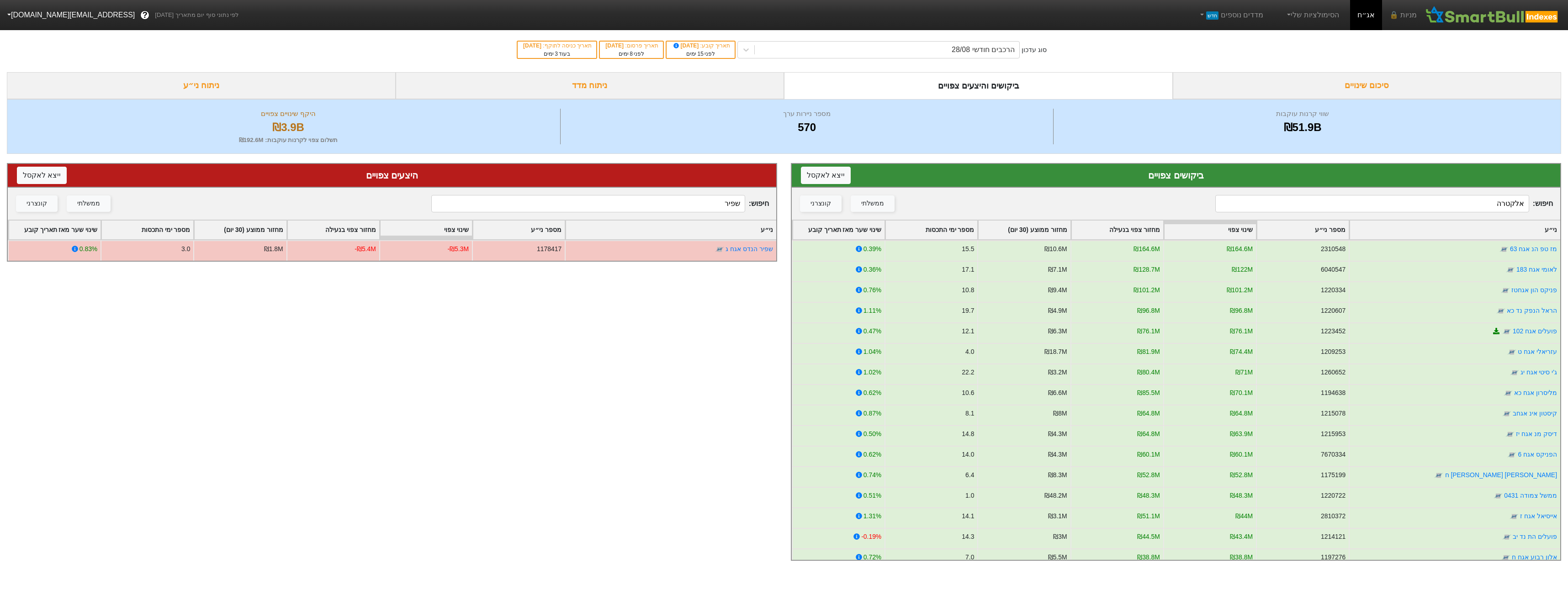
type input "שפיר"
click at [1438, 198] on input "אלקטרה" at bounding box center [1372, 203] width 313 height 18
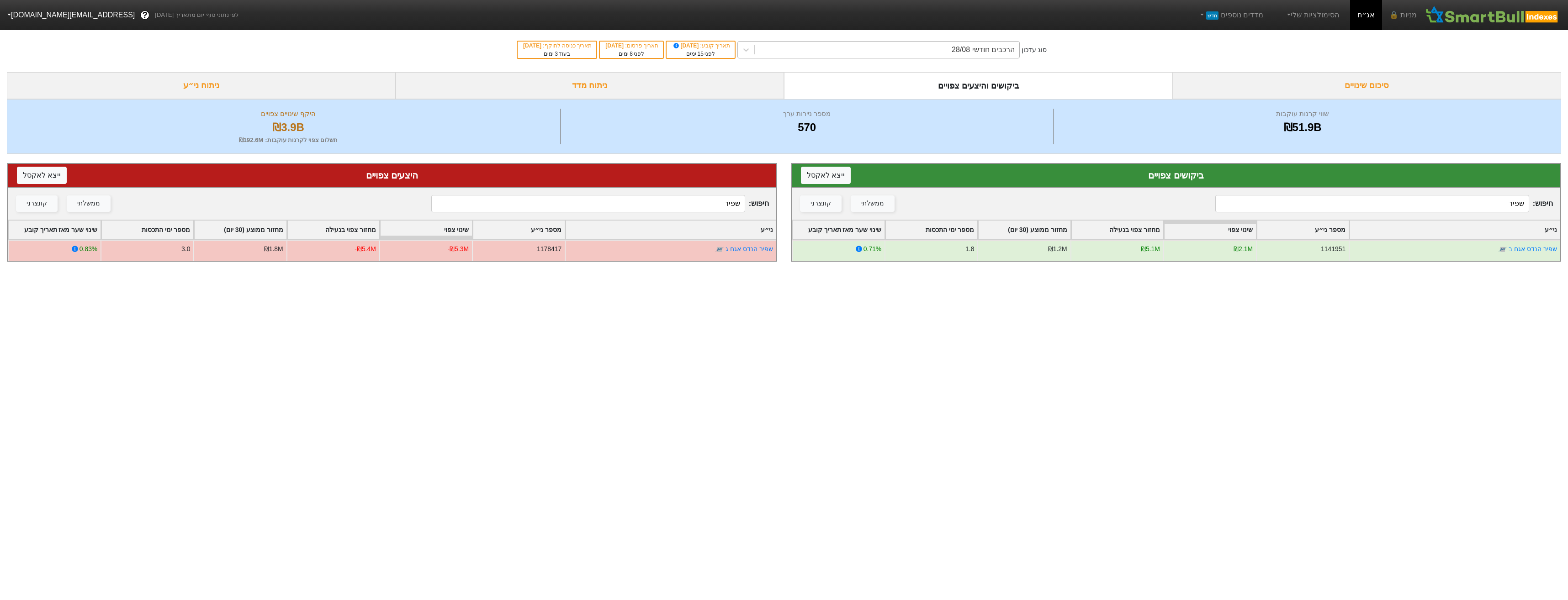
click at [971, 51] on div "הרכבים חודשי 28/08" at bounding box center [983, 50] width 63 height 11
click at [971, 51] on div "הרכבים חודשי 28/08" at bounding box center [983, 50] width 63 height 11
drag, startPoint x: 968, startPoint y: 51, endPoint x: 968, endPoint y: 56, distance: 5.0
click at [968, 51] on div "הרכבים חודשי 28/08" at bounding box center [983, 50] width 63 height 11
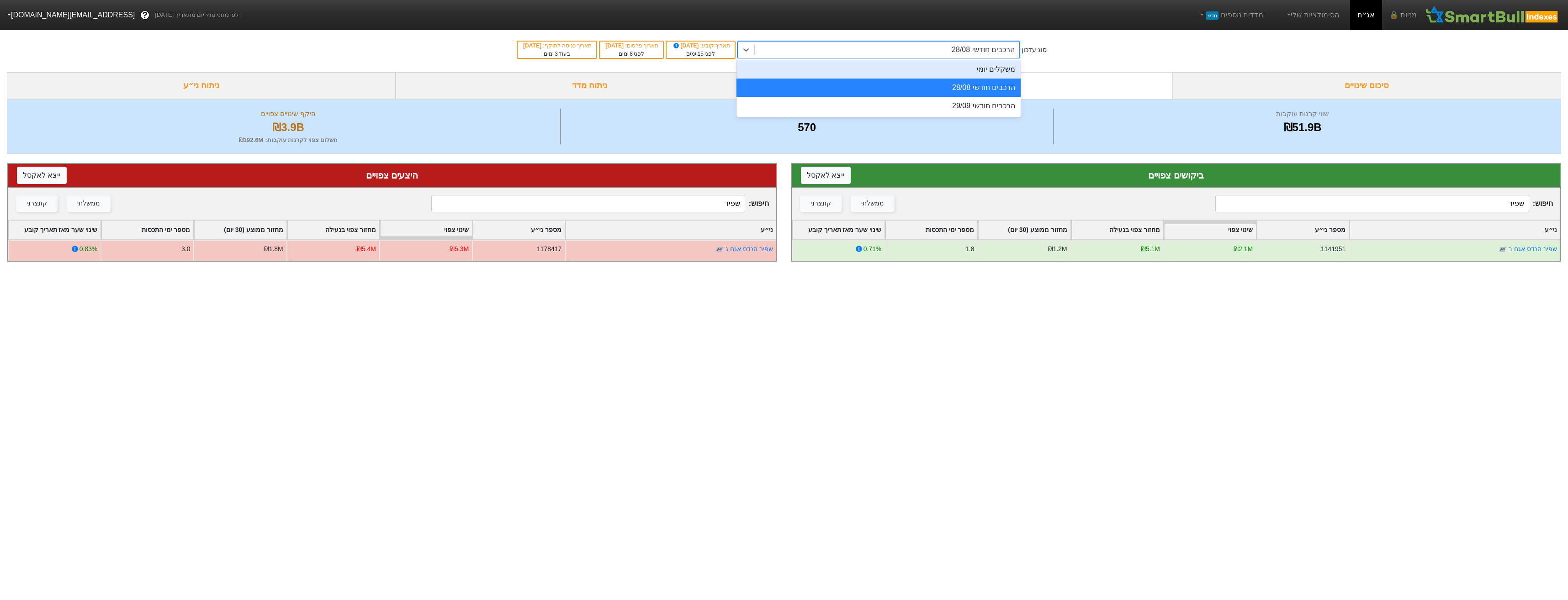
click at [889, 74] on div "משקלים יומי" at bounding box center [878, 69] width 284 height 18
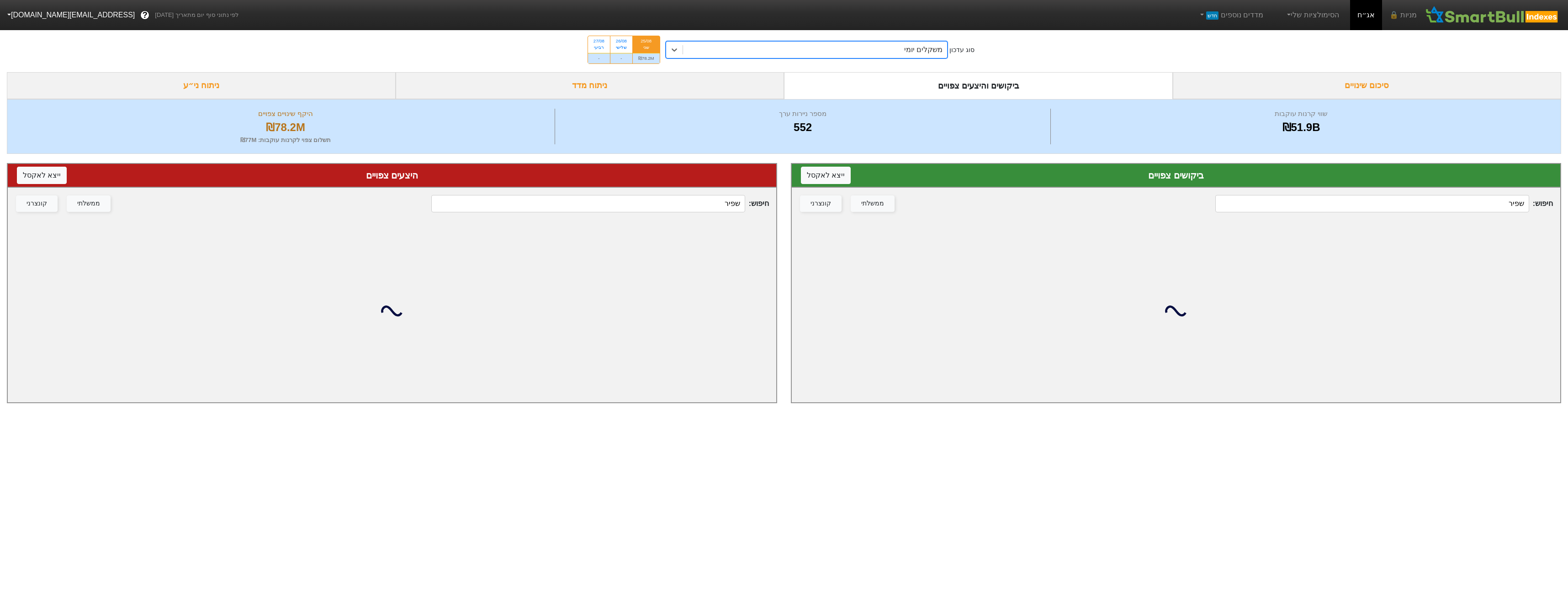
click at [1407, 197] on input "שפיר" at bounding box center [1372, 203] width 313 height 18
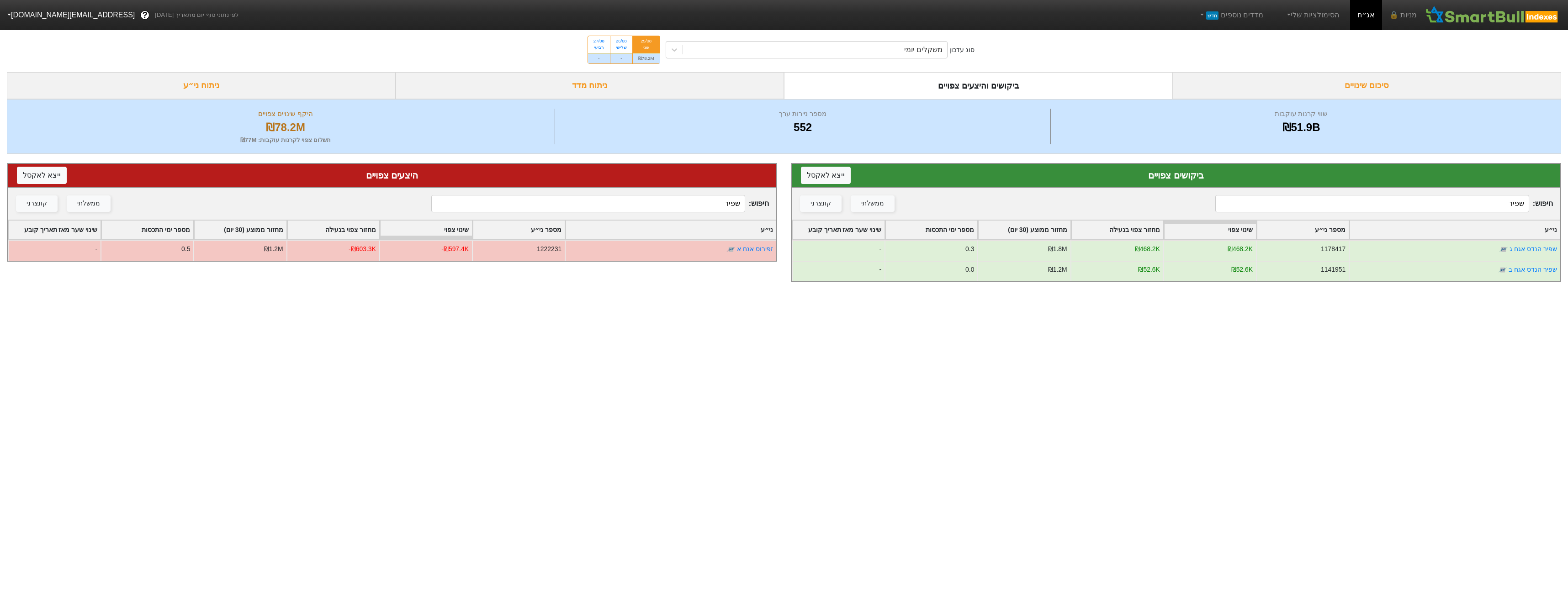
click at [1283, 202] on input "שפיר" at bounding box center [1372, 203] width 313 height 18
click at [1284, 202] on input "שפיר" at bounding box center [1372, 203] width 313 height 18
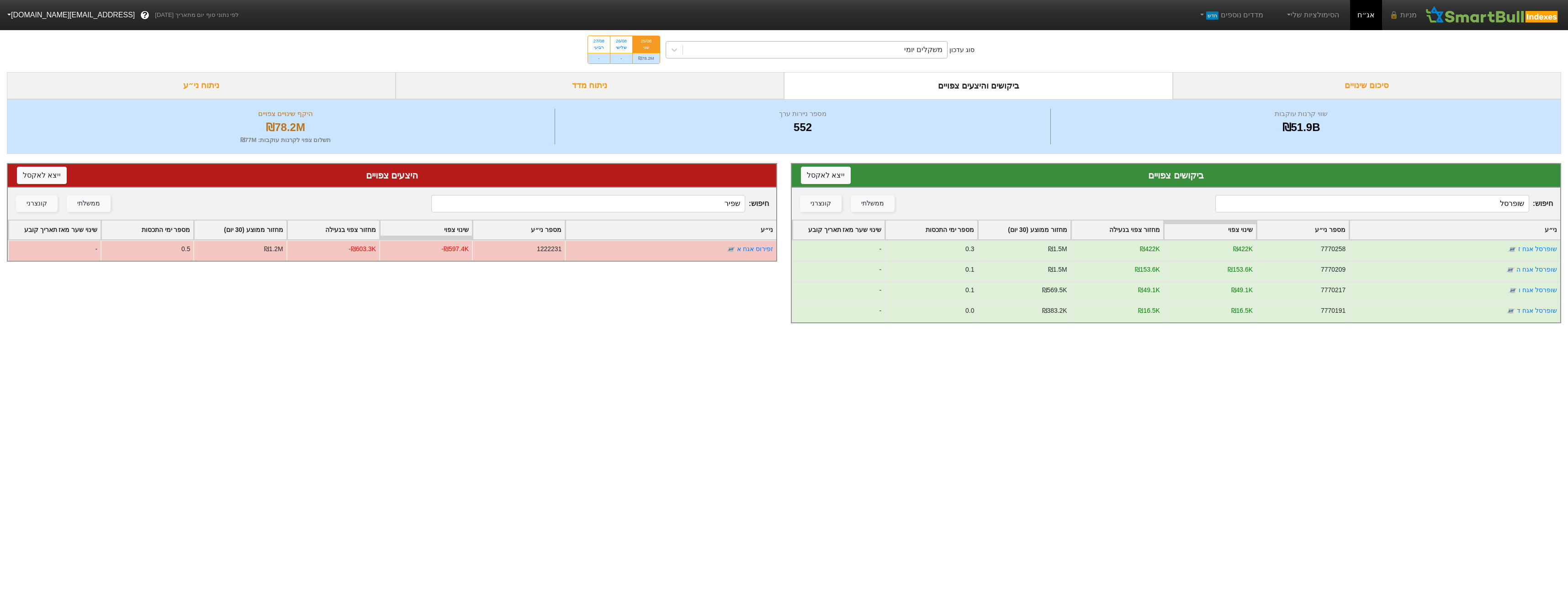
type input "שופרסל"
click at [867, 54] on div "משקלים יומי" at bounding box center [815, 49] width 265 height 16
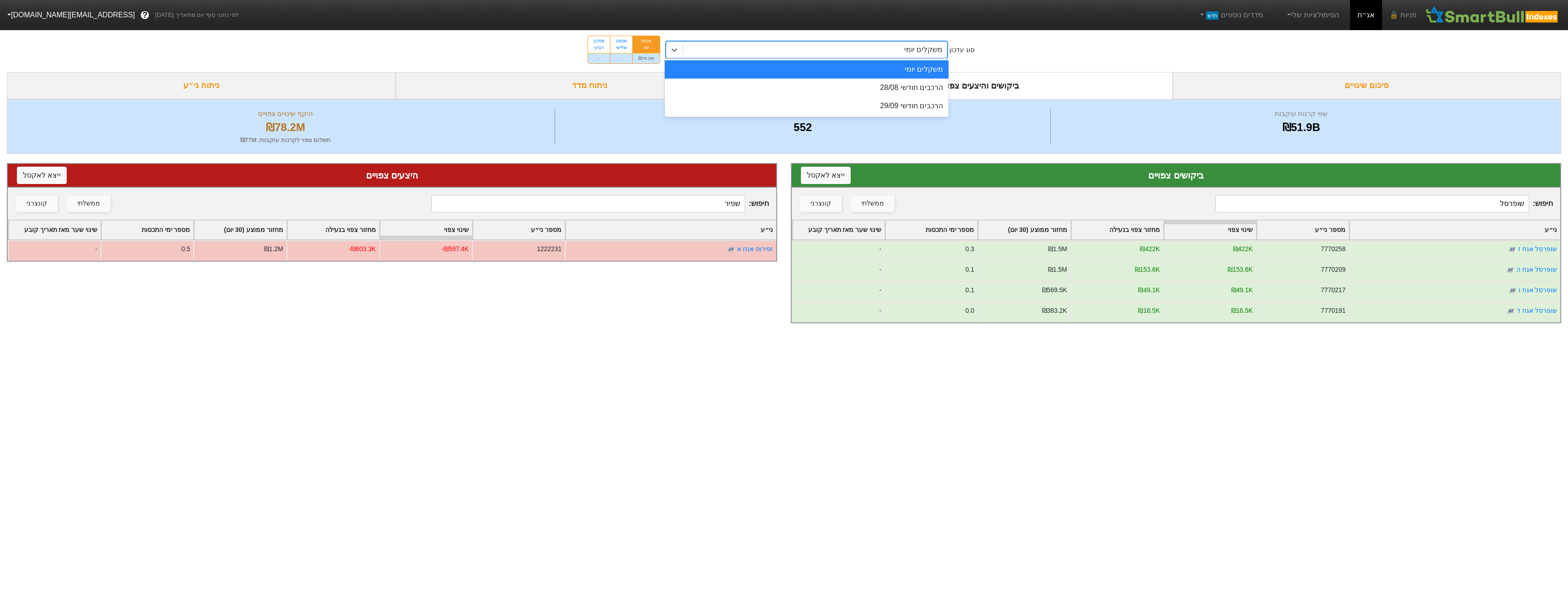
click at [878, 83] on div "הרכבים חודשי 28/08" at bounding box center [807, 88] width 284 height 18
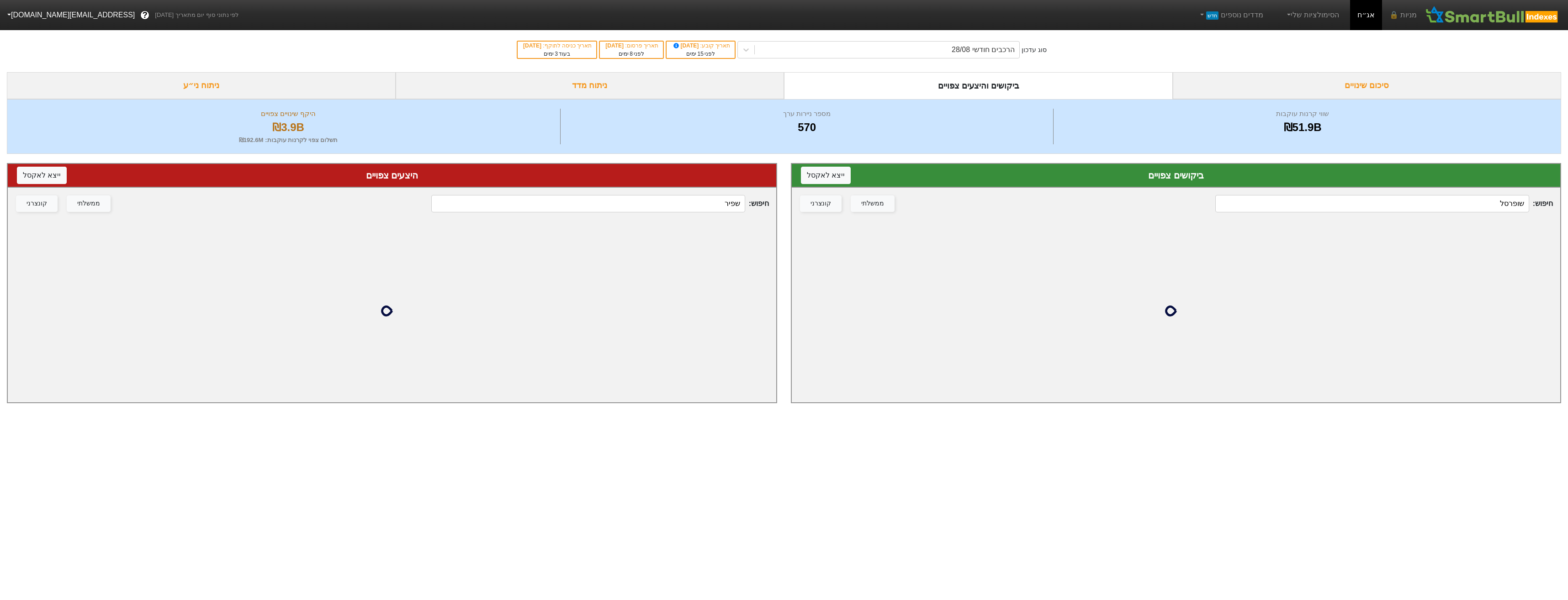
click at [713, 194] on div "חיפוש : שפיר ממשלתי קונצרני" at bounding box center [392, 203] width 768 height 32
click at [713, 194] on div "חיפוש : שפיר ממשלתי קונצרני" at bounding box center [392, 203] width 768 height 32
click at [716, 203] on input "שפיר" at bounding box center [588, 203] width 313 height 18
click at [716, 203] on input "שפיר" at bounding box center [588, 203] width 313 height 18
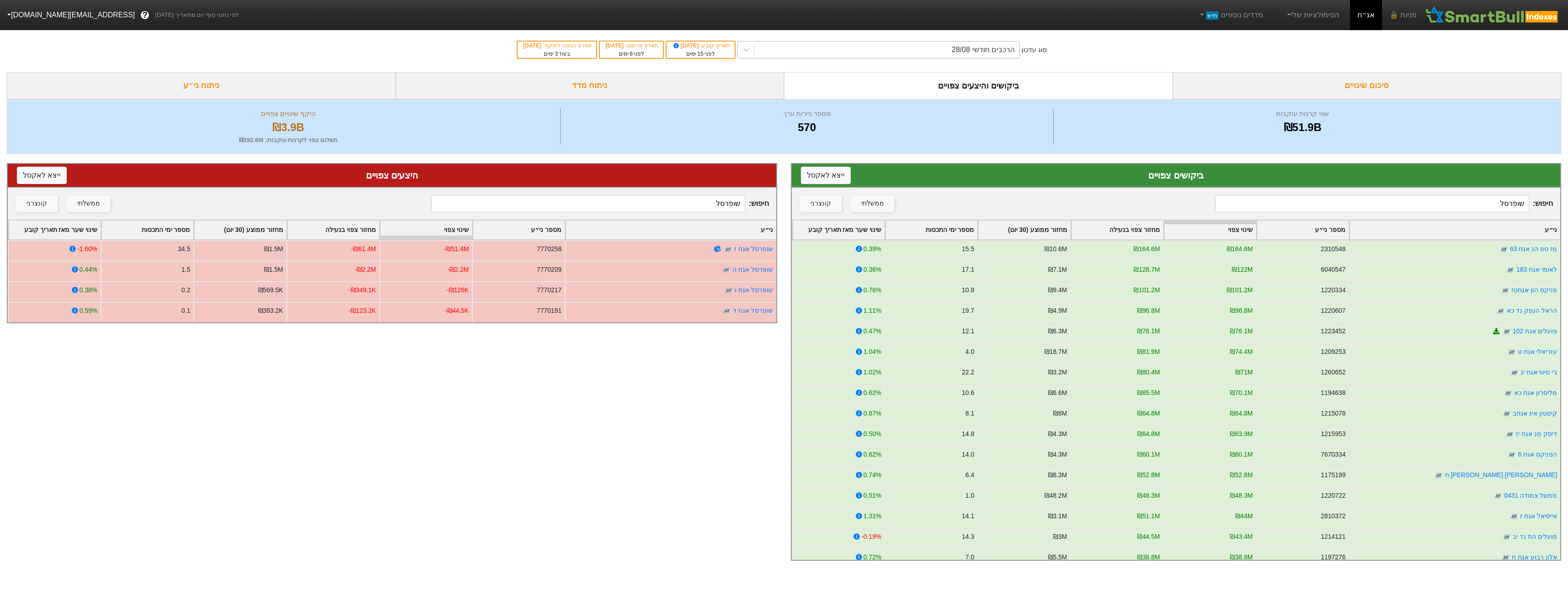
type input "שופרסל"
click at [966, 52] on div "הרכבים חודשי 28/08" at bounding box center [983, 50] width 63 height 11
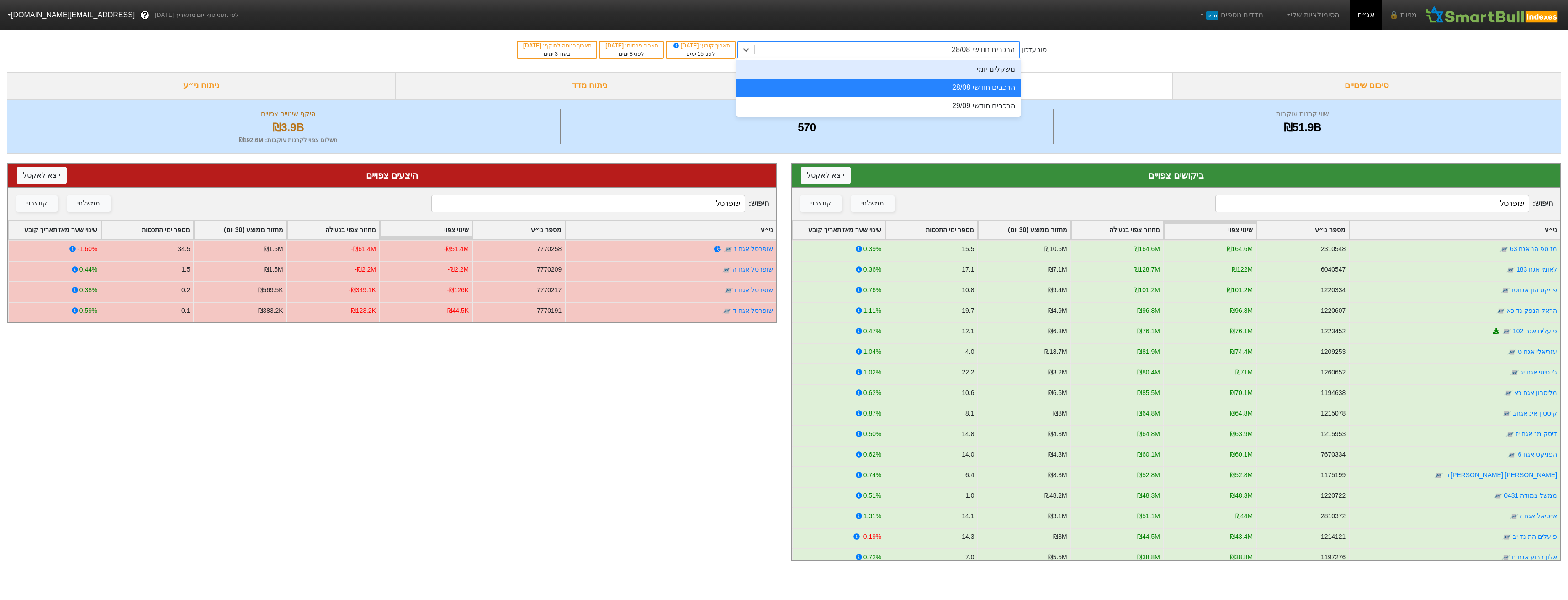
click at [993, 71] on div "משקלים יומי" at bounding box center [878, 69] width 284 height 18
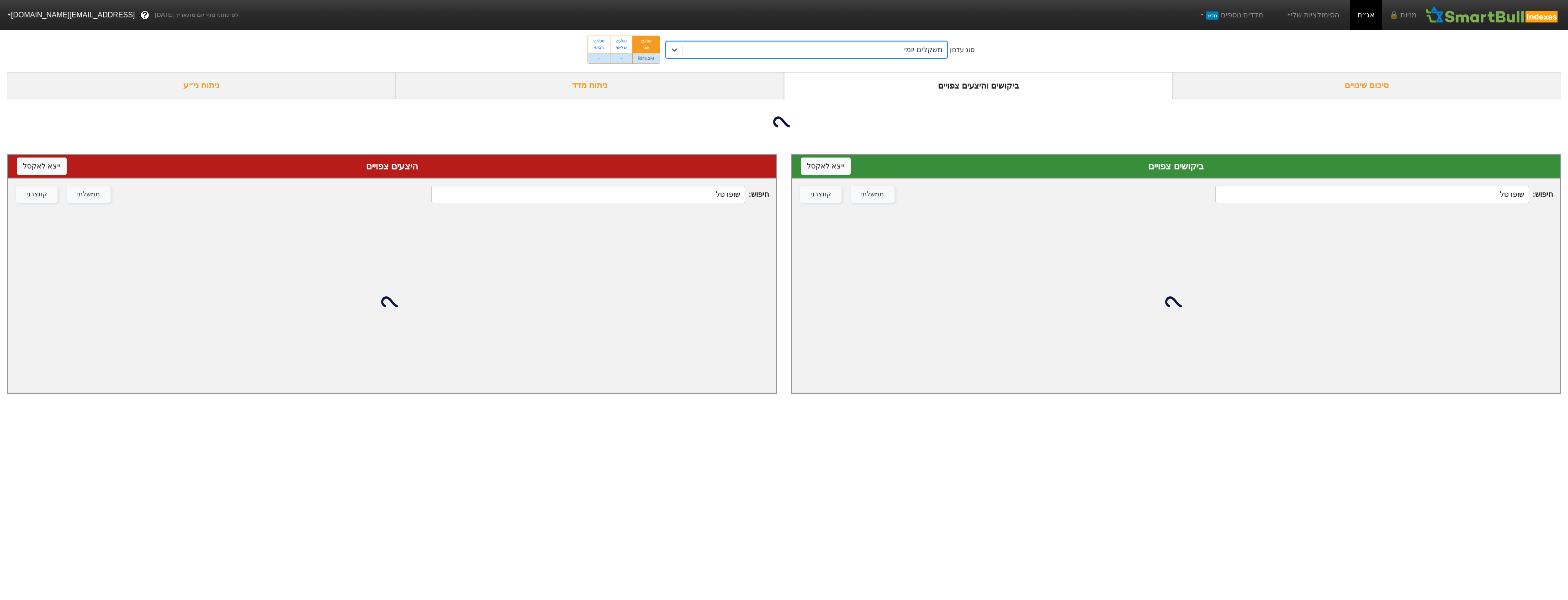
click at [1283, 194] on input "שופרסל" at bounding box center [1372, 194] width 313 height 18
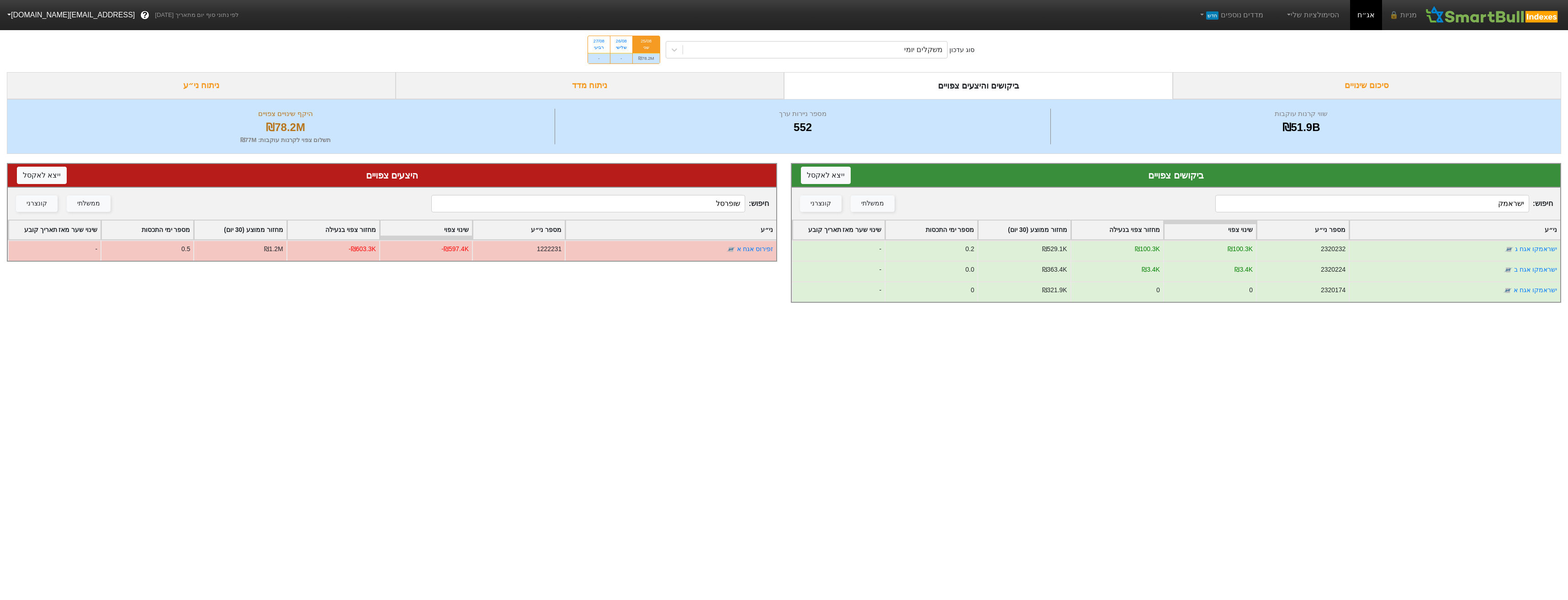
click at [1447, 198] on input "ישראמק" at bounding box center [1372, 203] width 313 height 18
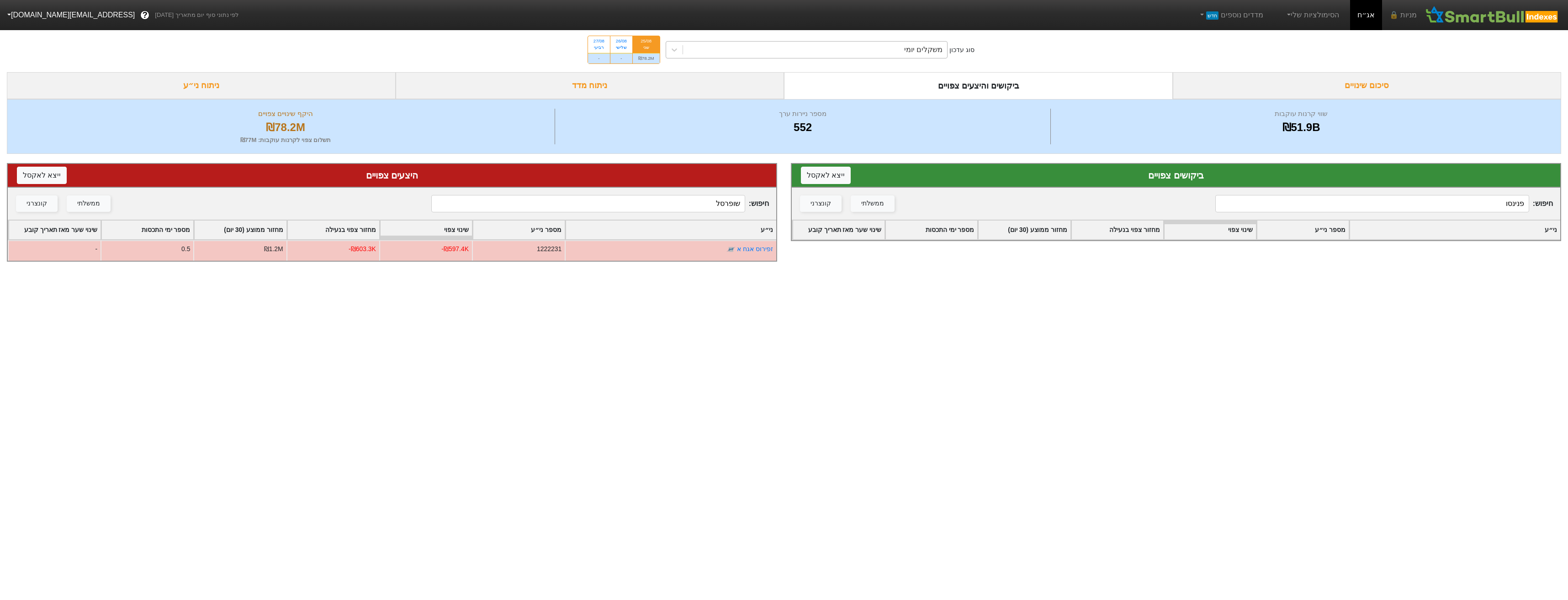
click at [761, 50] on div "משקלים יומי" at bounding box center [815, 49] width 265 height 16
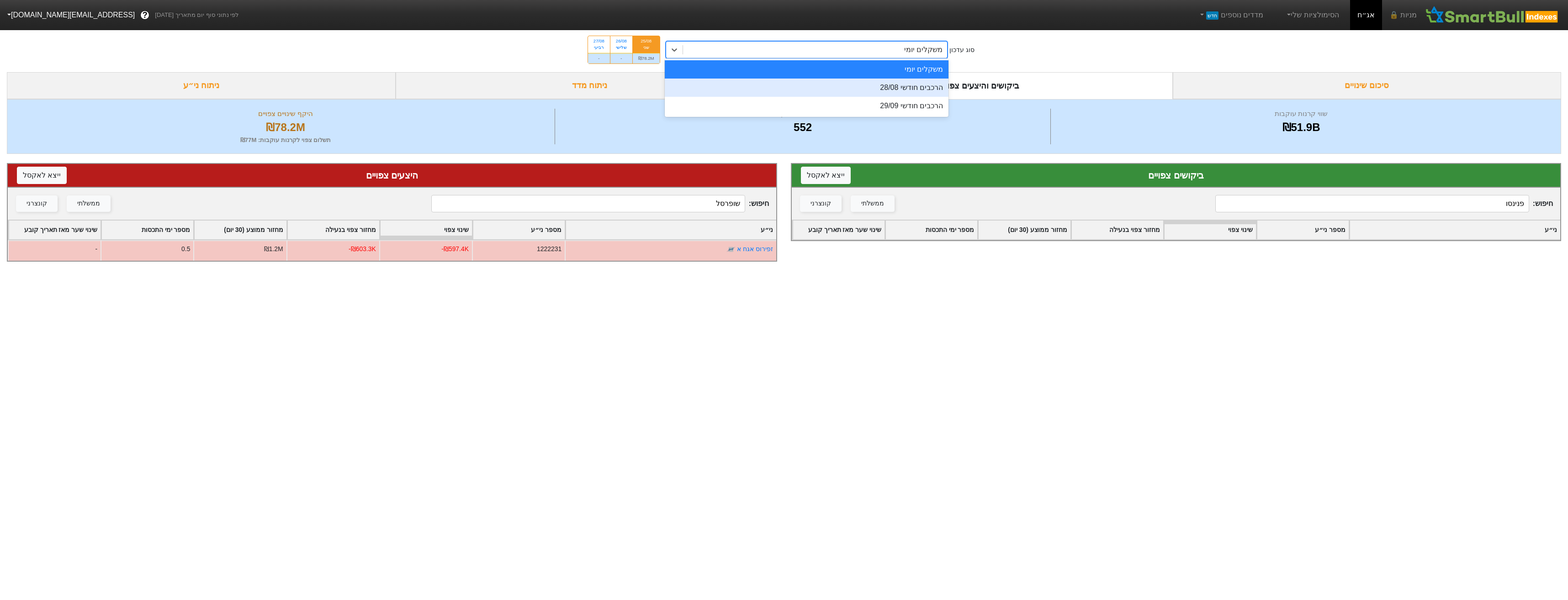
drag, startPoint x: 825, startPoint y: 91, endPoint x: 835, endPoint y: 94, distance: 10.4
click at [825, 91] on div "הרכבים חודשי 28/08" at bounding box center [807, 88] width 284 height 18
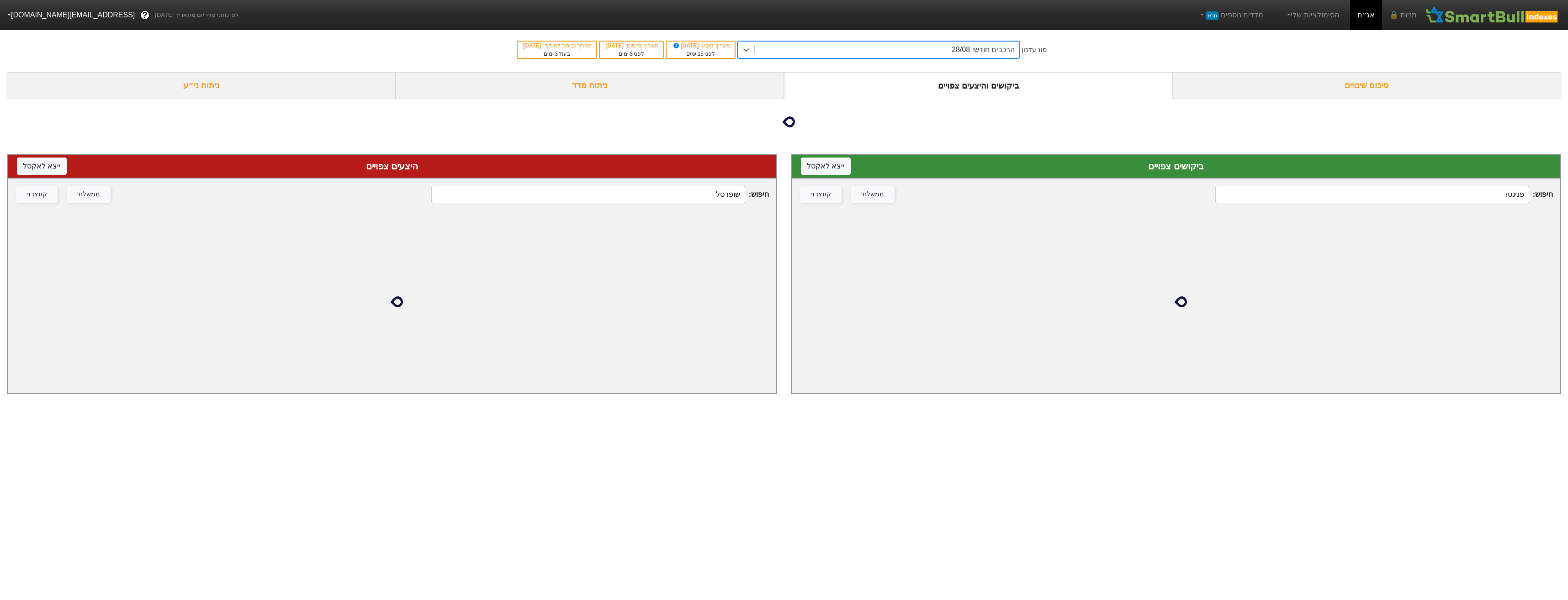
click at [1386, 201] on input "פנינסו" at bounding box center [1372, 194] width 313 height 18
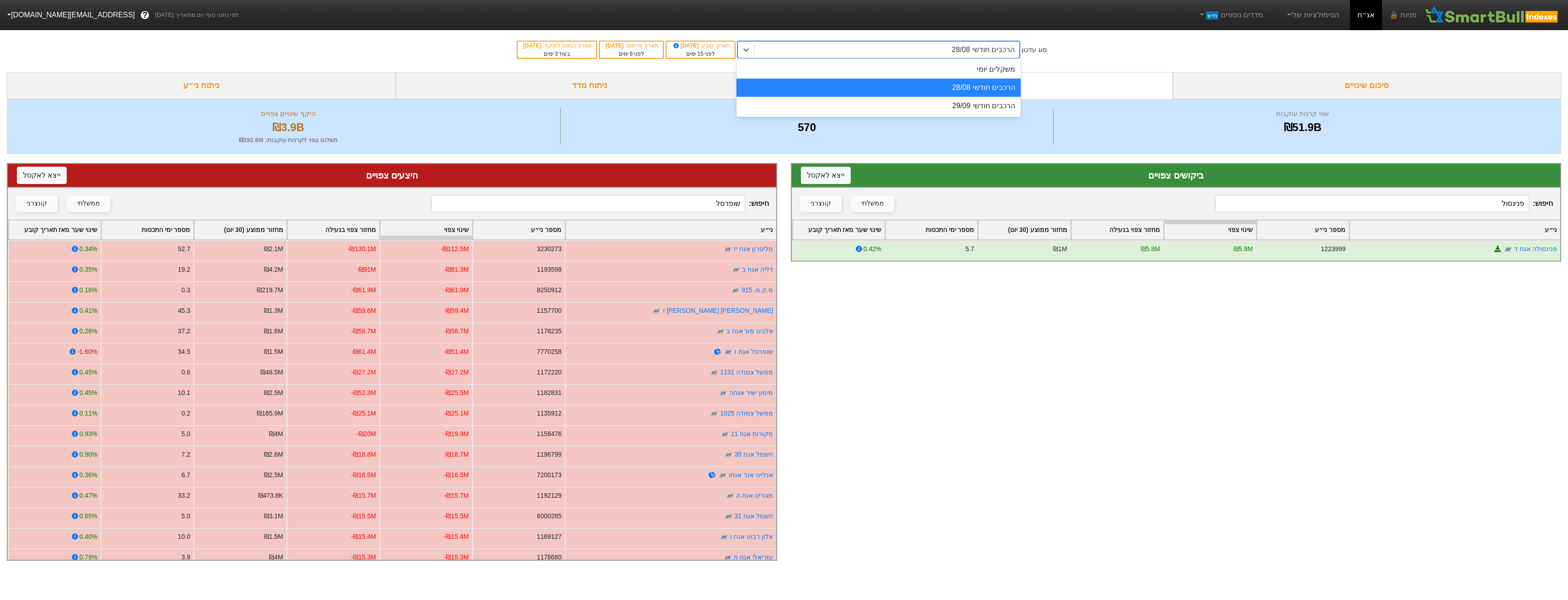
click at [962, 50] on div "הרכבים חודשי 28/08" at bounding box center [887, 49] width 265 height 16
click at [991, 105] on div "הרכבים חודשי 29/09" at bounding box center [878, 106] width 284 height 18
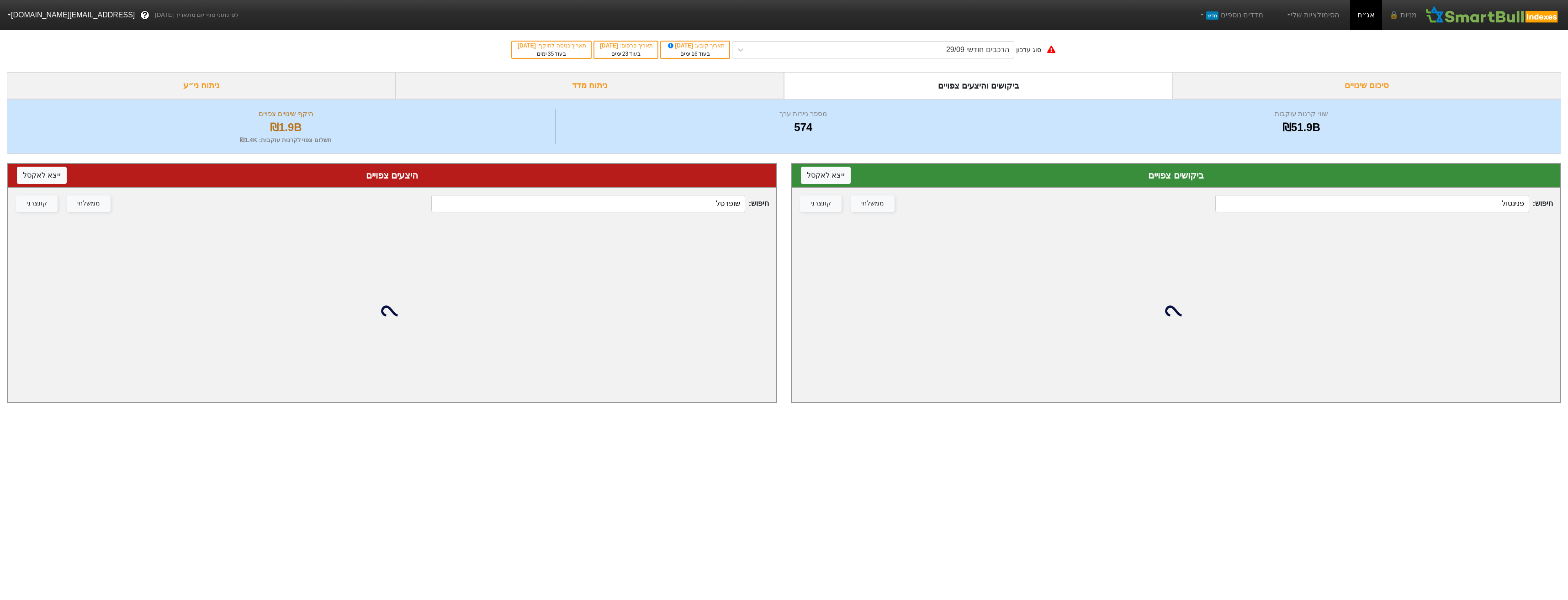
click at [1410, 192] on div "חיפוש : פנינסול ממשלתי קונצרני" at bounding box center [1176, 203] width 768 height 32
click at [1423, 203] on input "פנינסול" at bounding box center [1372, 203] width 313 height 18
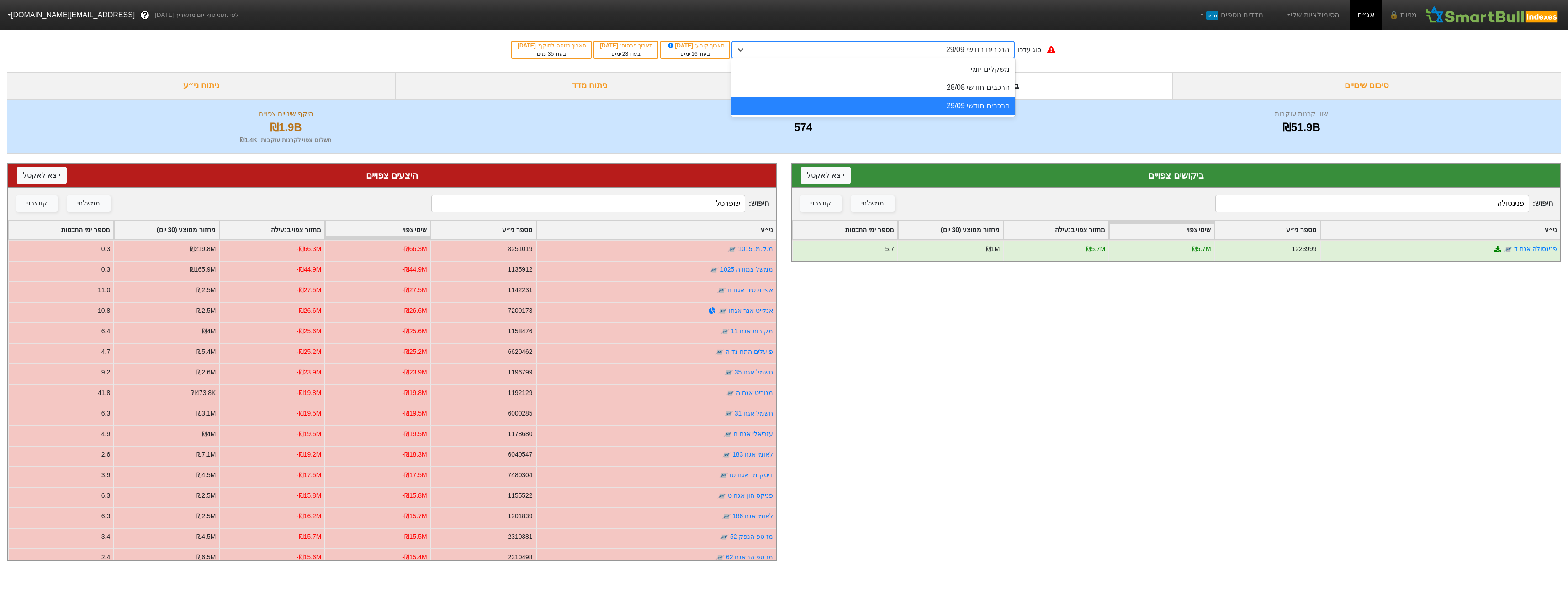
click at [948, 55] on div "הרכבים חודשי 29/09" at bounding box center [881, 49] width 265 height 16
click at [1336, 215] on div "חיפוש : פנינסולה ממשלתי קונצרני" at bounding box center [1176, 203] width 768 height 32
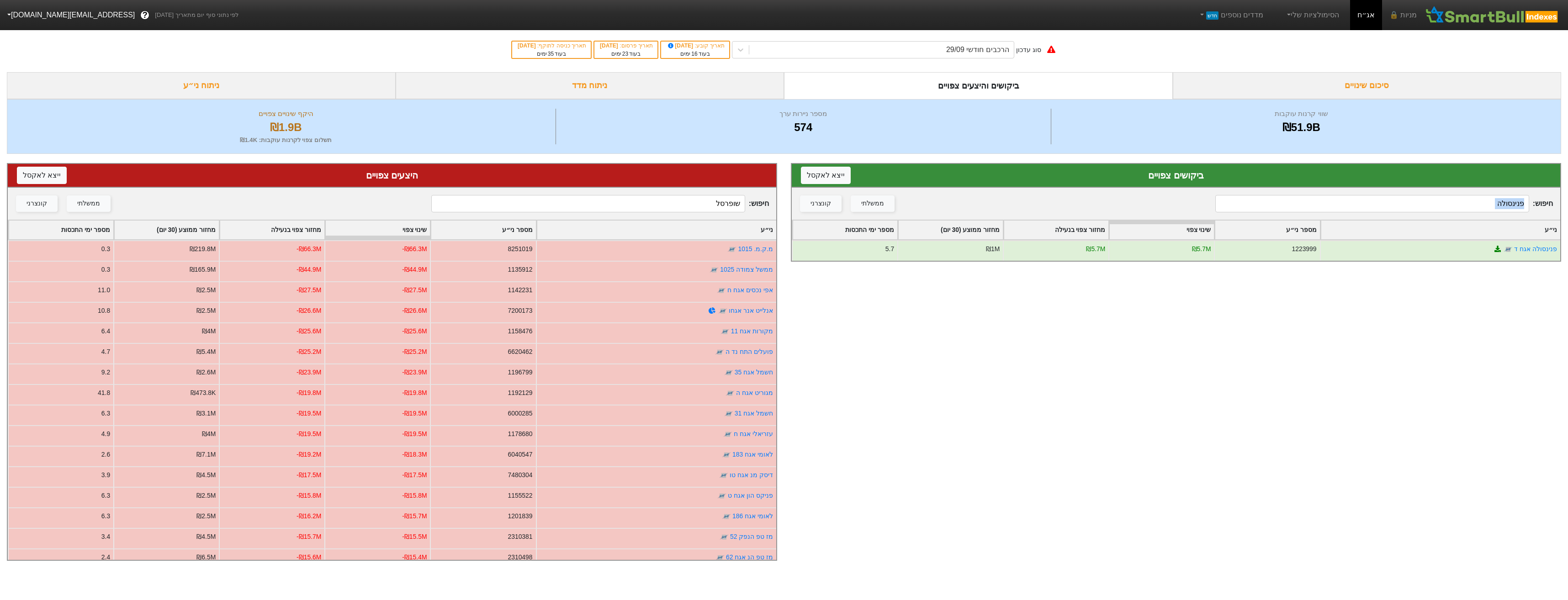
click at [1336, 215] on div "חיפוש : פנינסולה ממשלתי קונצרני" at bounding box center [1176, 203] width 768 height 32
drag, startPoint x: 1479, startPoint y: 316, endPoint x: 1470, endPoint y: 253, distance: 63.6
click at [1479, 307] on div "ביקושים צפויים ייצא ל אקסל חיפוש : פנינסולה ממשלתי קונצרני ני״ע מספר ני״ע שינוי…" at bounding box center [1176, 362] width 784 height 416
click at [1465, 209] on input "פנינסולה" at bounding box center [1372, 203] width 313 height 18
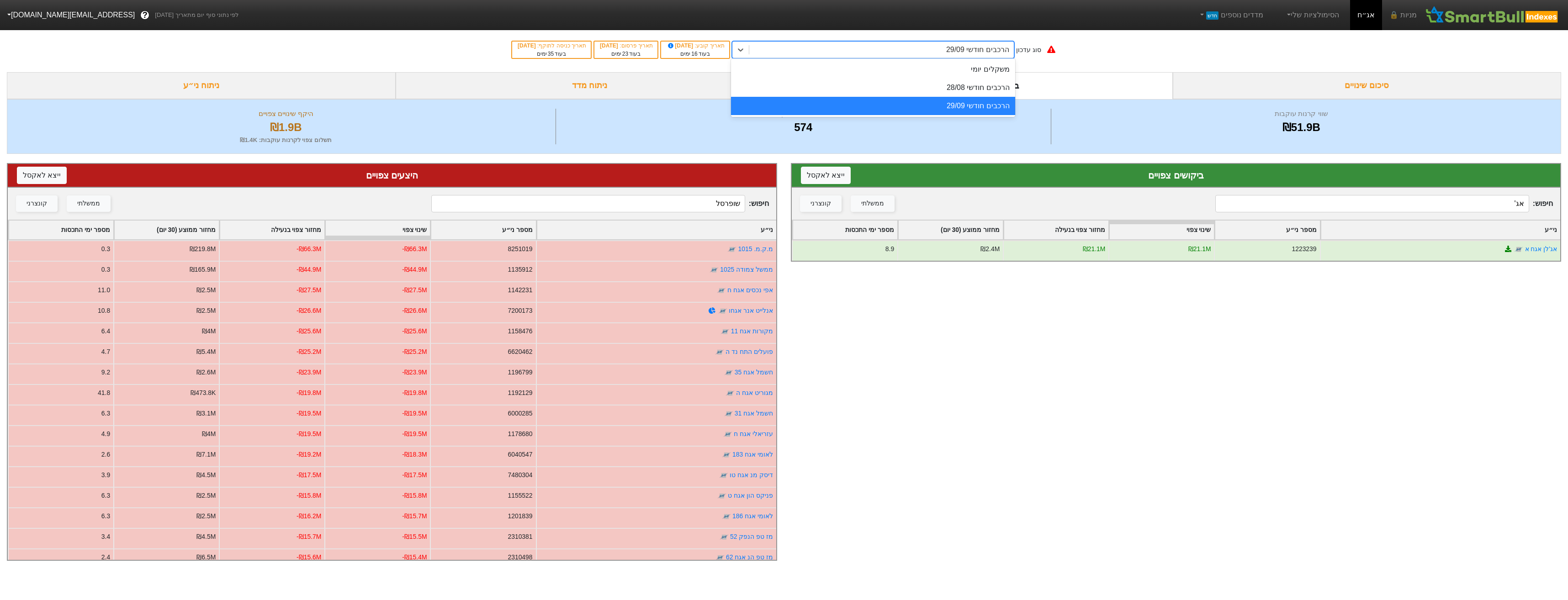
click at [934, 45] on div "הרכבים חודשי 29/09" at bounding box center [881, 49] width 265 height 16
click at [937, 47] on div "הרכבים חודשי 29/09" at bounding box center [881, 49] width 265 height 16
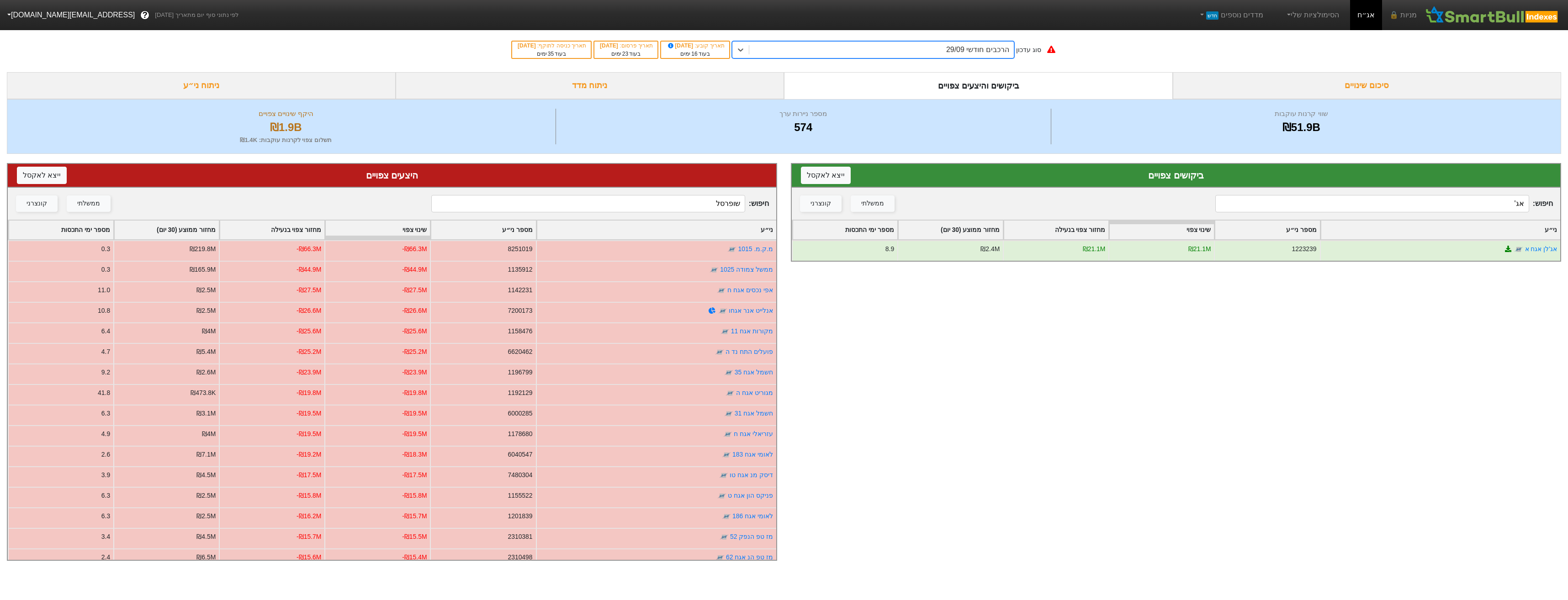
click at [951, 54] on div "הרכבים חודשי 29/09" at bounding box center [881, 49] width 265 height 16
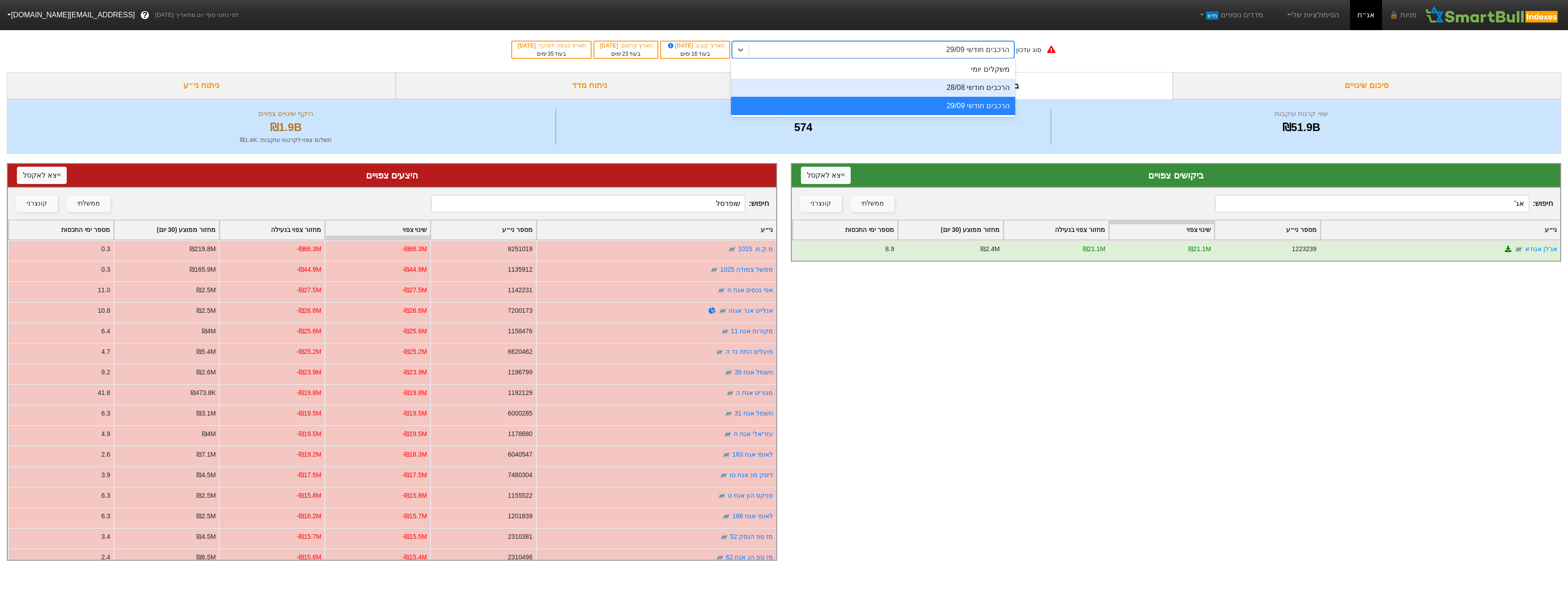
click at [965, 88] on div "הרכבים חודשי 28/08" at bounding box center [873, 88] width 284 height 18
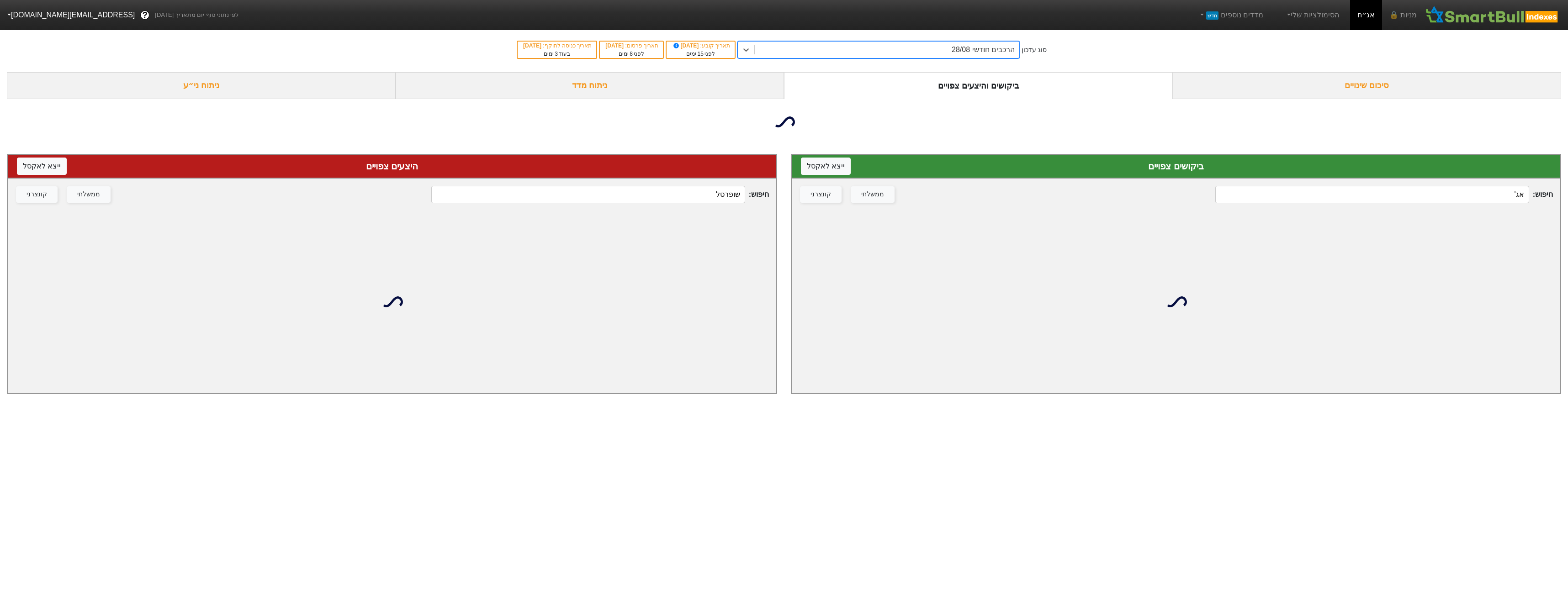
click at [1453, 200] on input "אג'" at bounding box center [1372, 194] width 313 height 18
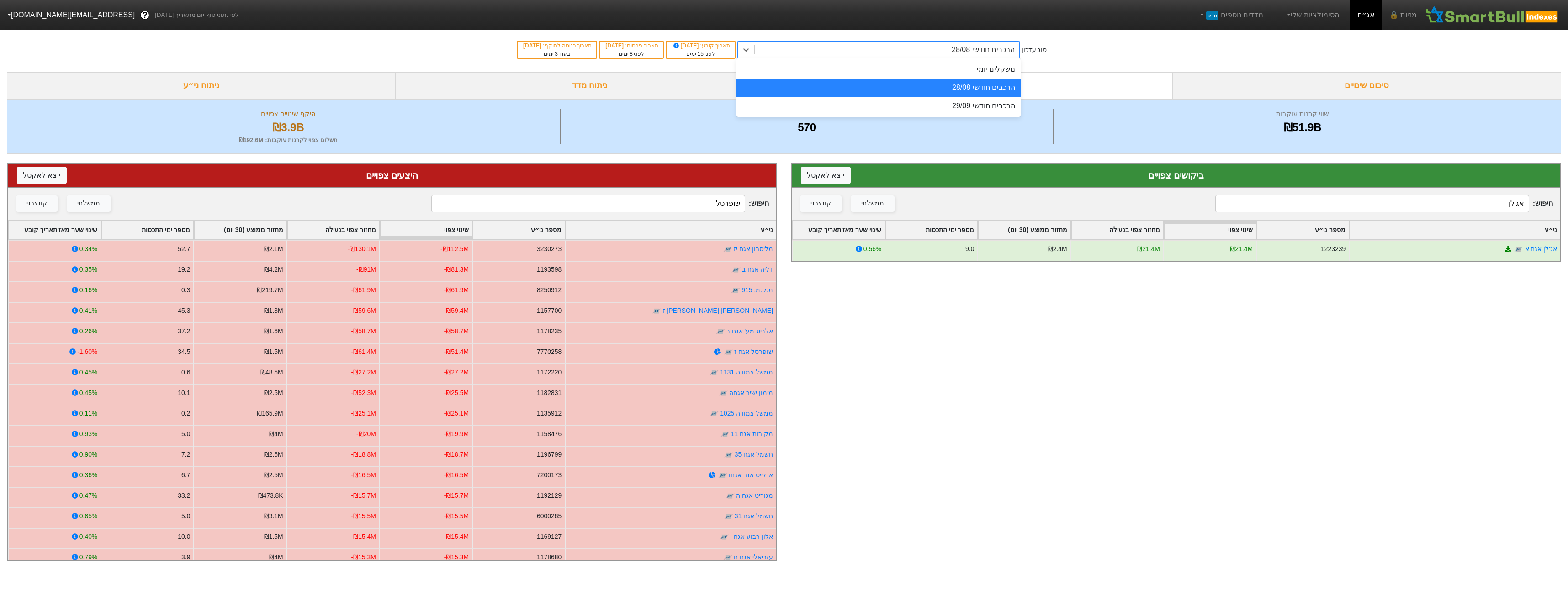
click at [983, 54] on div "הרכבים חודשי 28/08" at bounding box center [983, 50] width 63 height 11
click at [994, 66] on div "משקלים יומי" at bounding box center [878, 69] width 284 height 18
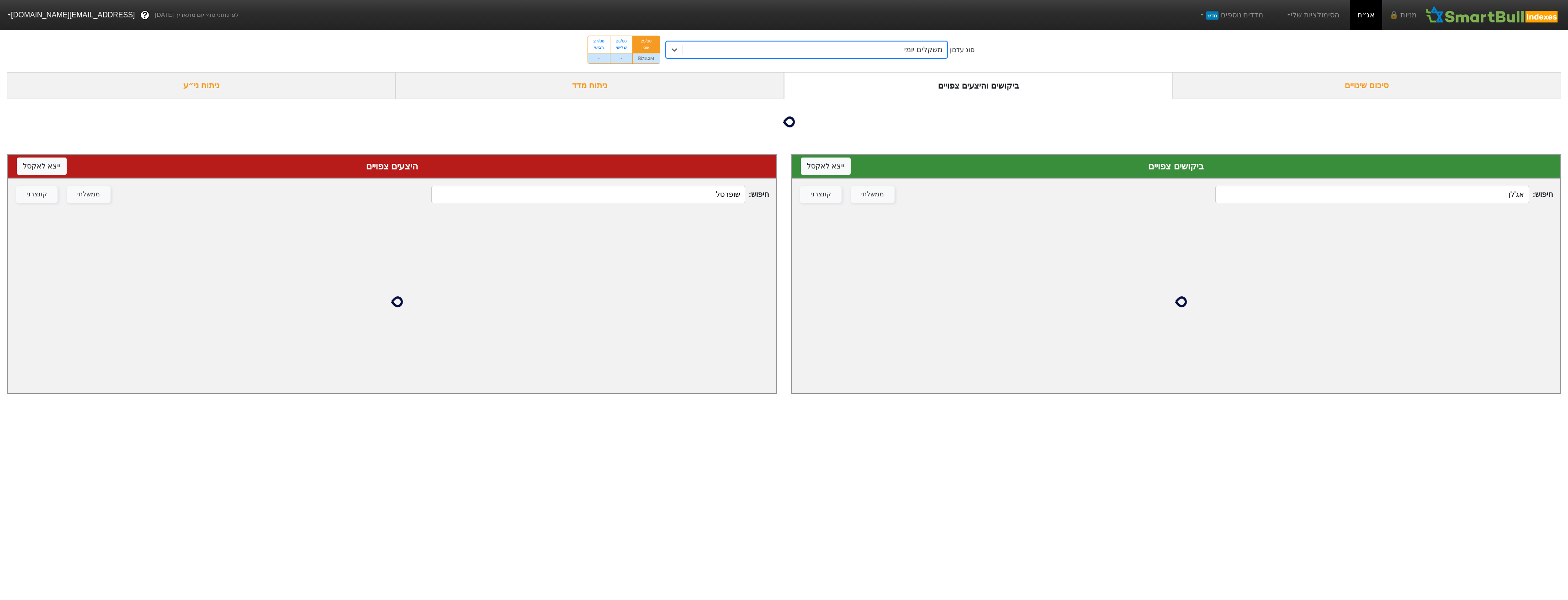
click at [1430, 193] on div "חיפוש : אג'לן ממשלתי קונצרני" at bounding box center [1176, 194] width 768 height 32
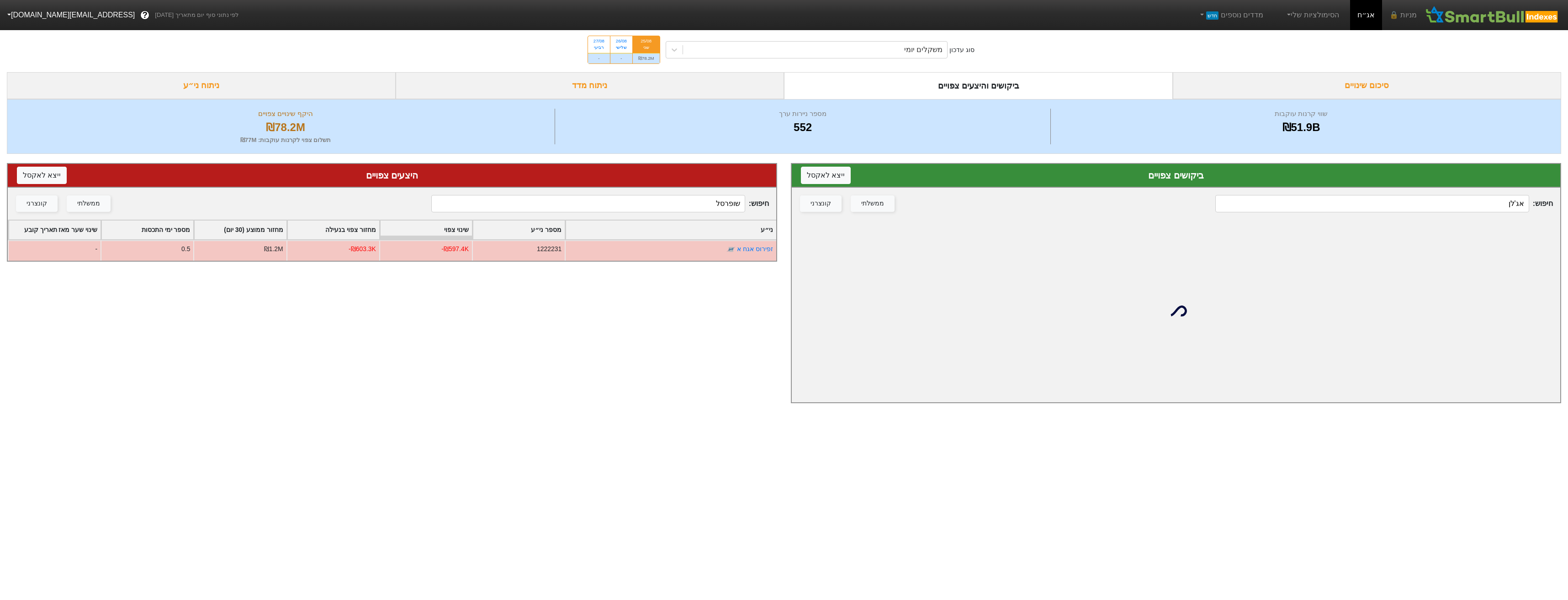
click at [1437, 204] on input "אג'לן" at bounding box center [1372, 203] width 313 height 18
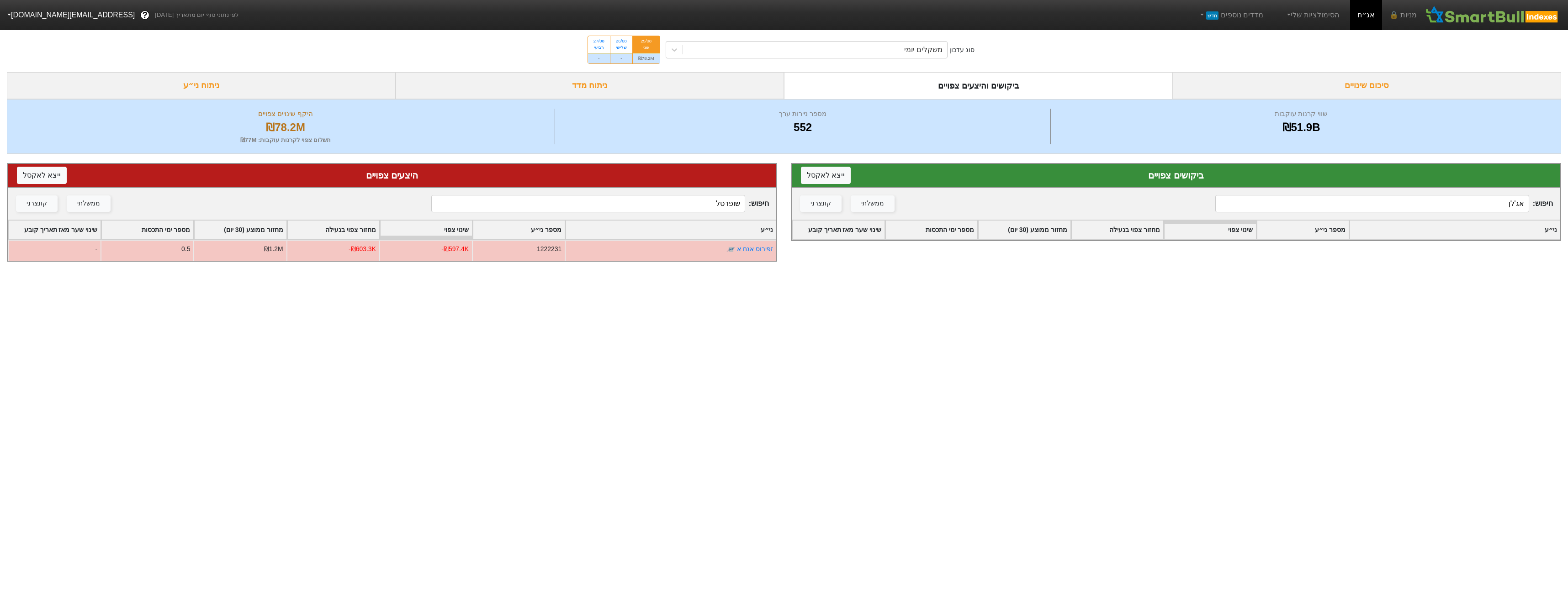
drag, startPoint x: 1490, startPoint y: 194, endPoint x: 1494, endPoint y: 203, distance: 9.8
click at [1491, 194] on div "חיפוש : אג'לן ממשלתי קונצרני" at bounding box center [1176, 203] width 768 height 32
click at [1494, 203] on input "אג'לן" at bounding box center [1372, 203] width 313 height 18
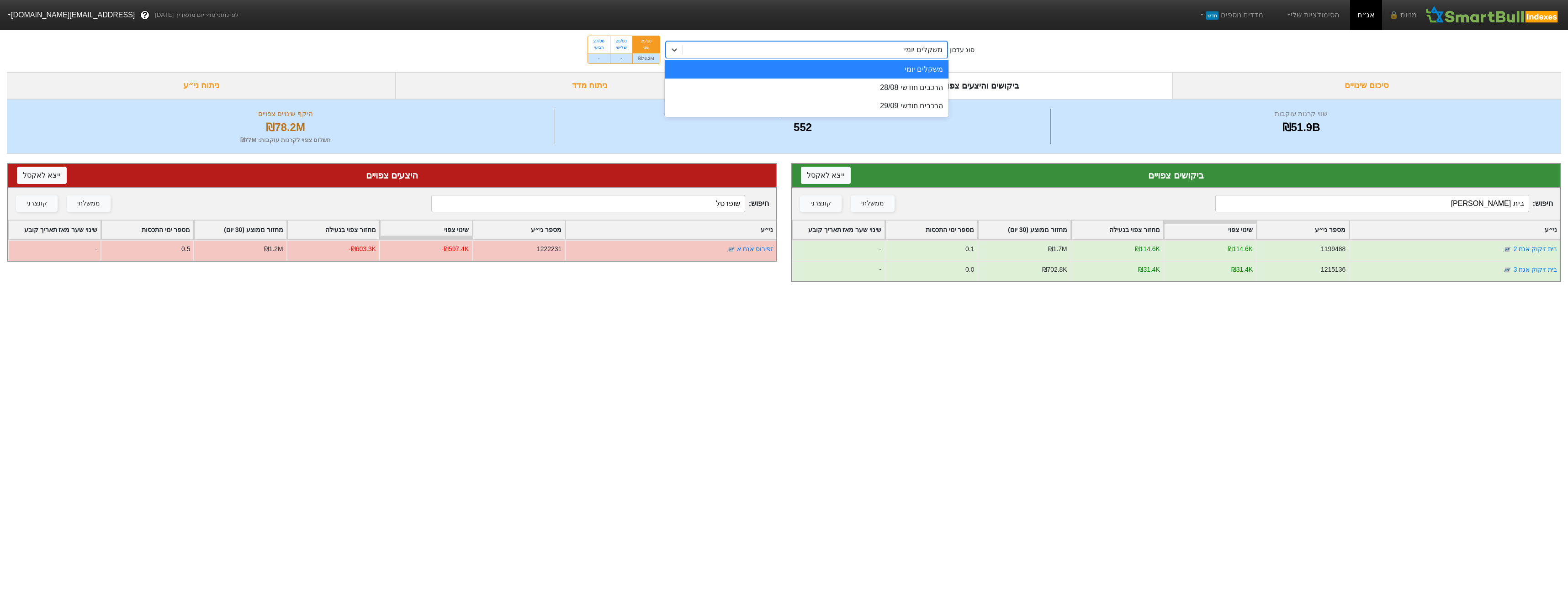
click at [917, 56] on div "משקלים יומי" at bounding box center [815, 49] width 265 height 16
click at [912, 82] on div "הרכבים חודשי 28/08" at bounding box center [807, 88] width 284 height 18
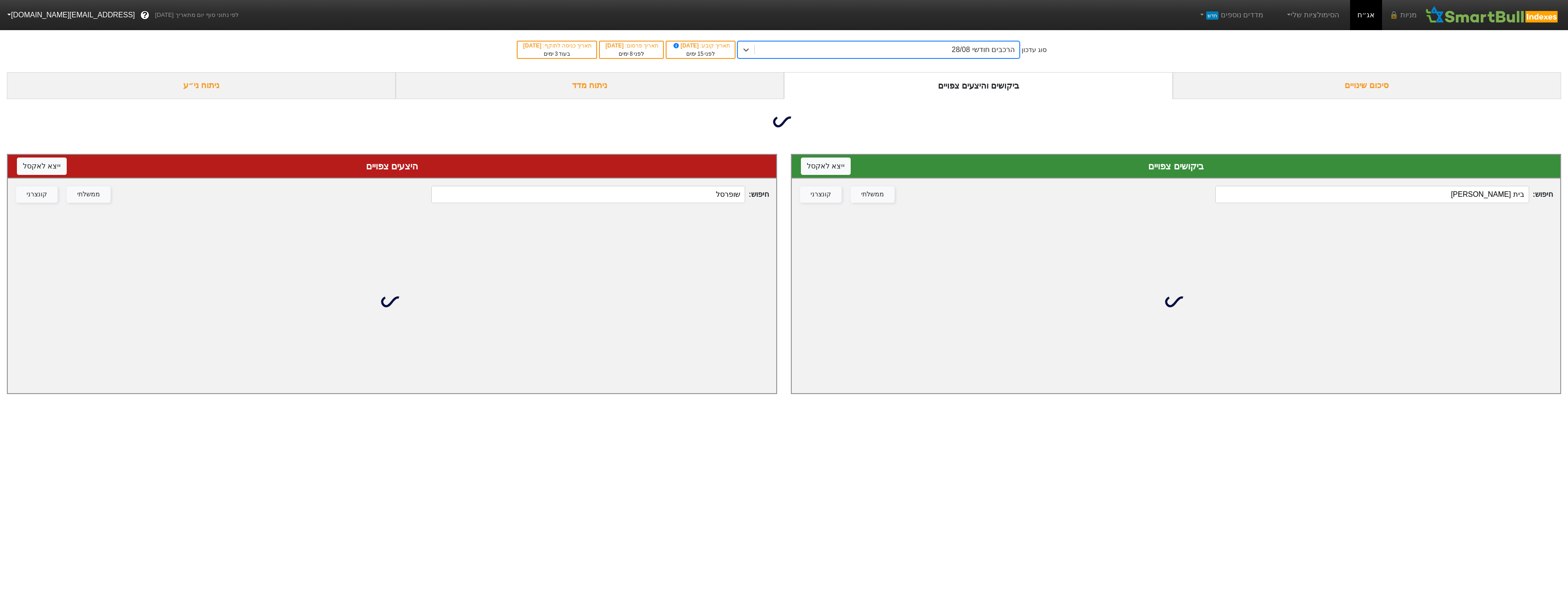
click at [1393, 201] on input "בית [PERSON_NAME]" at bounding box center [1372, 194] width 313 height 18
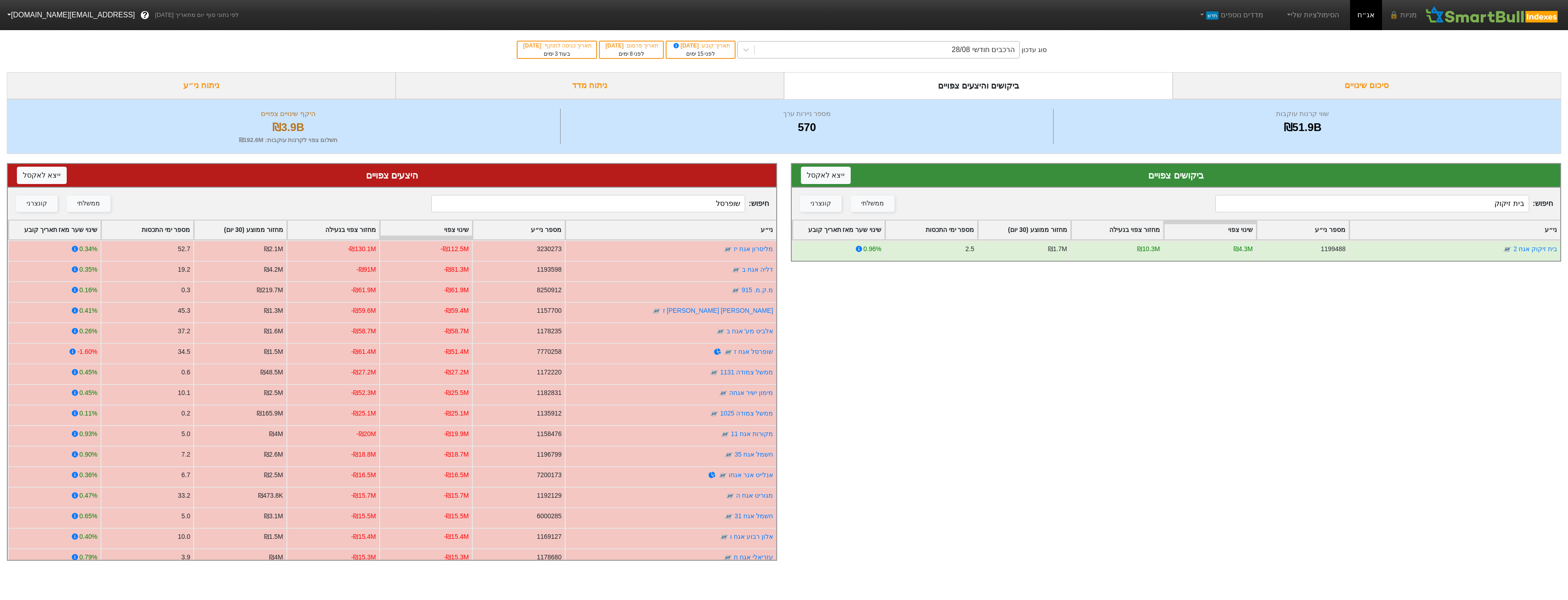
drag, startPoint x: 948, startPoint y: 42, endPoint x: 948, endPoint y: 47, distance: 5.0
click at [947, 42] on div "הרכבים חודשי 28/08" at bounding box center [887, 49] width 265 height 16
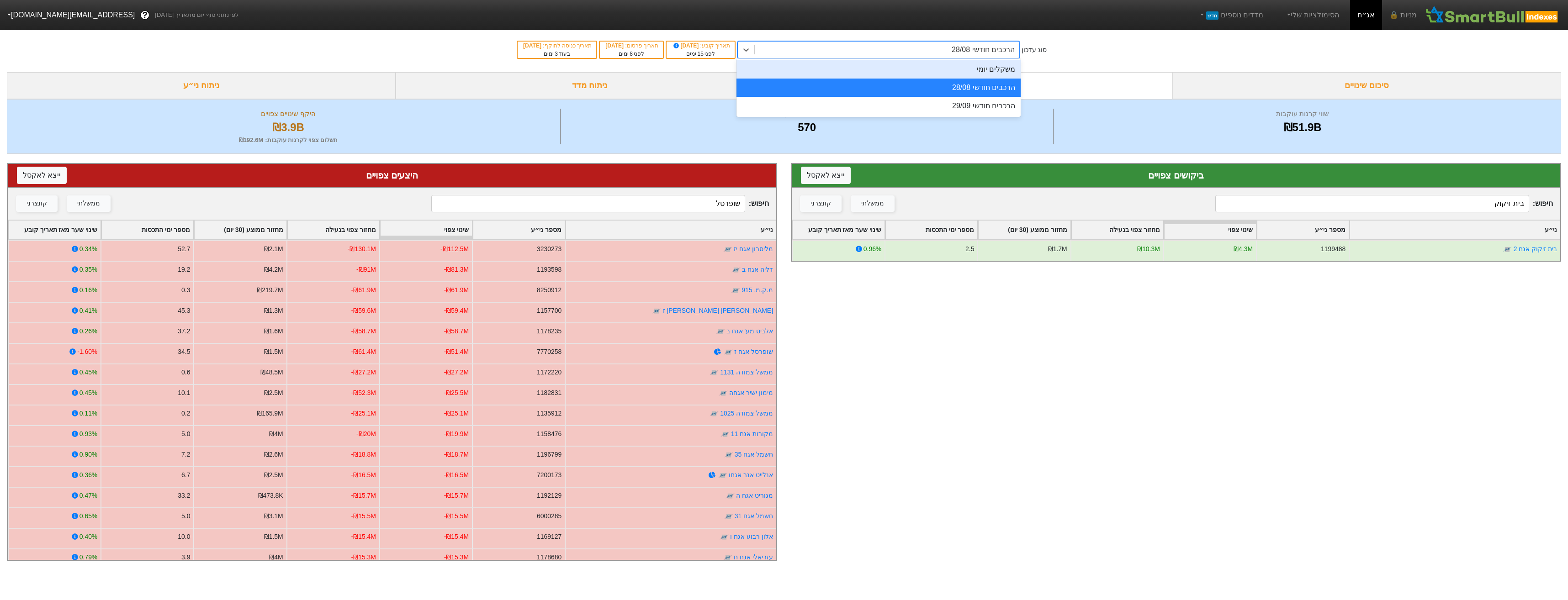
click at [956, 74] on div "משקלים יומי" at bounding box center [878, 69] width 284 height 18
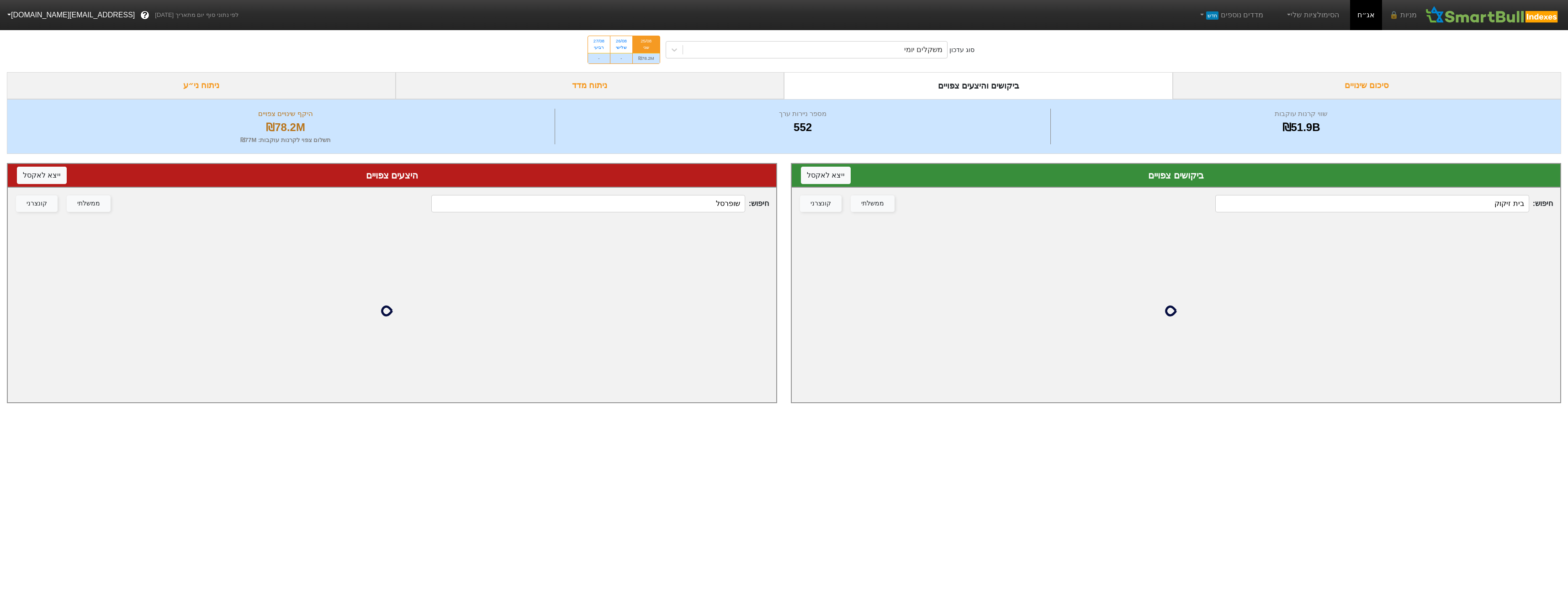
click at [1387, 213] on div "חיפוש : בית זיקוק ממשלתי קונצרני" at bounding box center [1176, 203] width 768 height 32
click at [1389, 209] on input "בית זיקוק" at bounding box center [1372, 203] width 313 height 18
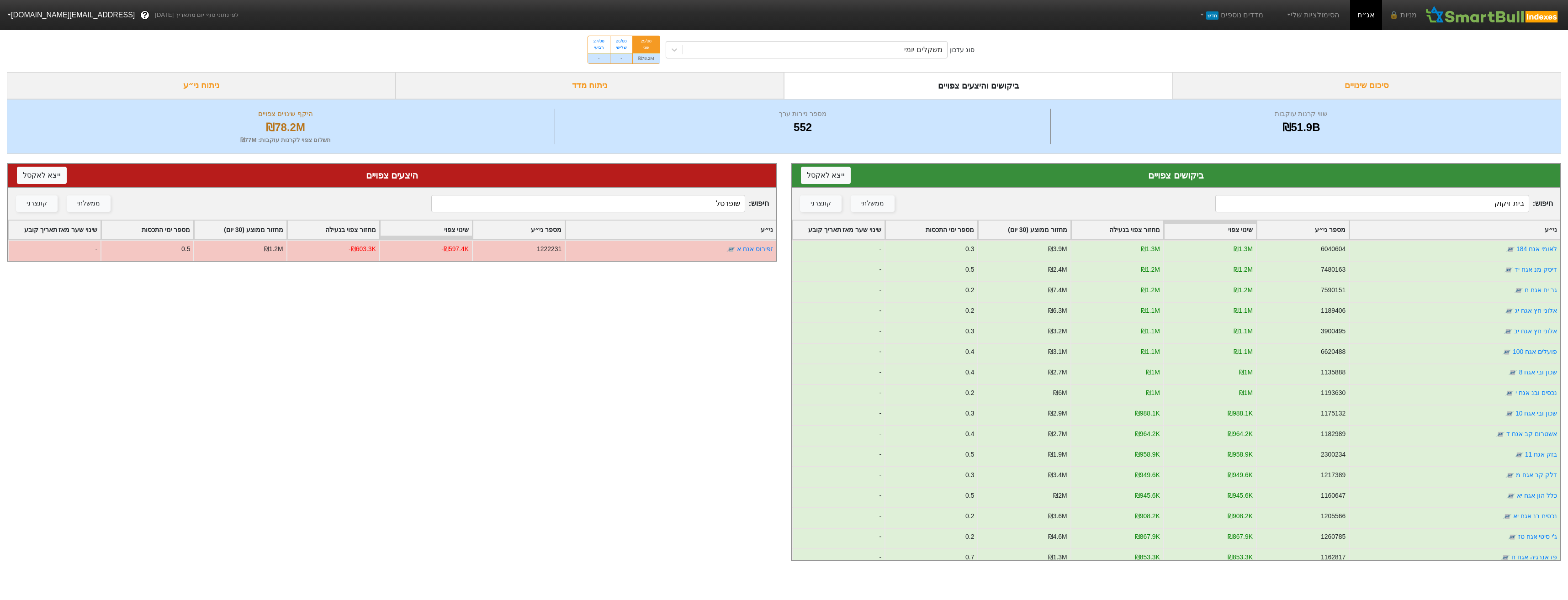
click at [1389, 209] on input "בית זיקוק" at bounding box center [1372, 203] width 313 height 18
type input "ב"
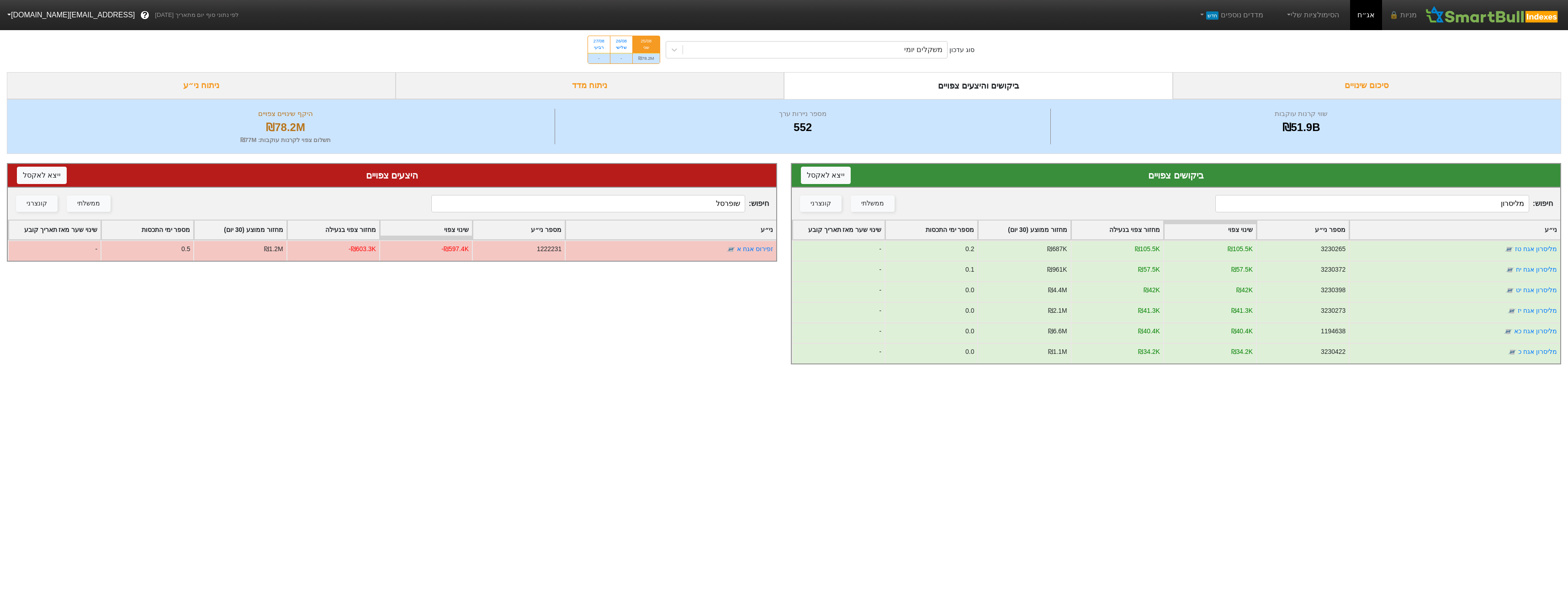
click at [1245, 208] on input "מליסרון" at bounding box center [1372, 203] width 313 height 18
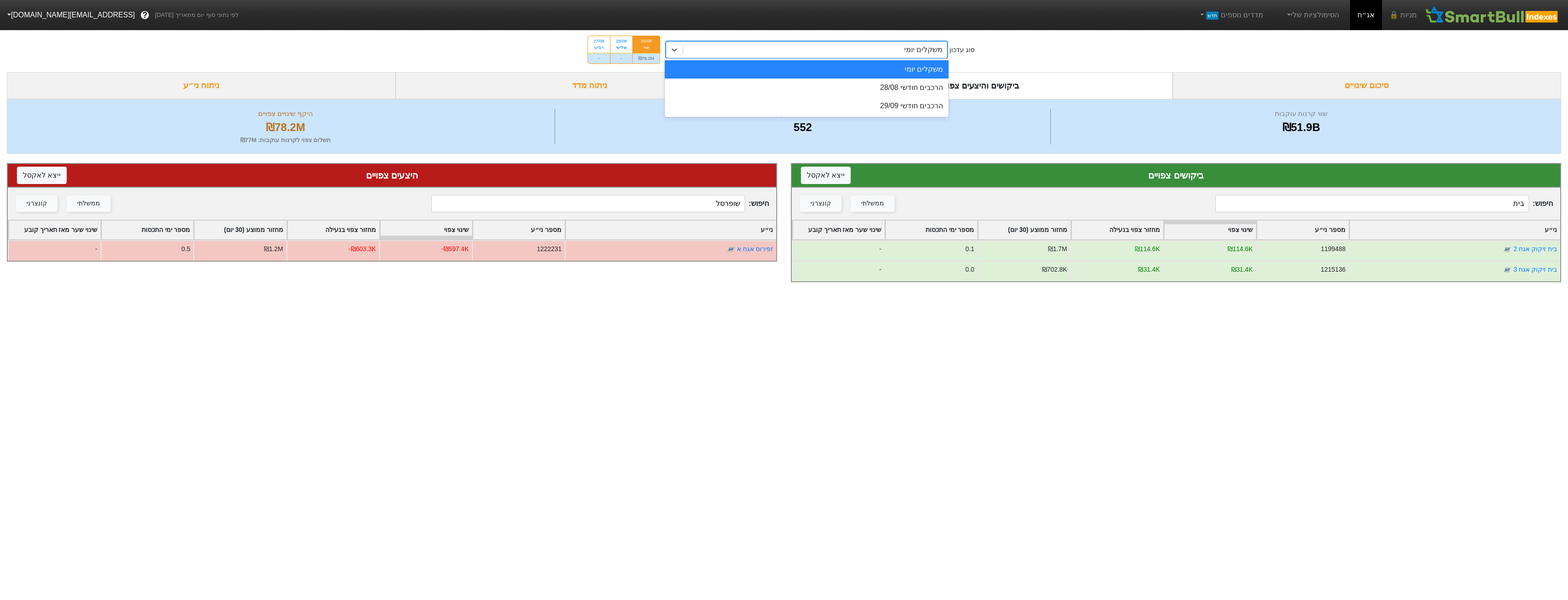
click at [930, 56] on div "משקלים יומי" at bounding box center [815, 49] width 265 height 16
click at [917, 82] on div "הרכבים חודשי 28/08" at bounding box center [807, 88] width 284 height 18
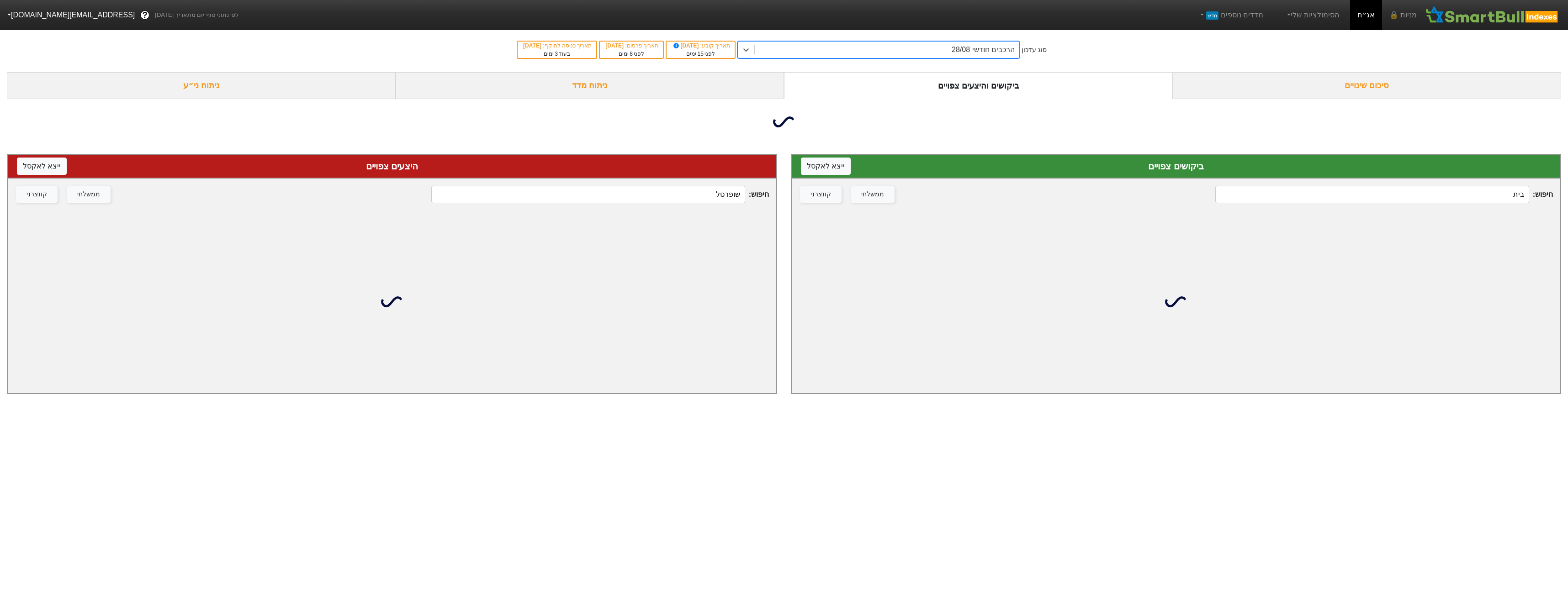
click at [1426, 210] on div "חיפוש : בית ממשלתי קונצרני" at bounding box center [1176, 194] width 768 height 32
click at [1426, 203] on input "בית" at bounding box center [1372, 194] width 313 height 18
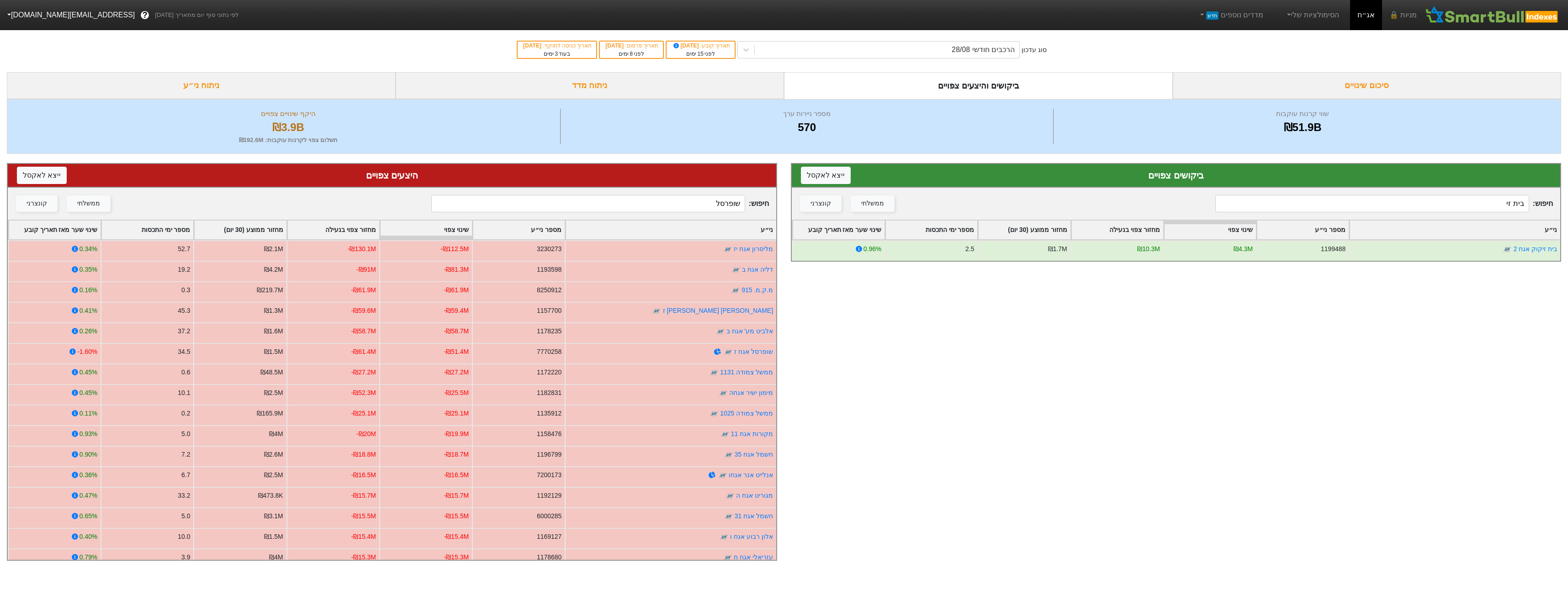
type input "בית זי"
drag, startPoint x: 746, startPoint y: 204, endPoint x: 712, endPoint y: 208, distance: 34.2
click at [745, 204] on span "חיפוש : שופרסל" at bounding box center [600, 203] width 338 height 18
click at [712, 206] on input "שופרסל" at bounding box center [588, 203] width 313 height 18
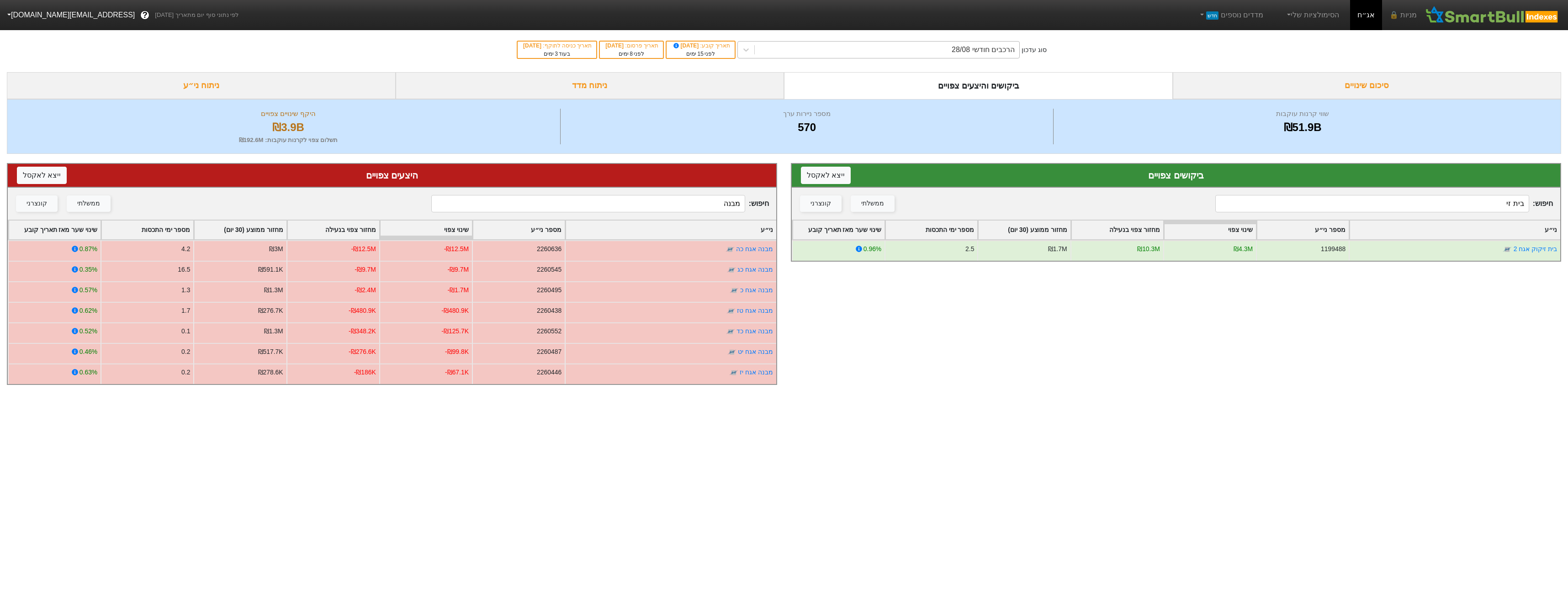
type input "מבנה"
click at [1013, 43] on div "הרכבים חודשי 28/08" at bounding box center [887, 49] width 265 height 16
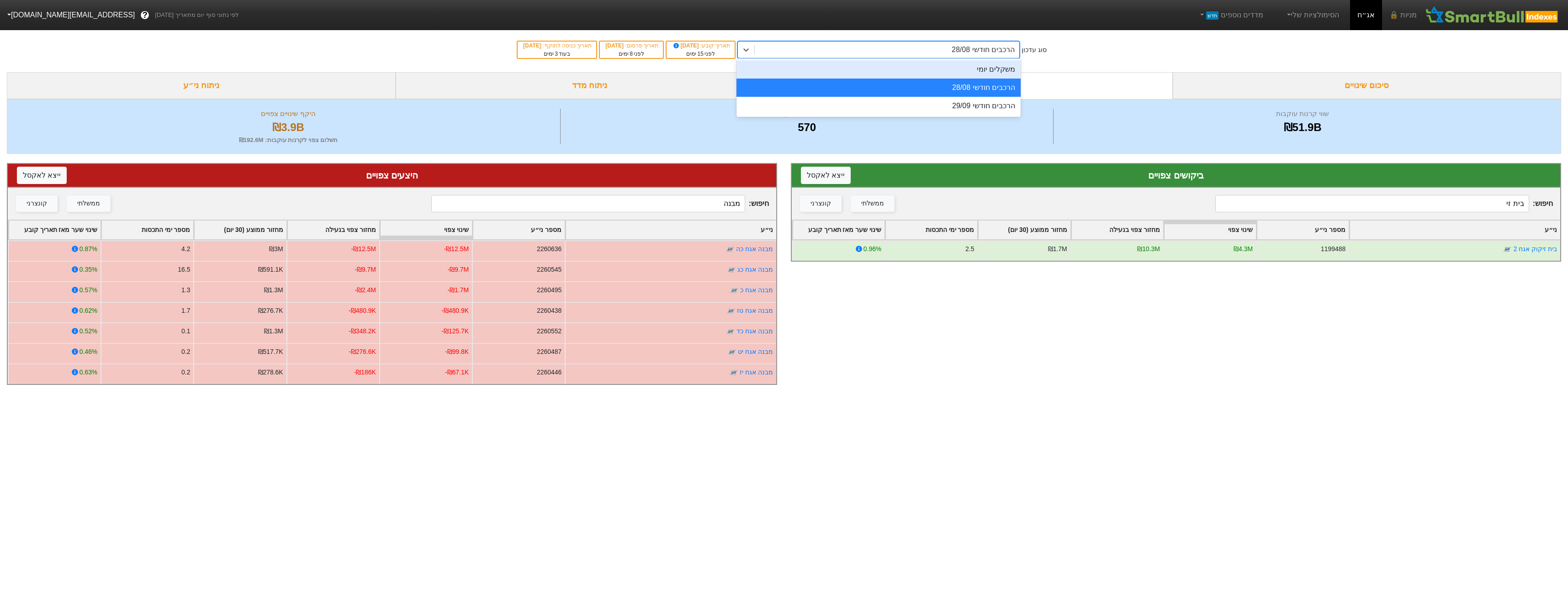
click at [1005, 74] on div "משקלים יומי" at bounding box center [878, 69] width 284 height 18
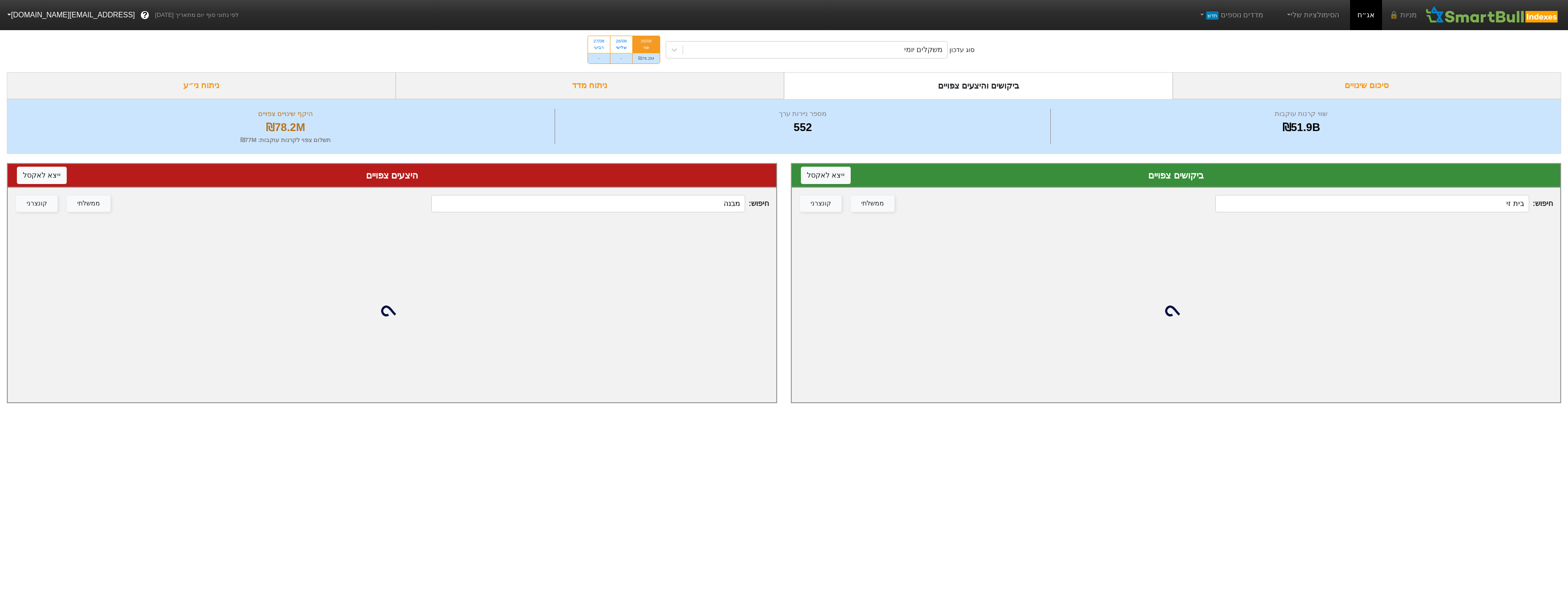
click at [1299, 192] on div "חיפוש : בית זי ממשלתי קונצרני" at bounding box center [1176, 203] width 768 height 32
drag, startPoint x: 1299, startPoint y: 192, endPoint x: 1303, endPoint y: 201, distance: 9.8
click at [1303, 197] on div "חיפוש : בית זי ממשלתי קונצרני" at bounding box center [1176, 203] width 768 height 32
click at [1303, 201] on input "בית זי" at bounding box center [1372, 203] width 313 height 18
click at [1305, 201] on input "בית זי" at bounding box center [1372, 203] width 313 height 18
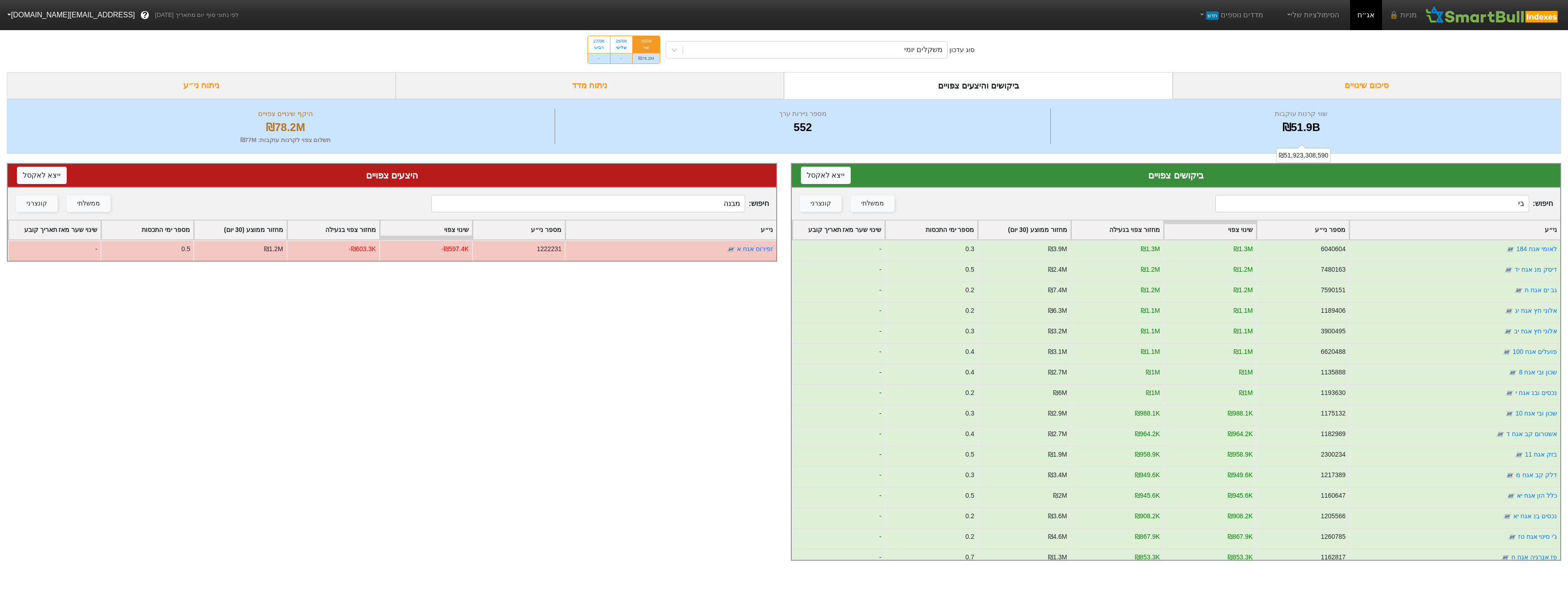
type input "ב"
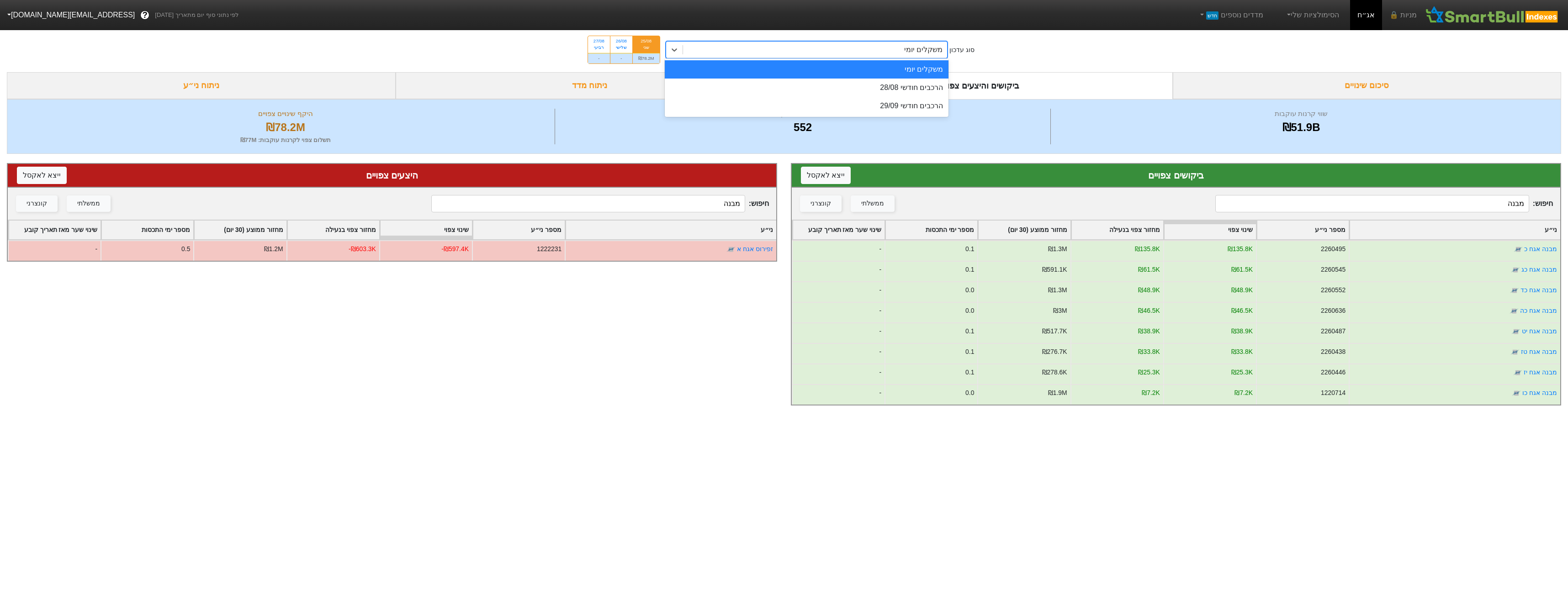
click at [880, 54] on div "משקלים יומי" at bounding box center [815, 49] width 265 height 16
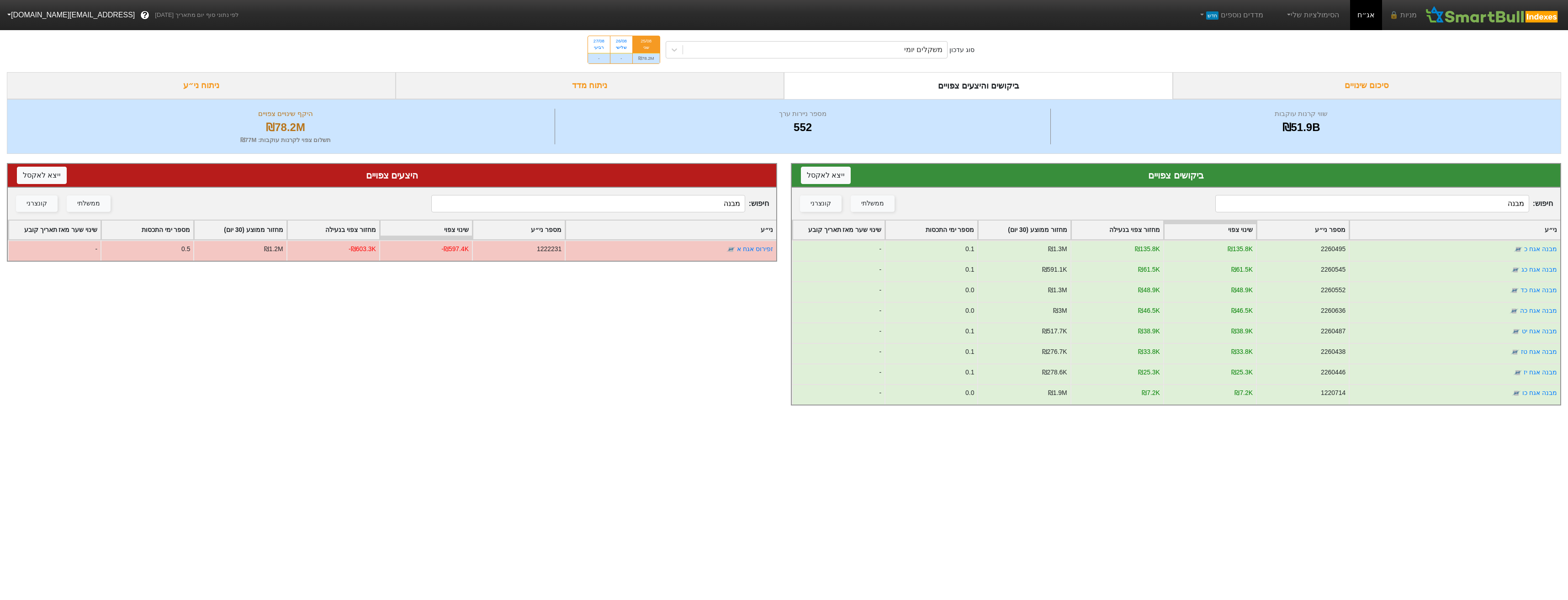
click at [1387, 210] on input "מבנה" at bounding box center [1372, 203] width 313 height 18
click at [1388, 210] on input "מבנה" at bounding box center [1372, 203] width 313 height 18
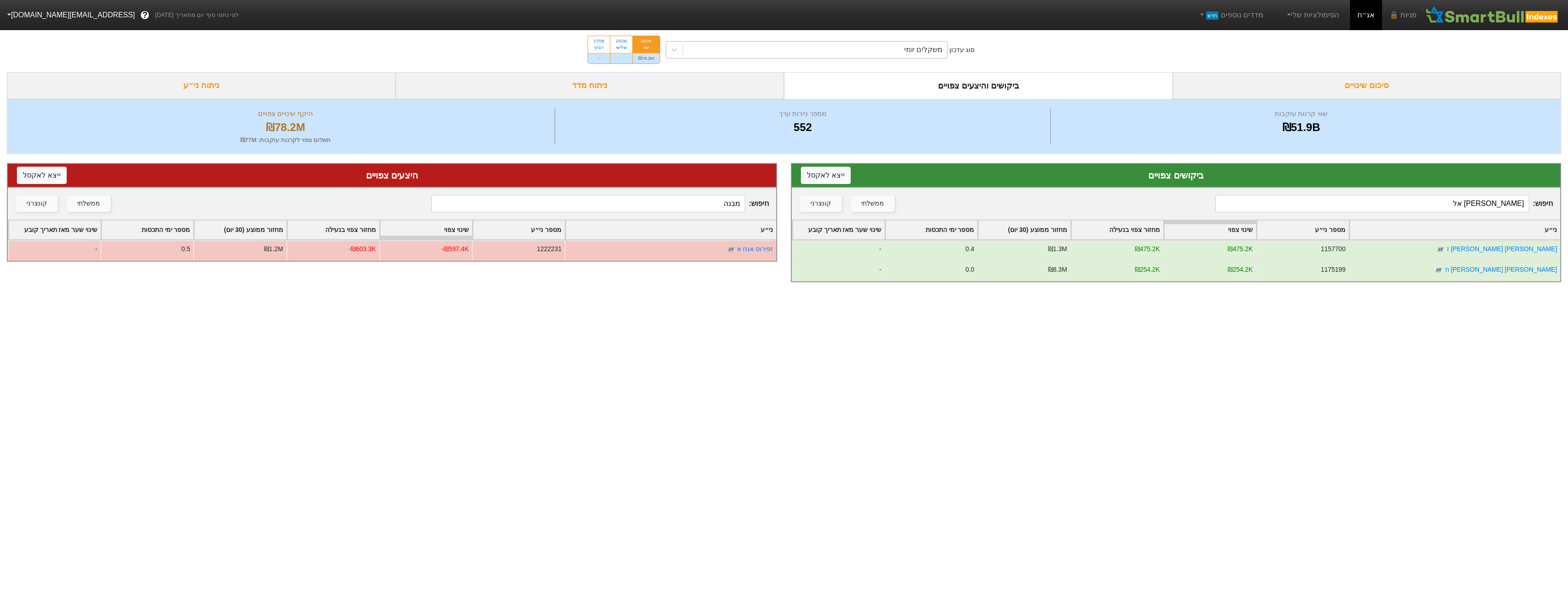
type input "[PERSON_NAME] אל"
click at [877, 43] on div "משקלים יומי" at bounding box center [815, 49] width 265 height 16
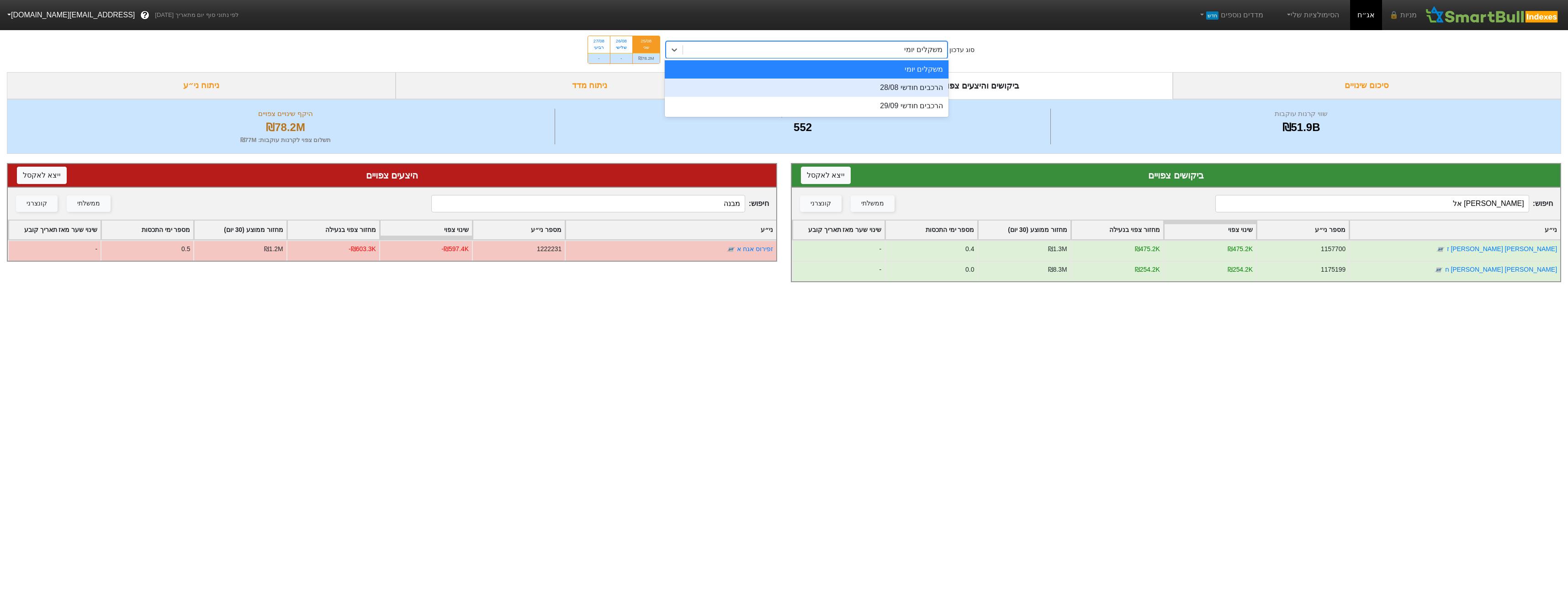
click at [900, 91] on div "הרכבים חודשי 28/08" at bounding box center [807, 88] width 284 height 18
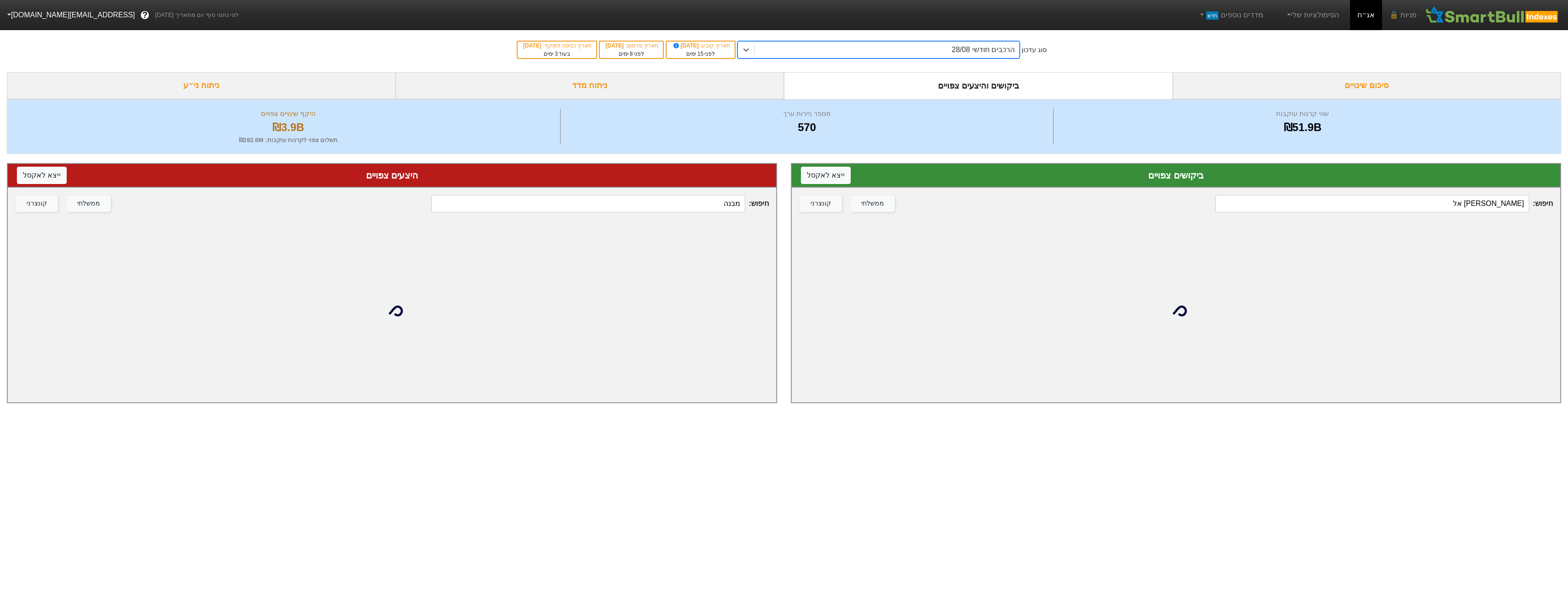
click at [704, 195] on input "מבנה" at bounding box center [588, 203] width 313 height 18
click at [707, 206] on input "מבנה" at bounding box center [588, 203] width 313 height 18
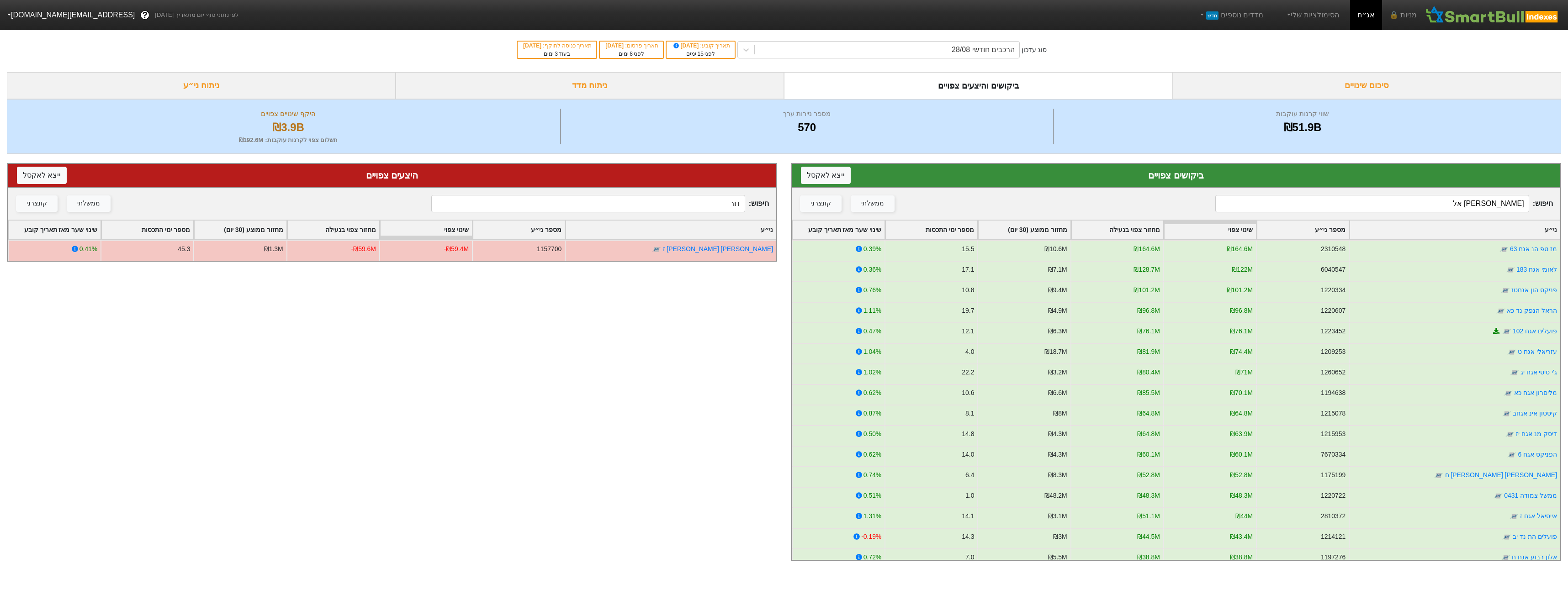
click at [717, 209] on input "דור" at bounding box center [588, 203] width 313 height 18
type input "ד"
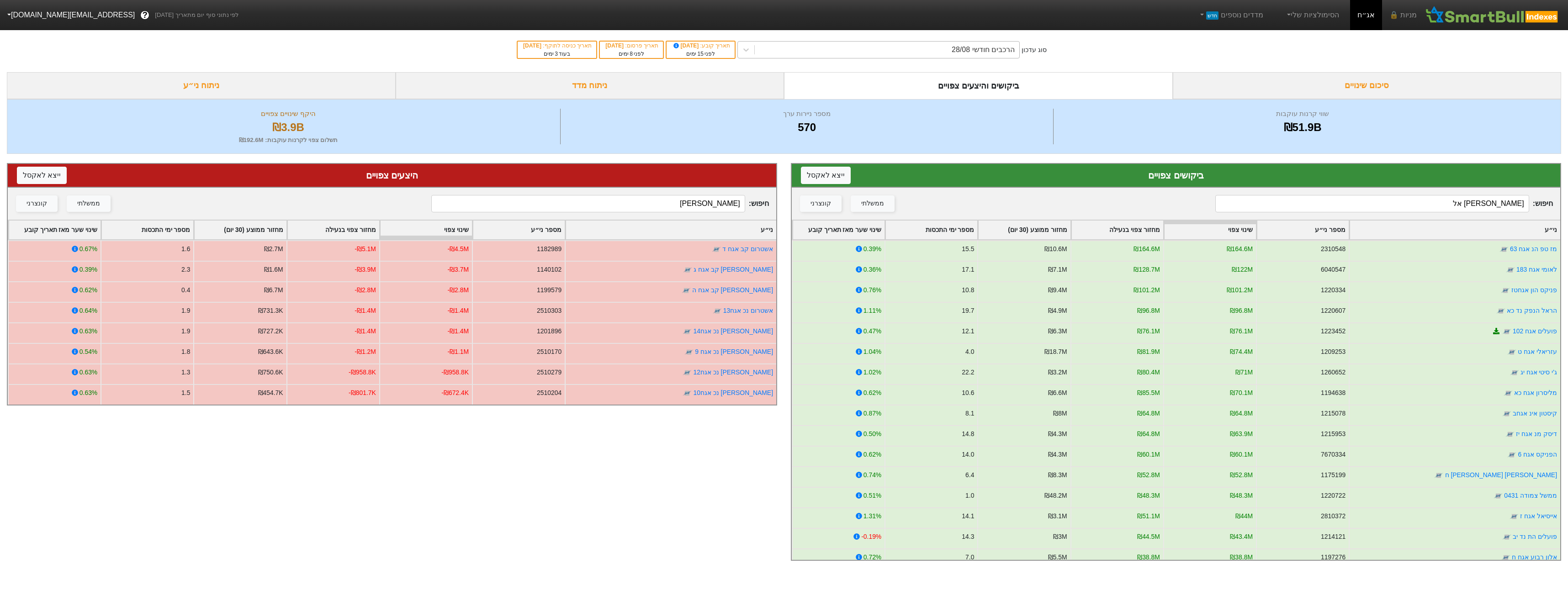
type input "[PERSON_NAME]"
click at [880, 44] on div "הרכבים חודשי 28/08" at bounding box center [887, 49] width 265 height 16
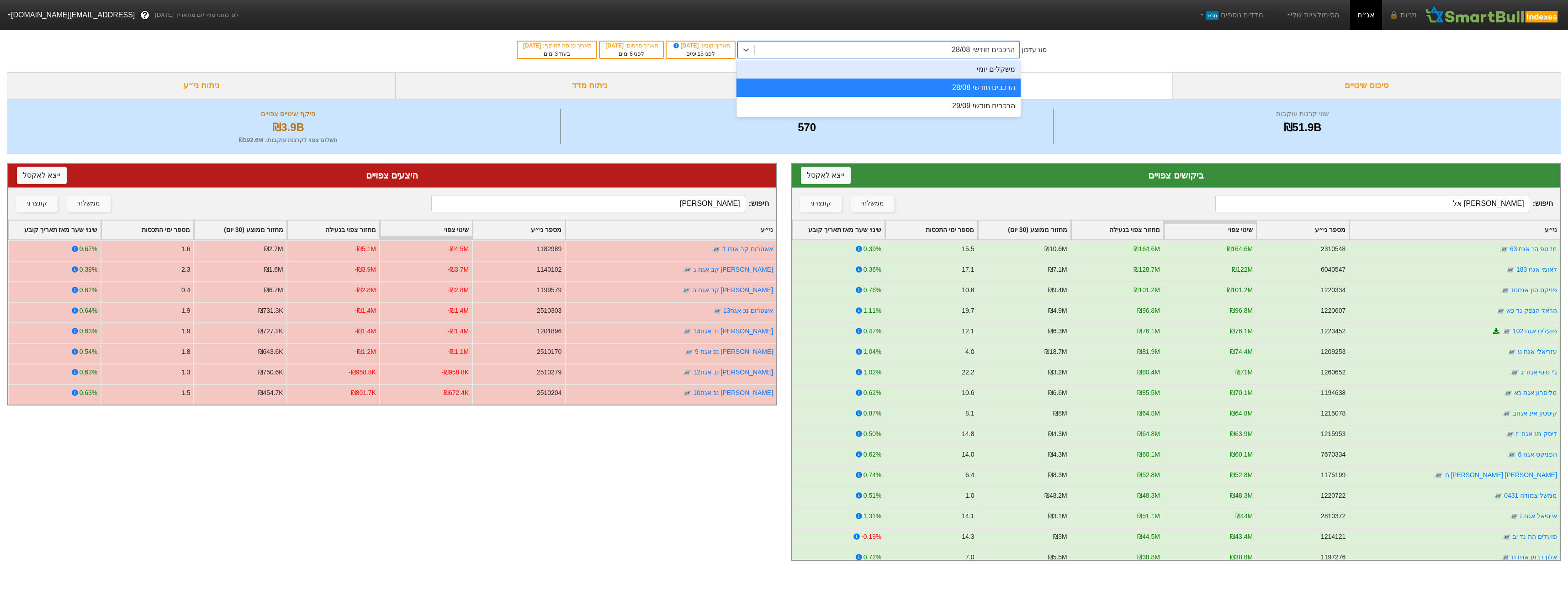
drag, startPoint x: 936, startPoint y: 77, endPoint x: 1017, endPoint y: 91, distance: 82.2
click at [936, 77] on div "משקלים יומי" at bounding box center [878, 69] width 284 height 18
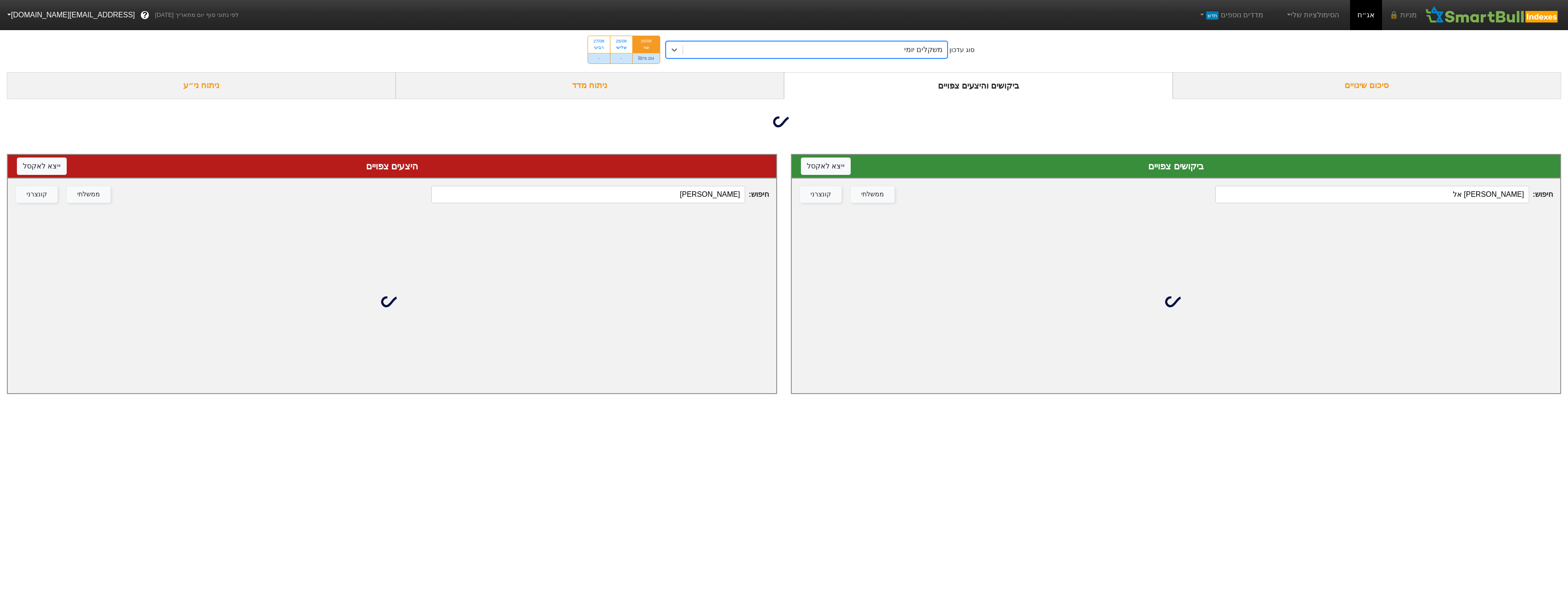
click at [1465, 200] on input "[PERSON_NAME] אל" at bounding box center [1372, 194] width 313 height 18
click at [1465, 200] on input "[PERSON_NAME] אל" at bounding box center [1372, 194] width 313 height 18
click at [1465, 201] on input "[PERSON_NAME] אל" at bounding box center [1372, 194] width 313 height 18
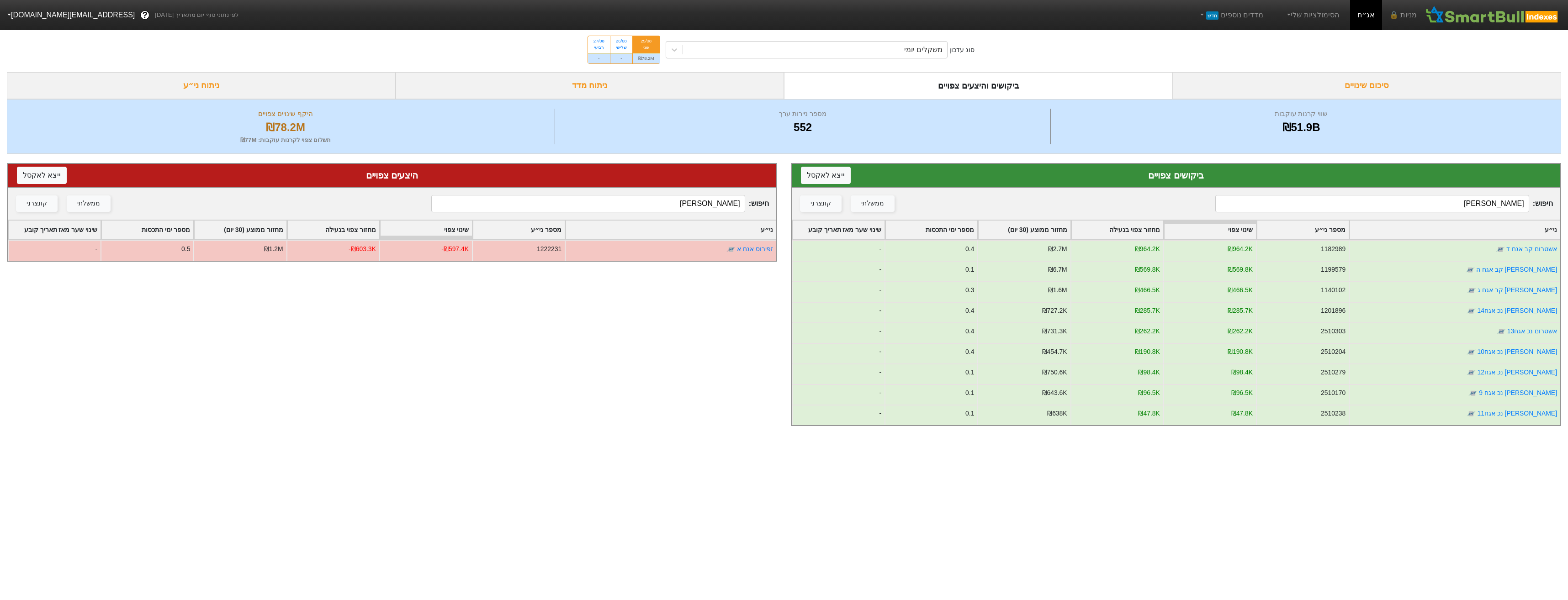
click at [1323, 210] on input "[PERSON_NAME]" at bounding box center [1372, 203] width 313 height 18
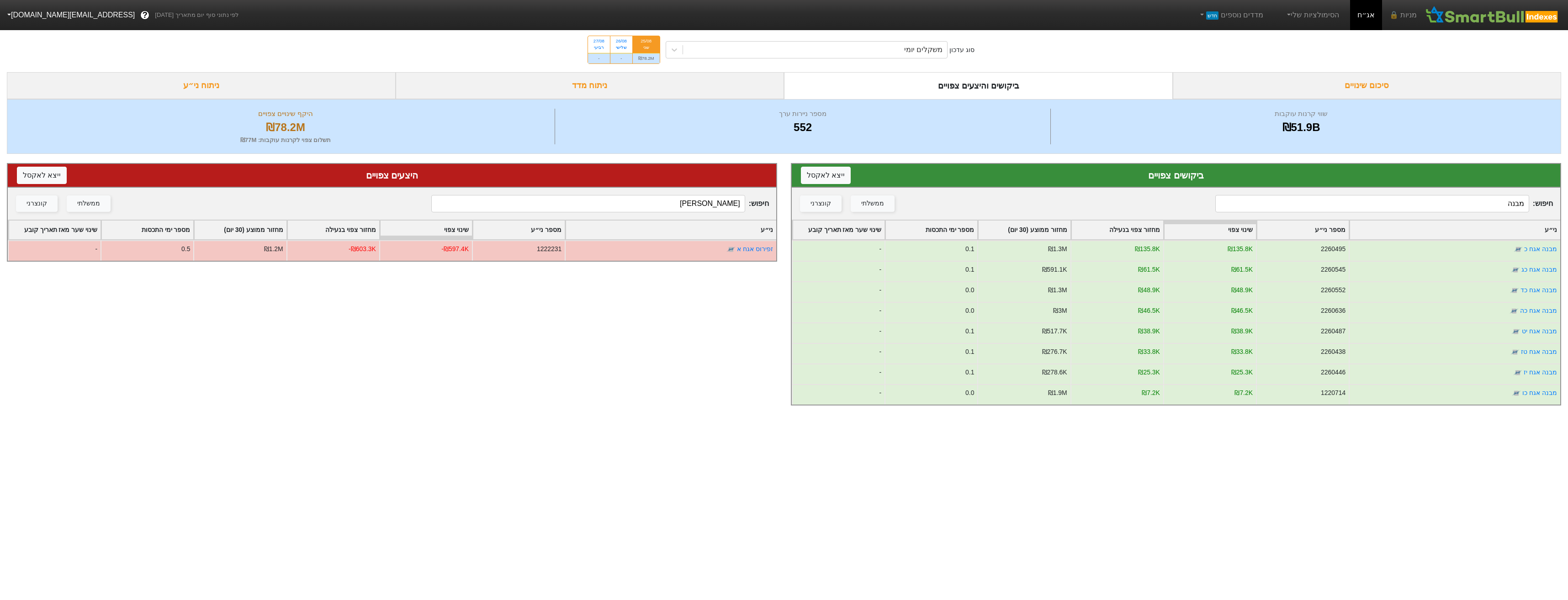
type input "מבנה"
